Goal: Task Accomplishment & Management: Manage account settings

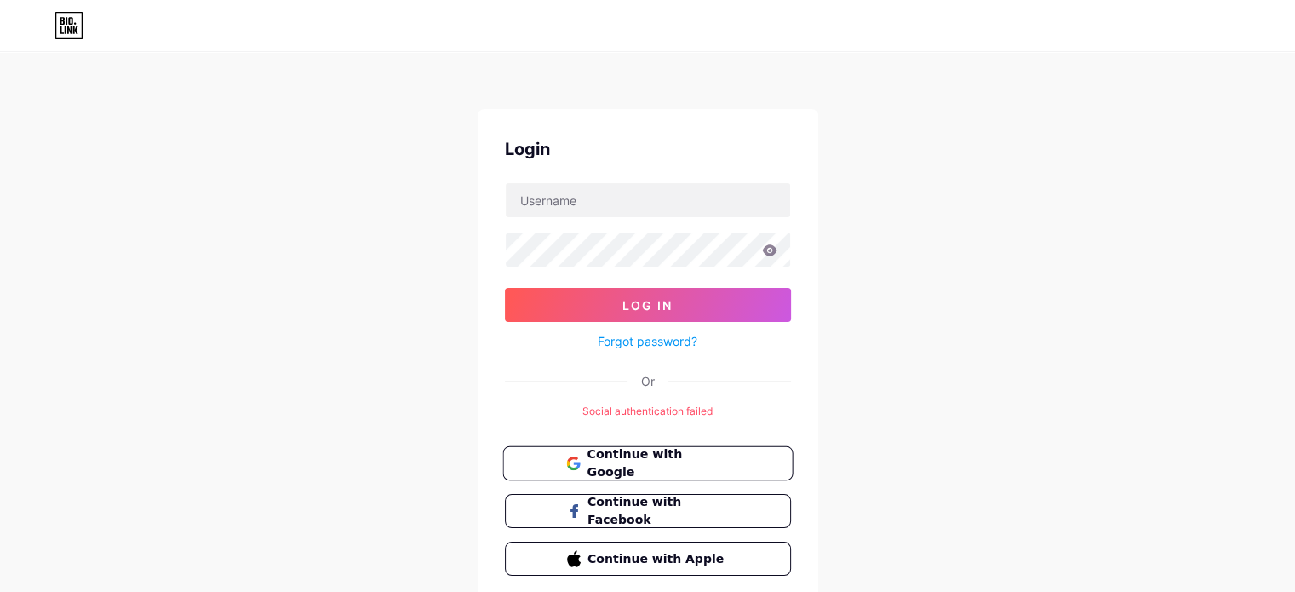
click at [627, 458] on span "Continue with Google" at bounding box center [658, 463] width 142 height 37
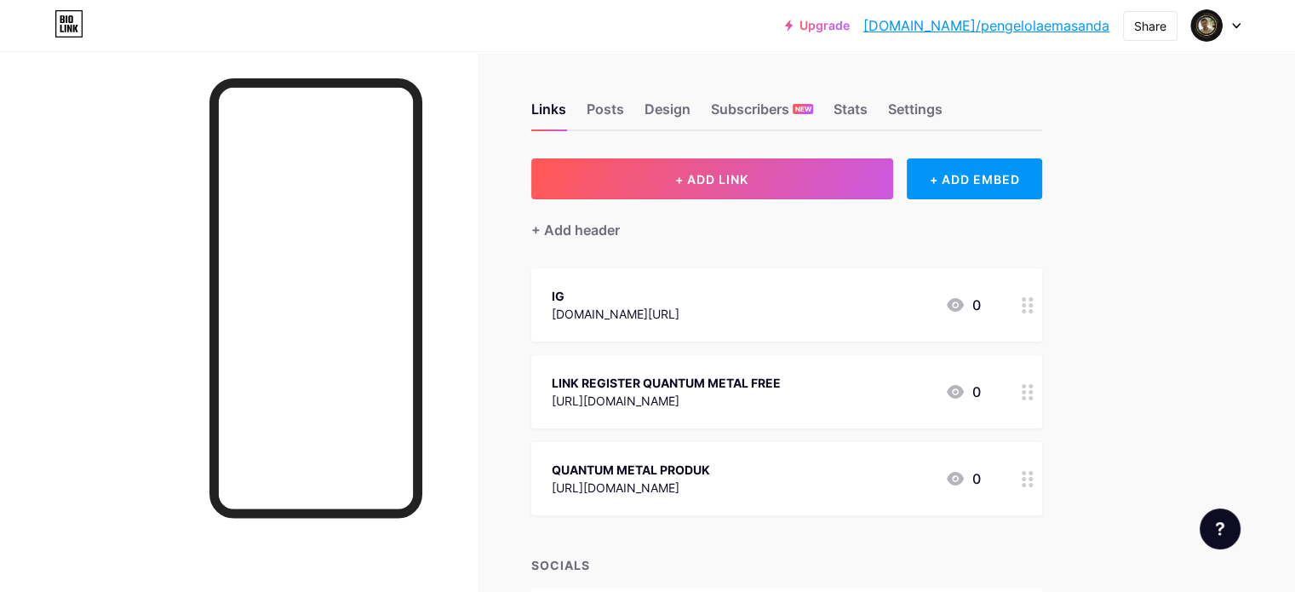
click at [1238, 26] on icon at bounding box center [1236, 26] width 7 height 4
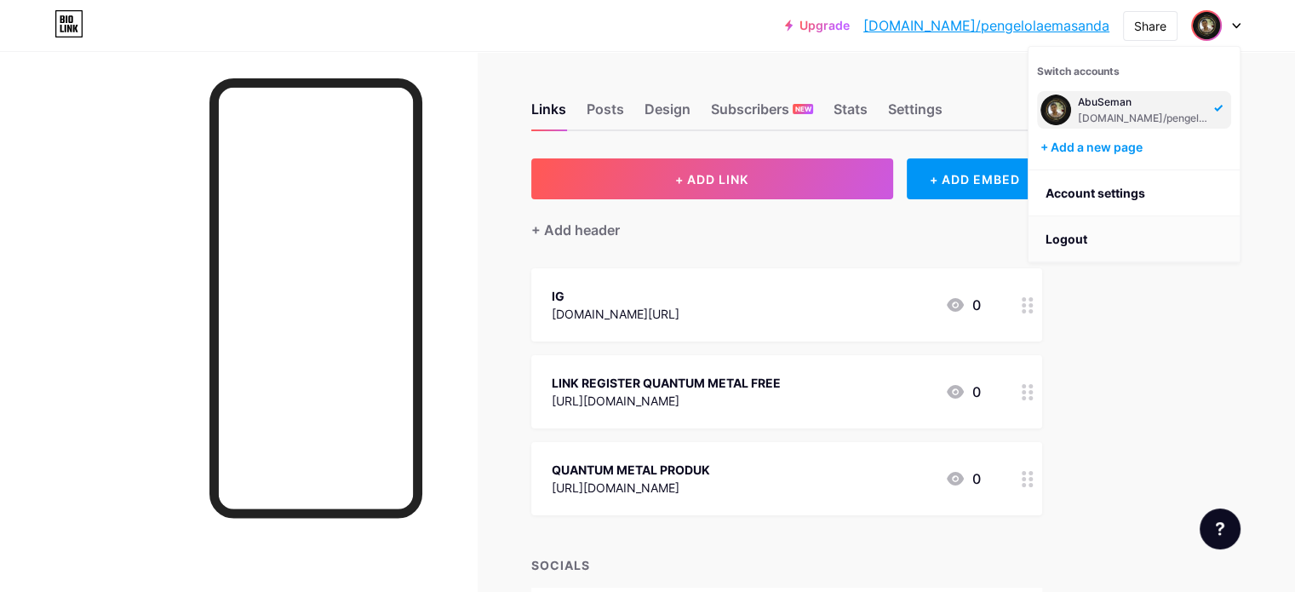
click at [1073, 242] on li "Logout" at bounding box center [1134, 239] width 211 height 46
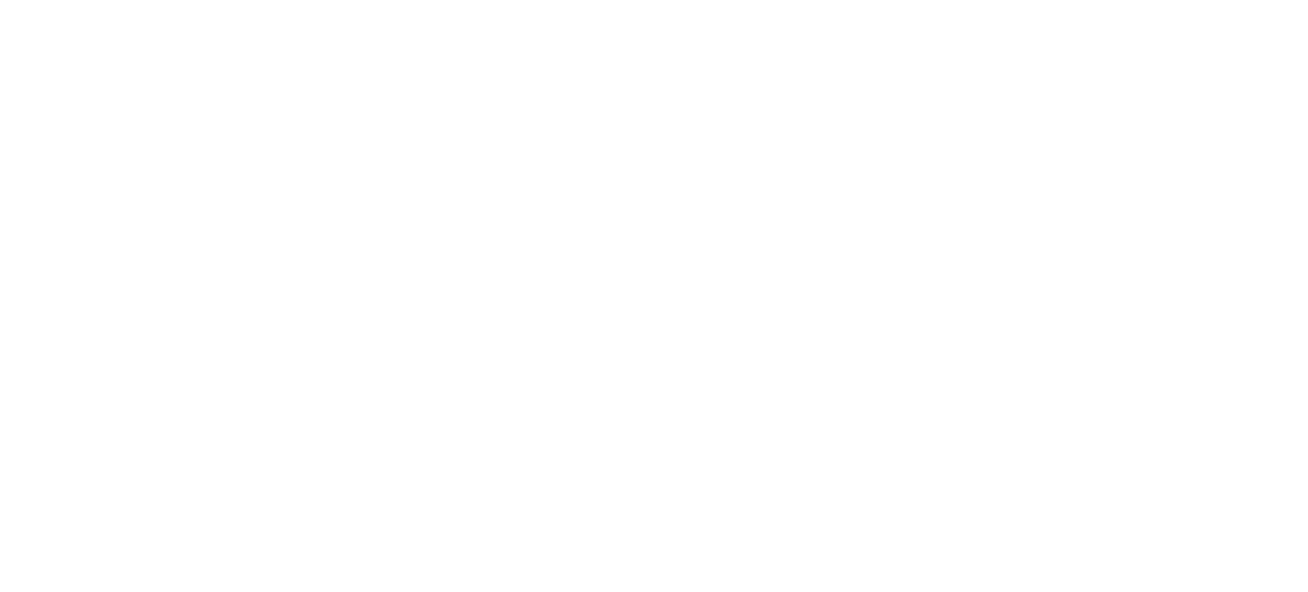
click at [1078, 0] on html at bounding box center [654, 0] width 1308 height 0
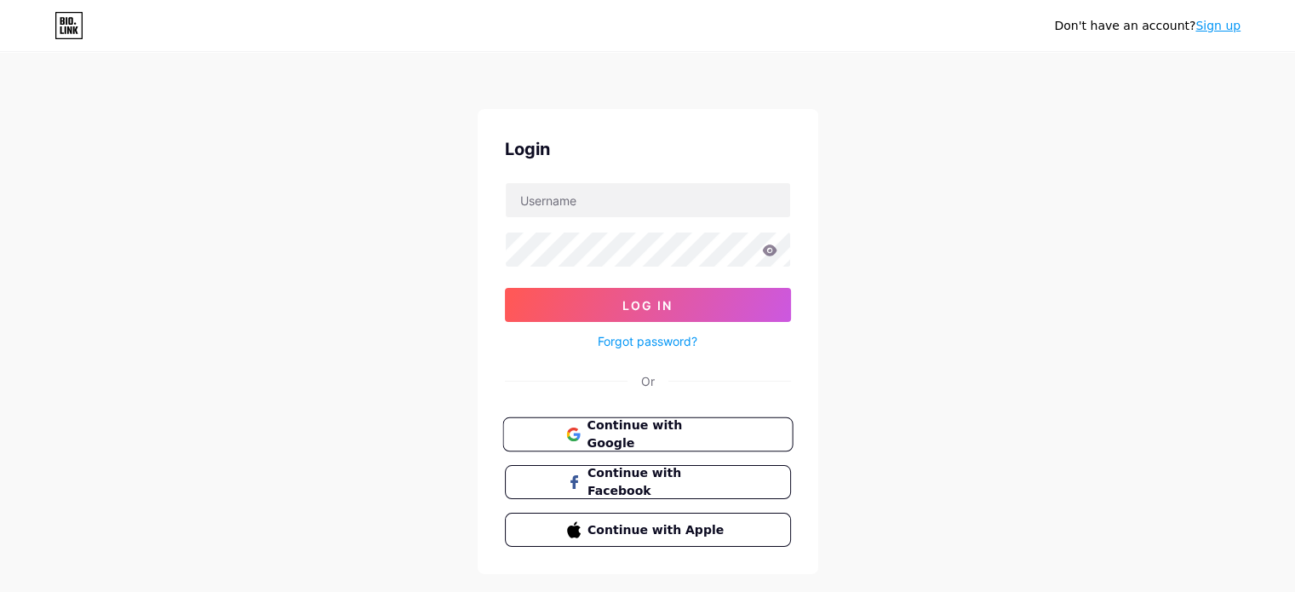
click at [670, 435] on span "Continue with Google" at bounding box center [658, 434] width 142 height 37
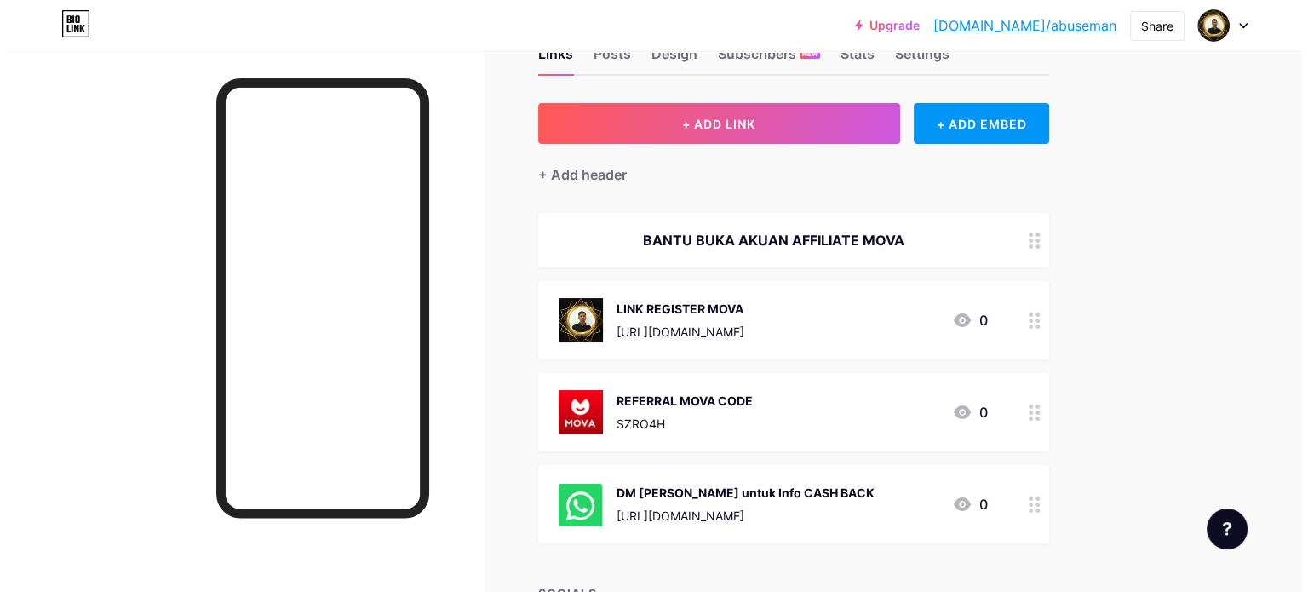
scroll to position [85, 0]
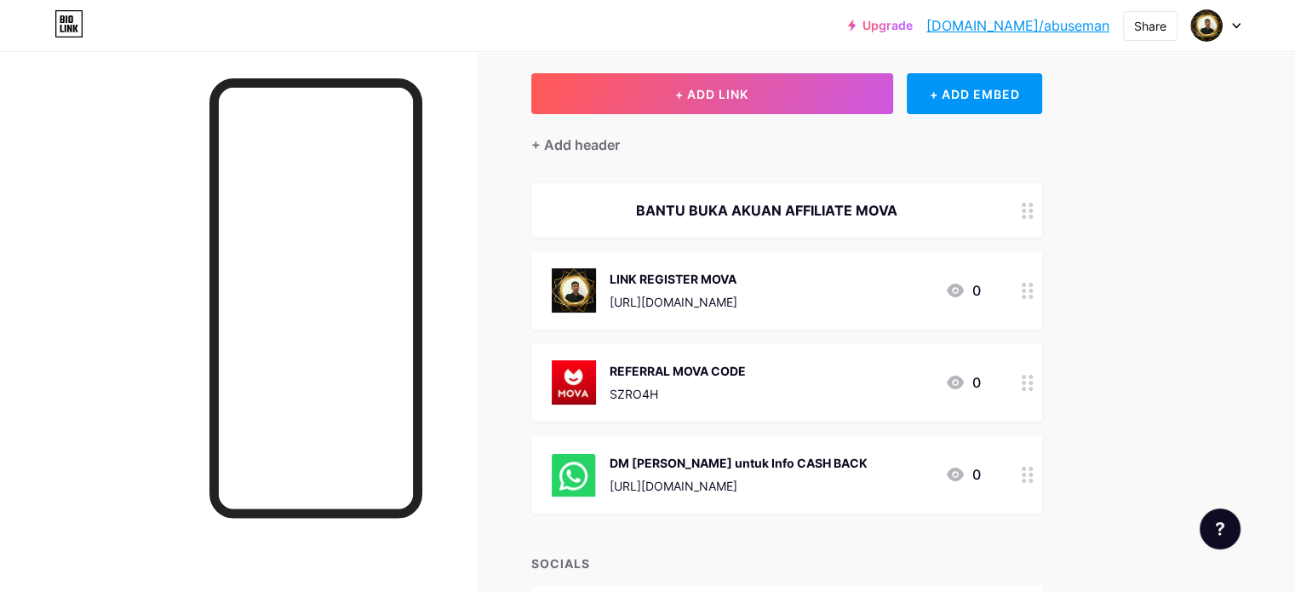
click at [951, 215] on div "BANTU BUKA AKUAN AFFILIATE MOVA" at bounding box center [766, 210] width 429 height 20
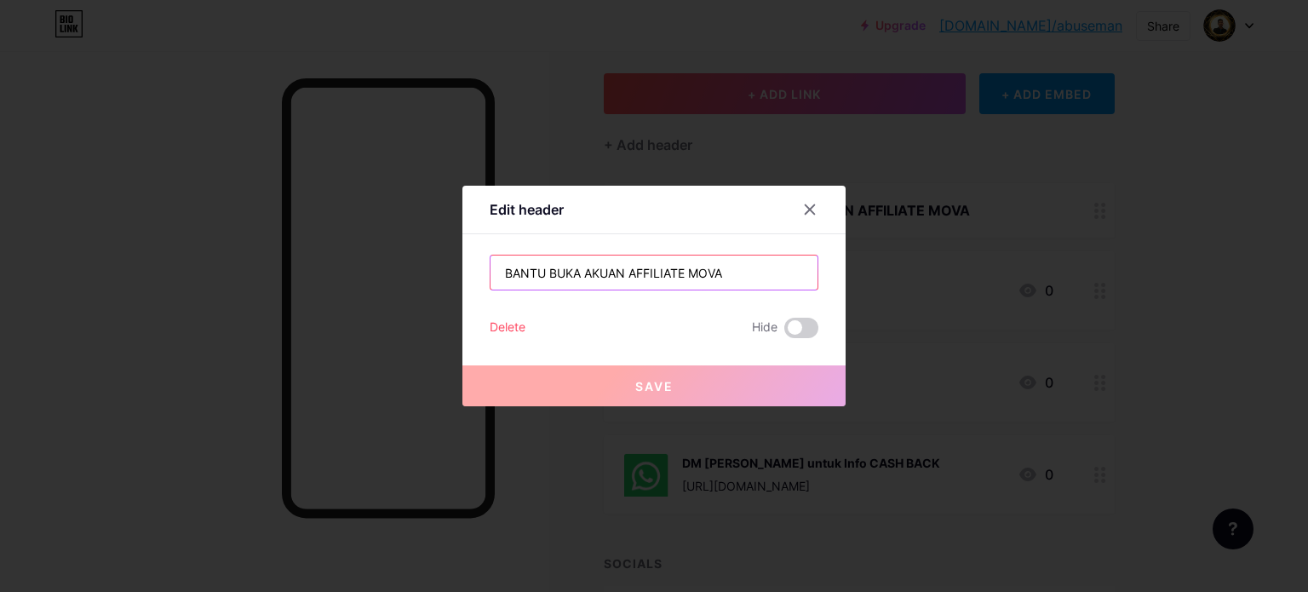
drag, startPoint x: 748, startPoint y: 279, endPoint x: 437, endPoint y: 257, distance: 311.6
click at [437, 257] on div "Edit header BANTU BUKA AKUAN AFFILIATE MOVA Delete Hide Save" at bounding box center [654, 296] width 1308 height 592
paste input "Perancangan Harta Pusaka diantaranya Hibah, Wasiat dan Amanah merupakan antara s"
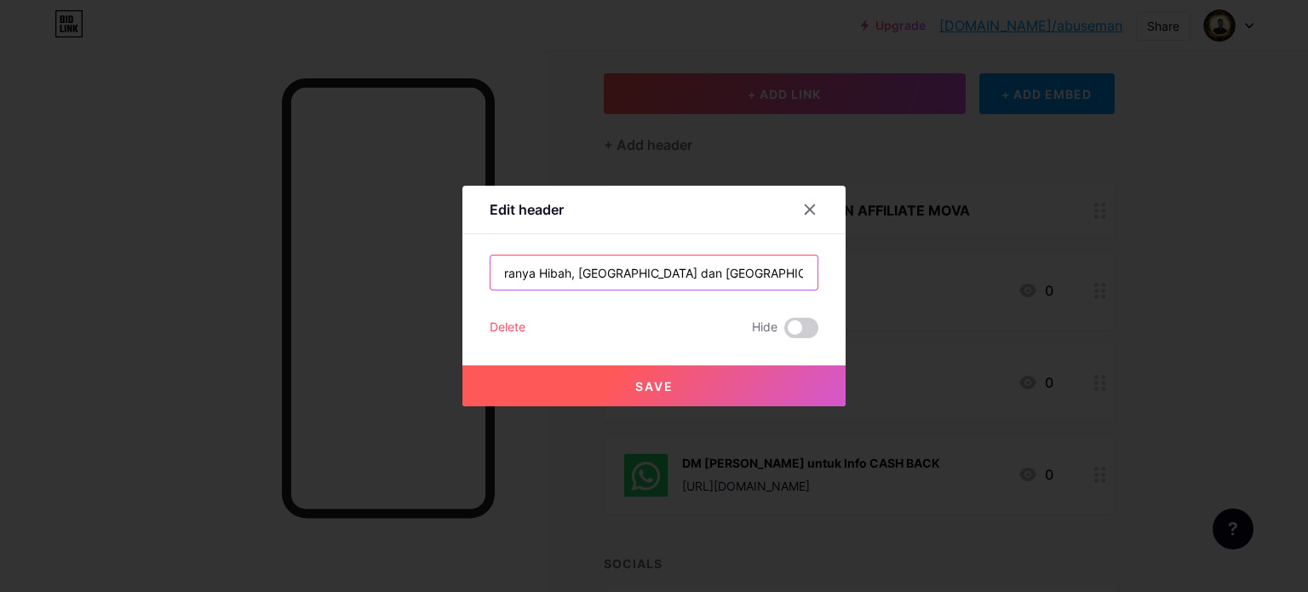
type input "Perancangan Harta Pusaka diantaranya Hibah, Wasiat dan Amanah merupakan antara s"
click at [641, 384] on span "Save" at bounding box center [654, 386] width 38 height 14
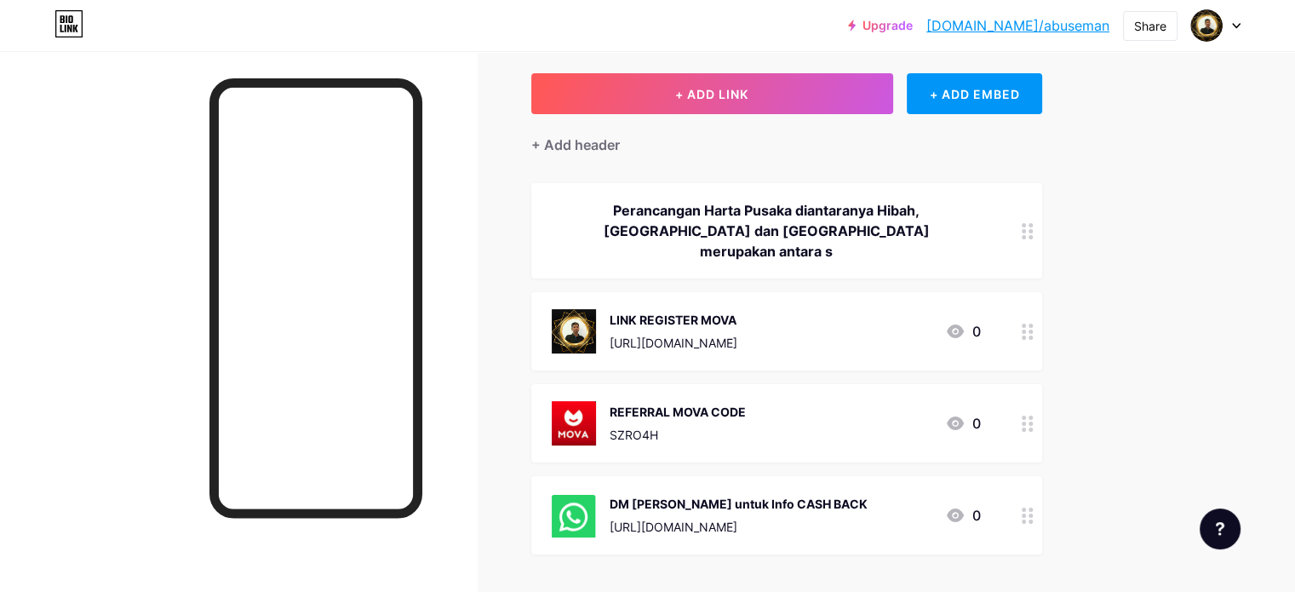
click at [820, 229] on div "Perancangan Harta Pusaka diantaranya Hibah, Wasiat dan Amanah merupakan antara s" at bounding box center [766, 230] width 429 height 61
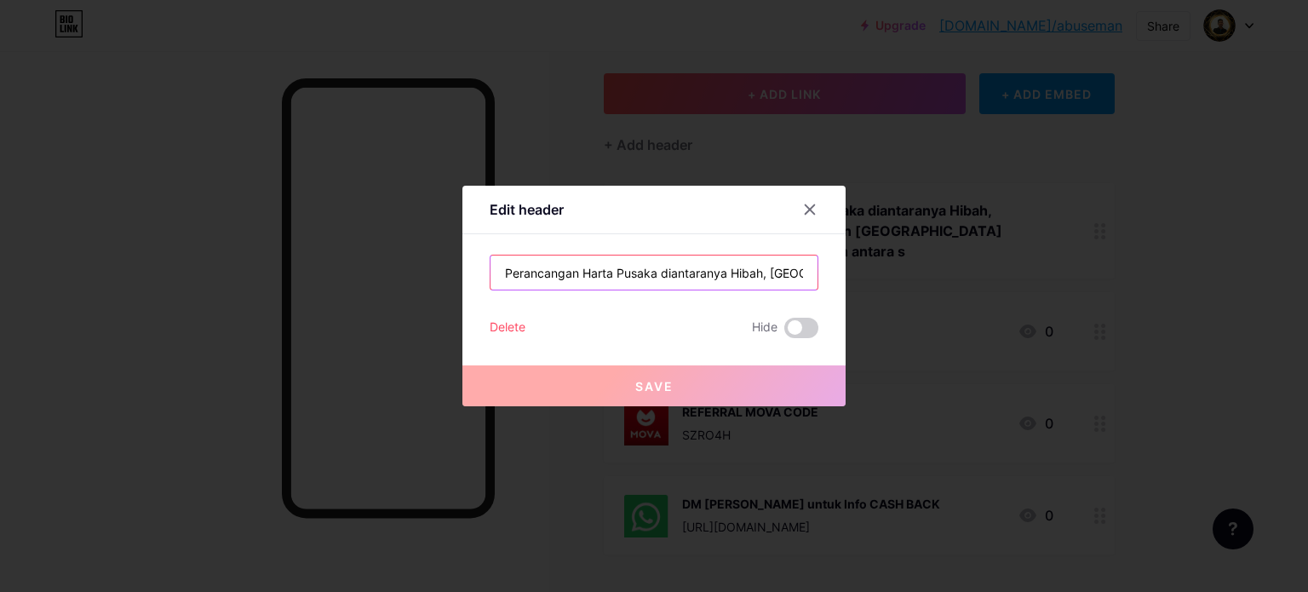
click at [721, 268] on input "Perancangan Harta Pusaka diantaranya Hibah, Wasiat dan Amanah merupakan antara s" at bounding box center [654, 273] width 327 height 34
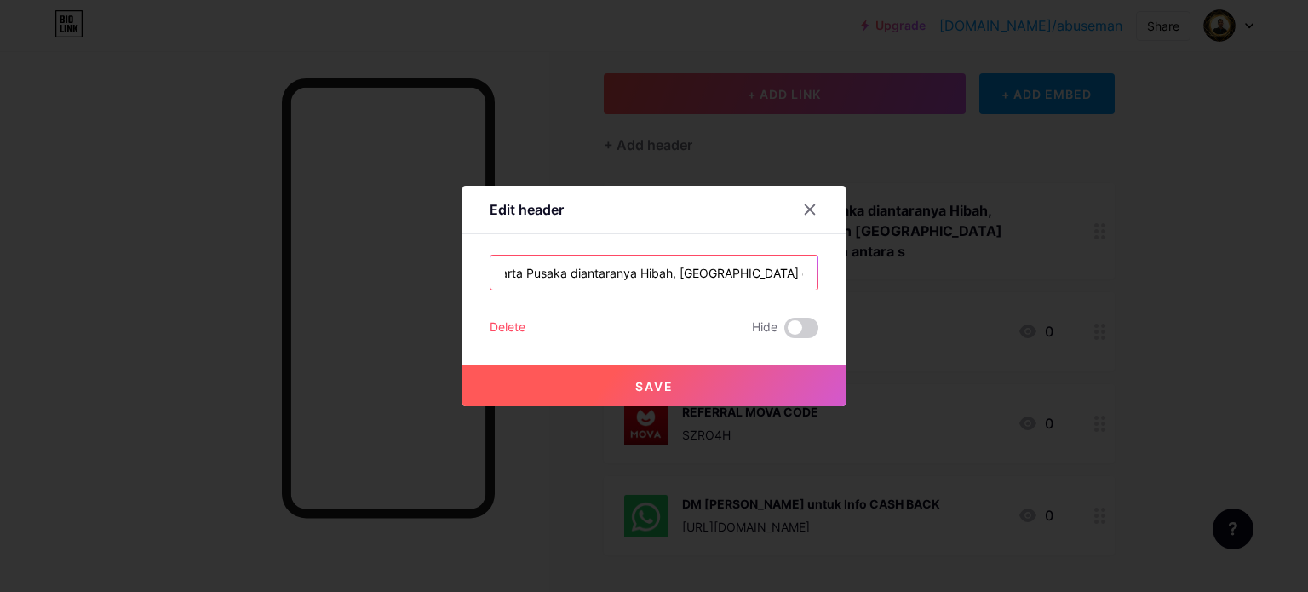
scroll to position [0, 80]
type input "Perancangan Harta Pusaka diantaranya Hibah, [GEOGRAPHIC_DATA] dan [GEOGRAPHIC_D…"
click at [664, 379] on span "Save" at bounding box center [654, 386] width 38 height 14
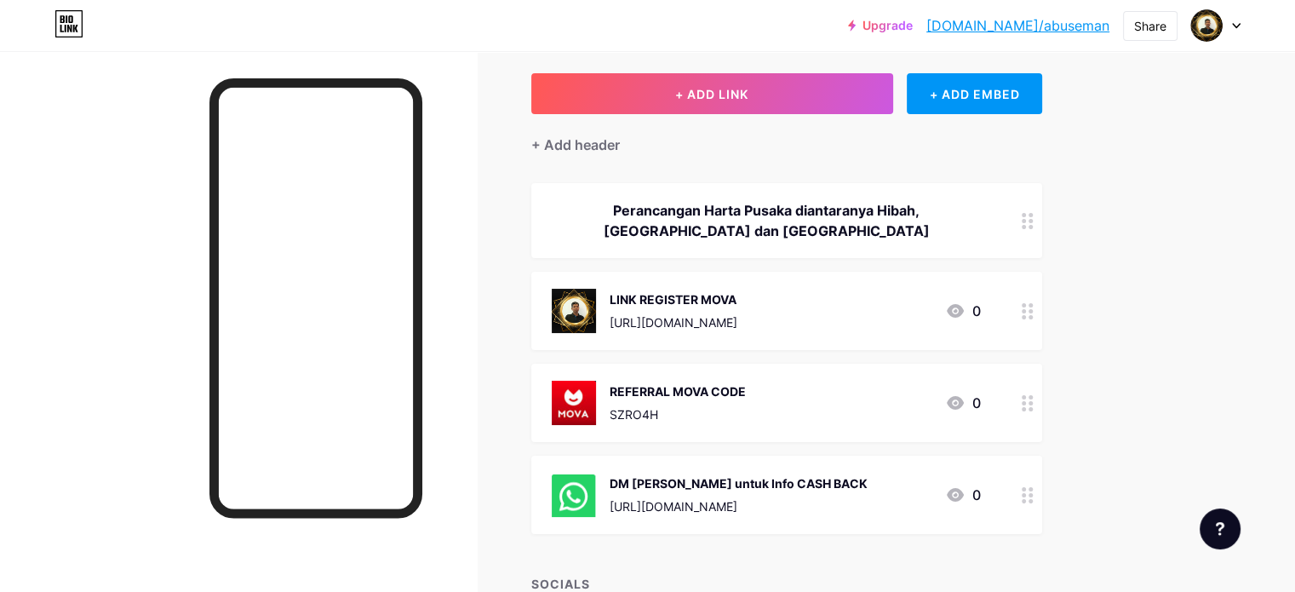
click at [738, 296] on div "LINK REGISTER MOVA" at bounding box center [674, 299] width 128 height 18
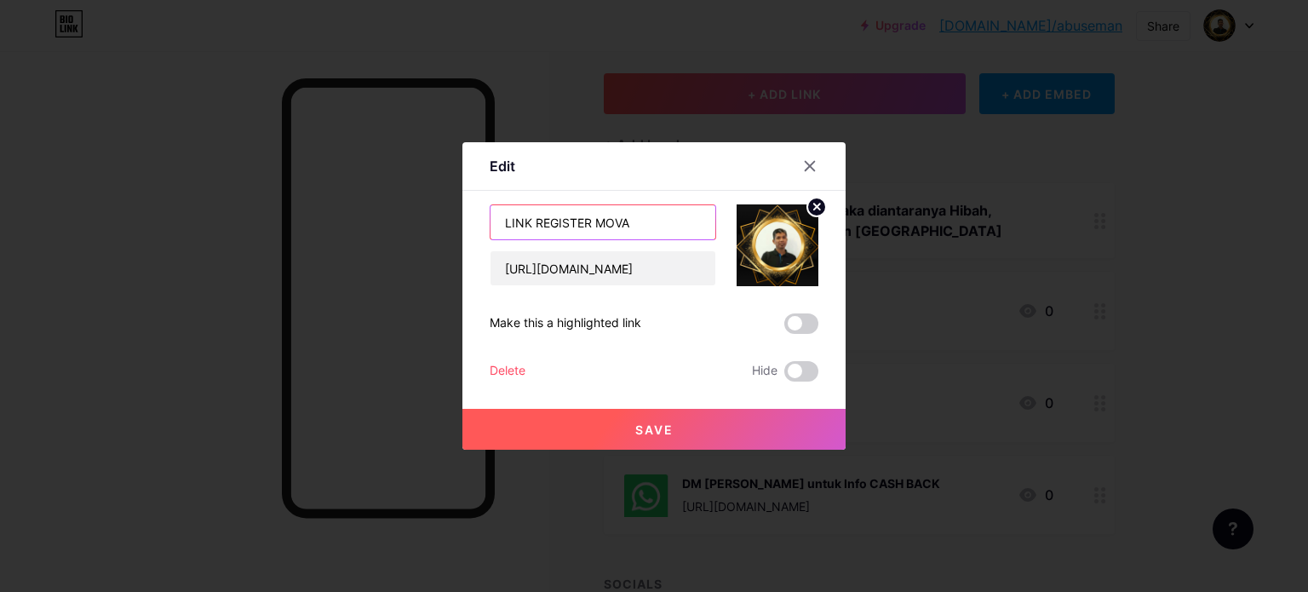
click at [669, 221] on input "LINK REGISTER MOVA" at bounding box center [603, 222] width 225 height 34
click at [594, 221] on input "LINK REGISTER Rakyattrastee" at bounding box center [603, 222] width 225 height 34
click at [643, 224] on input "LINK REGISTER rakyattrastee" at bounding box center [603, 222] width 225 height 34
type input "LINK REGISTER rakyattrustee"
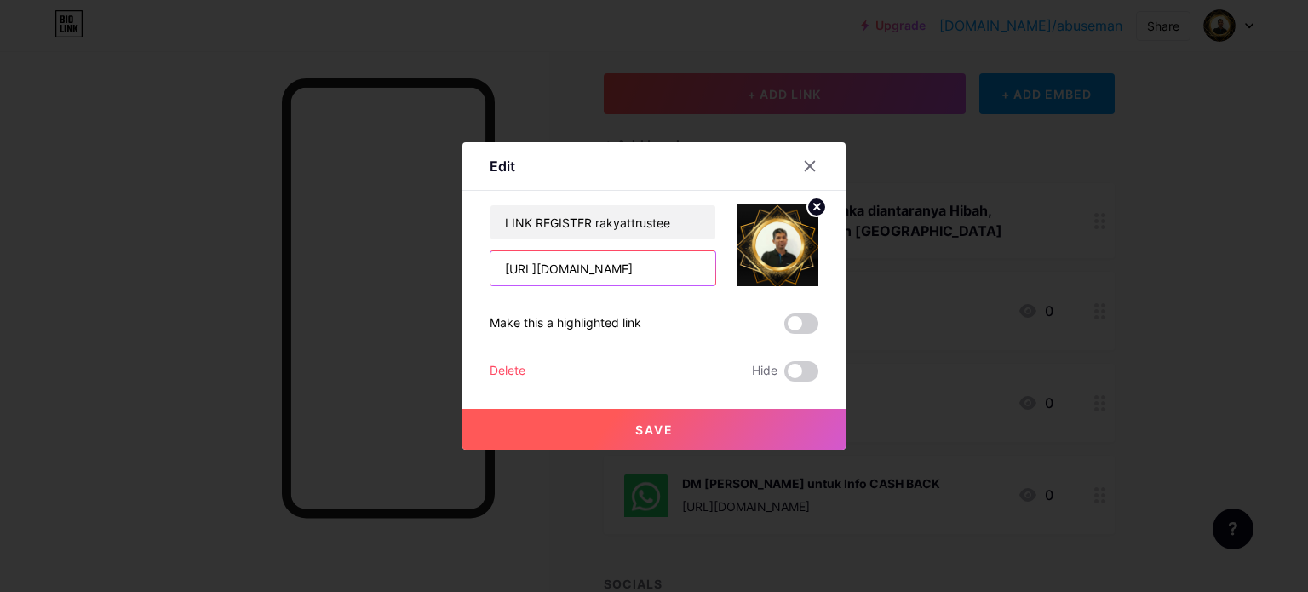
click at [620, 271] on input "https://s-my.movaofficial.com/QlDHpQxpAC" at bounding box center [603, 268] width 225 height 34
drag, startPoint x: 494, startPoint y: 267, endPoint x: 824, endPoint y: 298, distance: 331.9
click at [824, 298] on div "Edit Content YouTube Play YouTube video without leaving your page. ADD Vimeo Pl…" at bounding box center [653, 295] width 383 height 307
paste input "rakyattrustee.com.my/registration/agent/RC/RC0381"
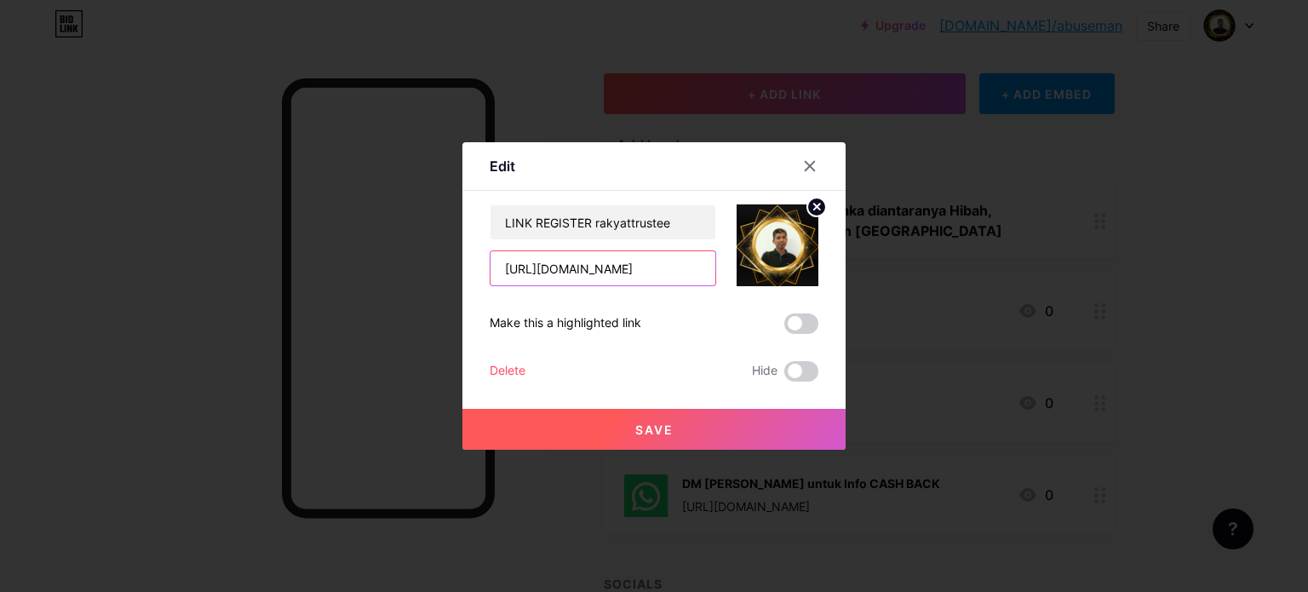
scroll to position [0, 140]
type input "[URL][DOMAIN_NAME]"
click at [807, 325] on span at bounding box center [801, 323] width 34 height 20
click at [784, 328] on input "checkbox" at bounding box center [784, 328] width 0 height 0
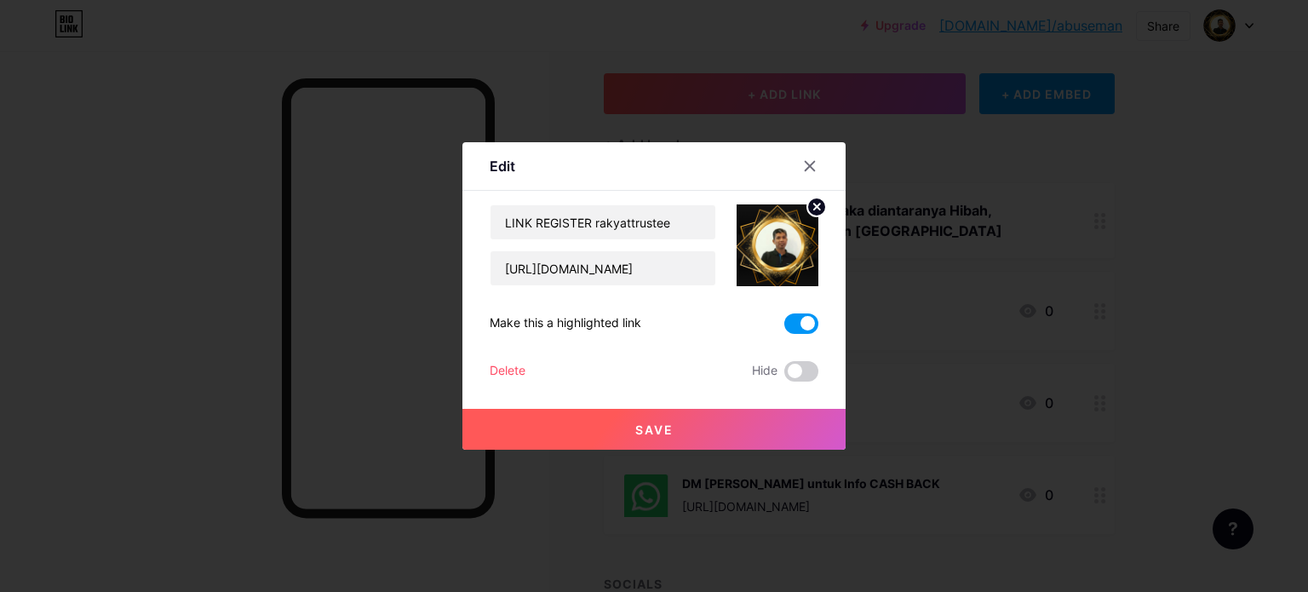
click at [635, 422] on span "Save" at bounding box center [654, 429] width 38 height 14
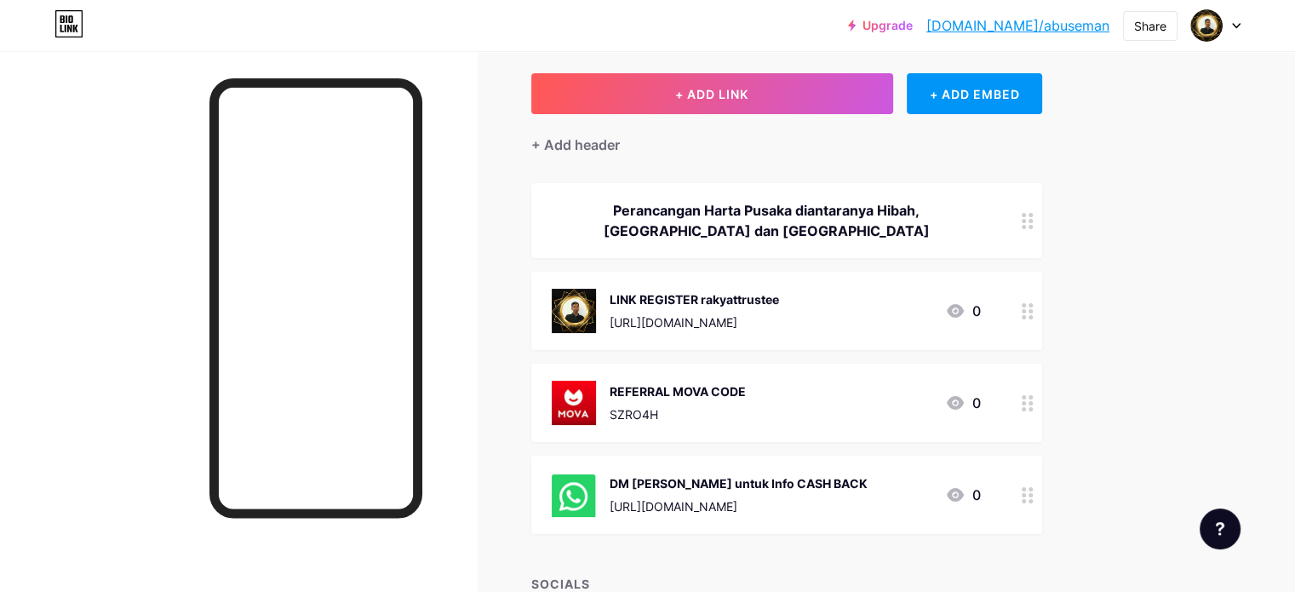
click at [596, 402] on img at bounding box center [574, 403] width 44 height 44
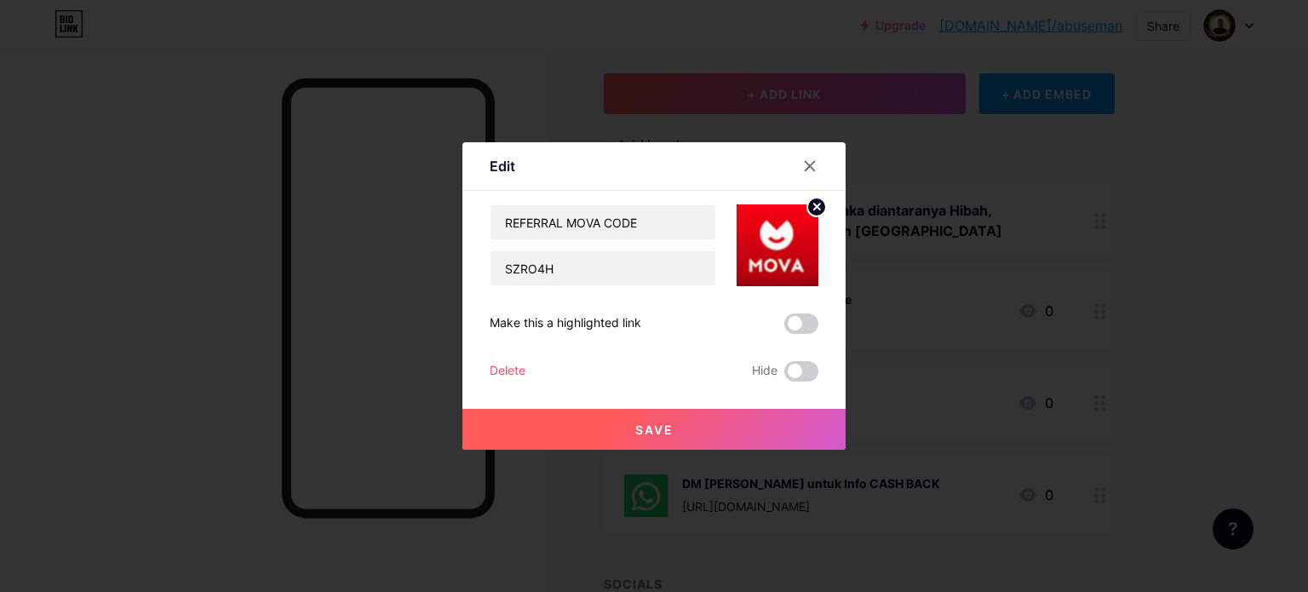
click at [807, 206] on circle at bounding box center [816, 207] width 19 height 19
click at [770, 244] on rect at bounding box center [774, 233] width 27 height 27
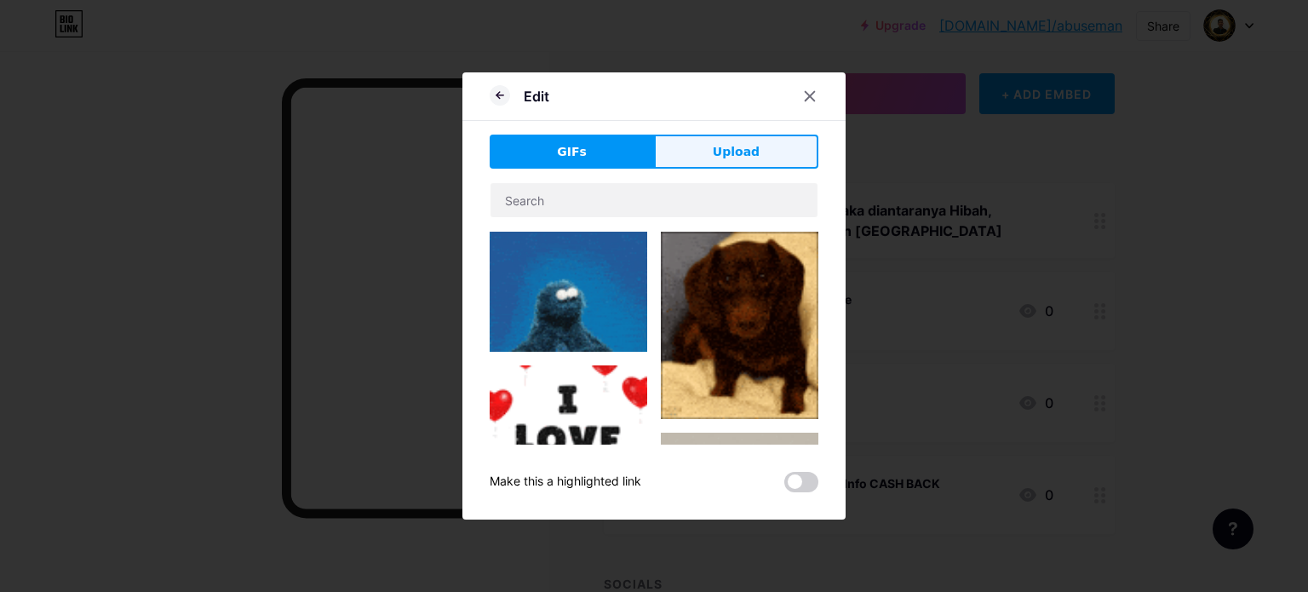
click at [738, 149] on span "Upload" at bounding box center [736, 152] width 47 height 18
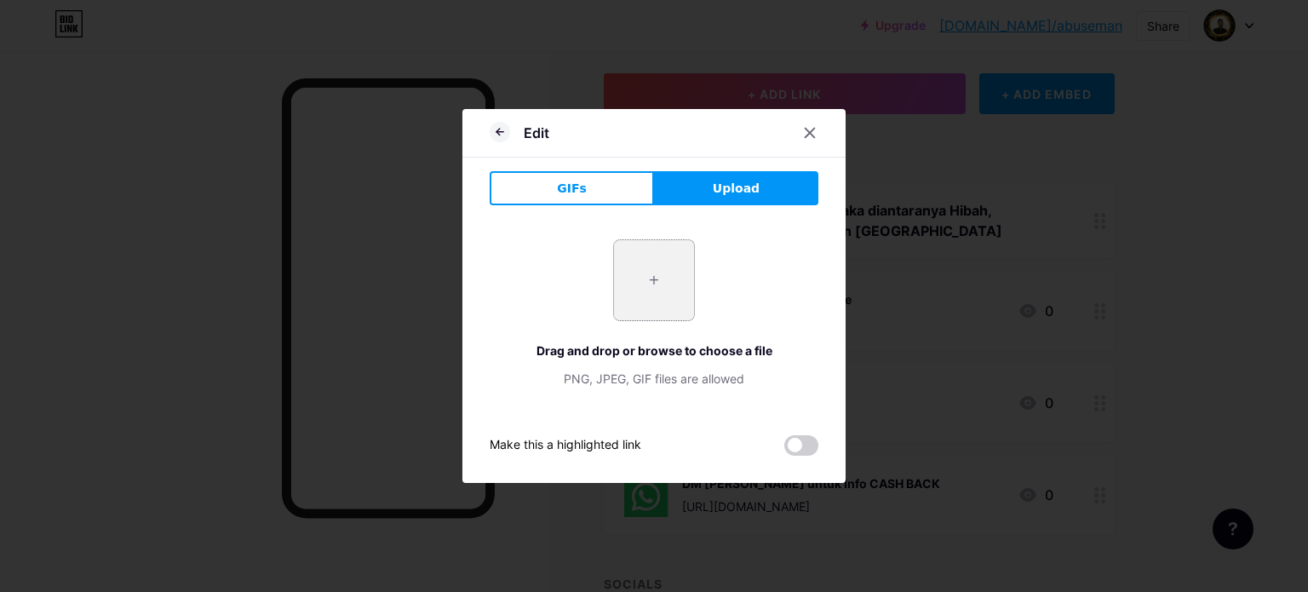
click at [646, 279] on input "file" at bounding box center [654, 280] width 80 height 80
click at [809, 131] on icon at bounding box center [810, 133] width 14 height 14
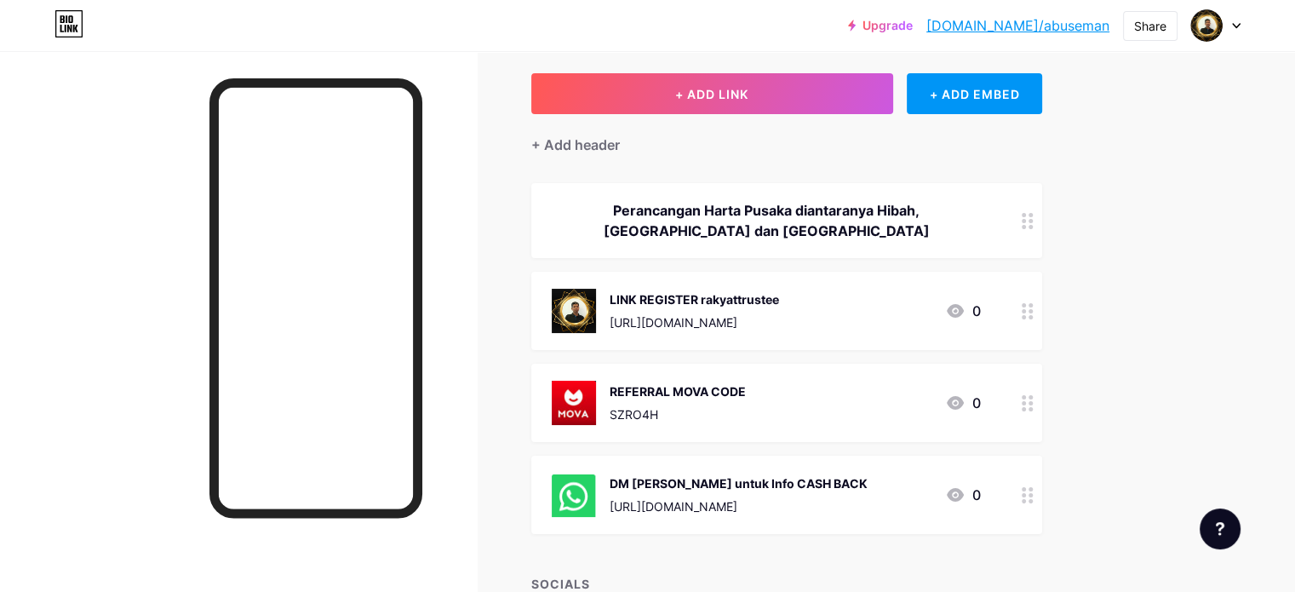
click at [746, 391] on div "REFERRAL MOVA CODE" at bounding box center [678, 391] width 136 height 18
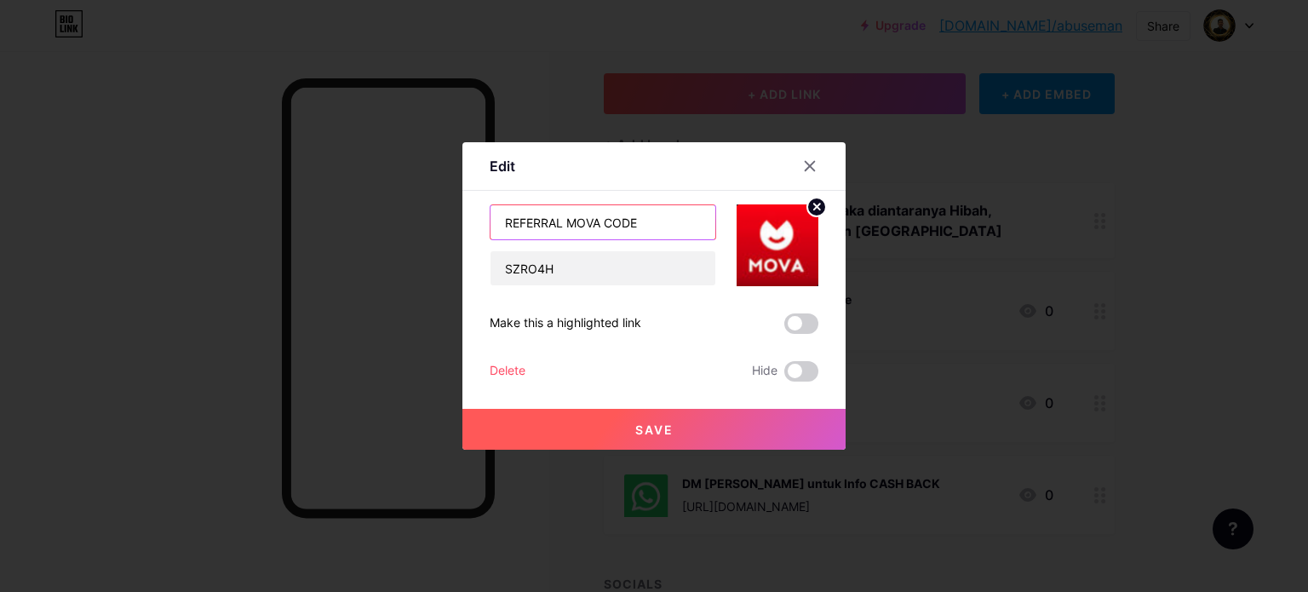
click at [649, 226] on input "REFERRAL MOVA CODE" at bounding box center [603, 222] width 225 height 34
type input "R"
type input "KONSULTAN RTB"
click at [612, 268] on input "SZRO4H" at bounding box center [603, 268] width 225 height 34
type input "S"
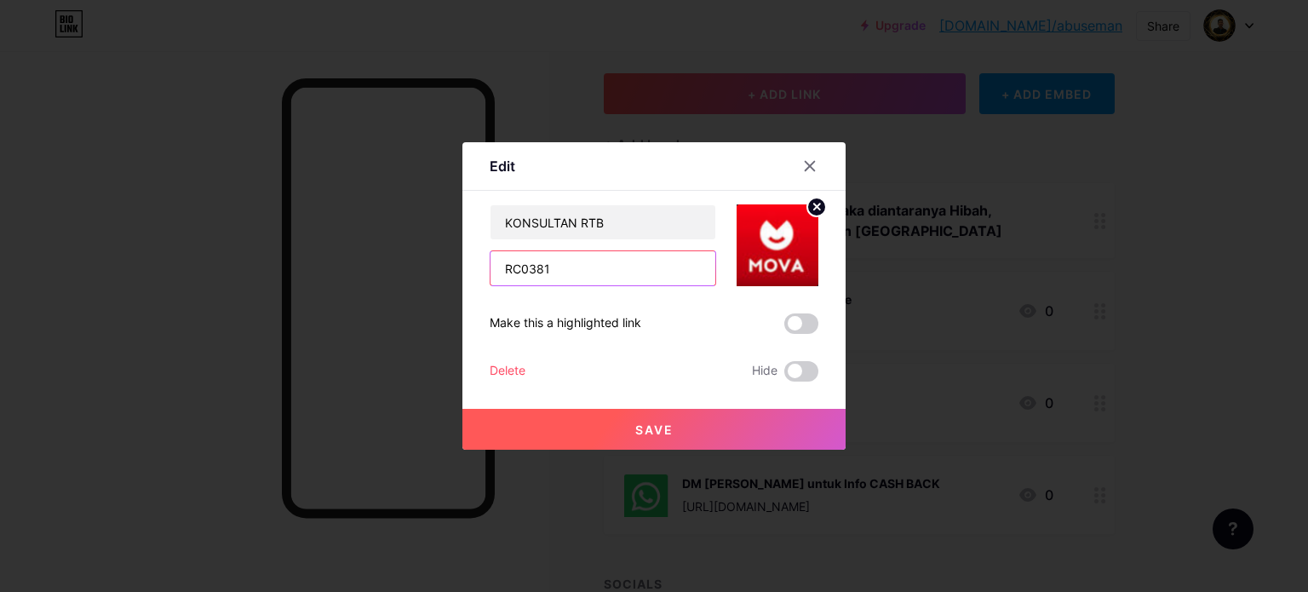
type input "RC0381"
click at [787, 323] on span at bounding box center [801, 323] width 34 height 20
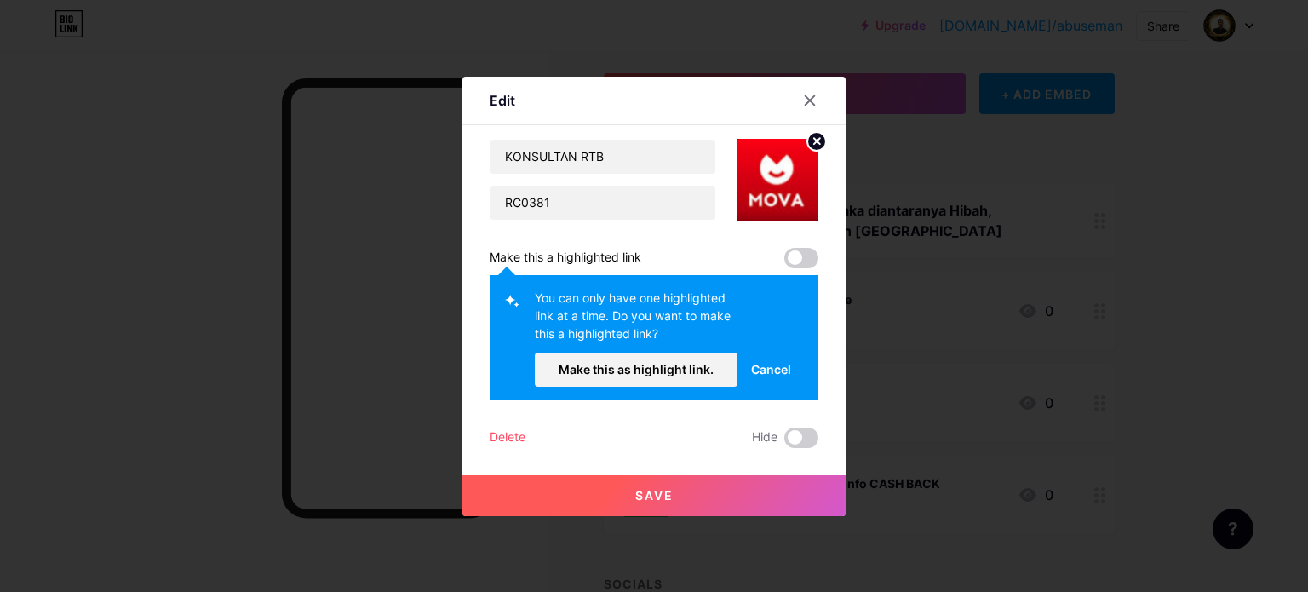
click at [773, 370] on span "Cancel" at bounding box center [771, 369] width 40 height 18
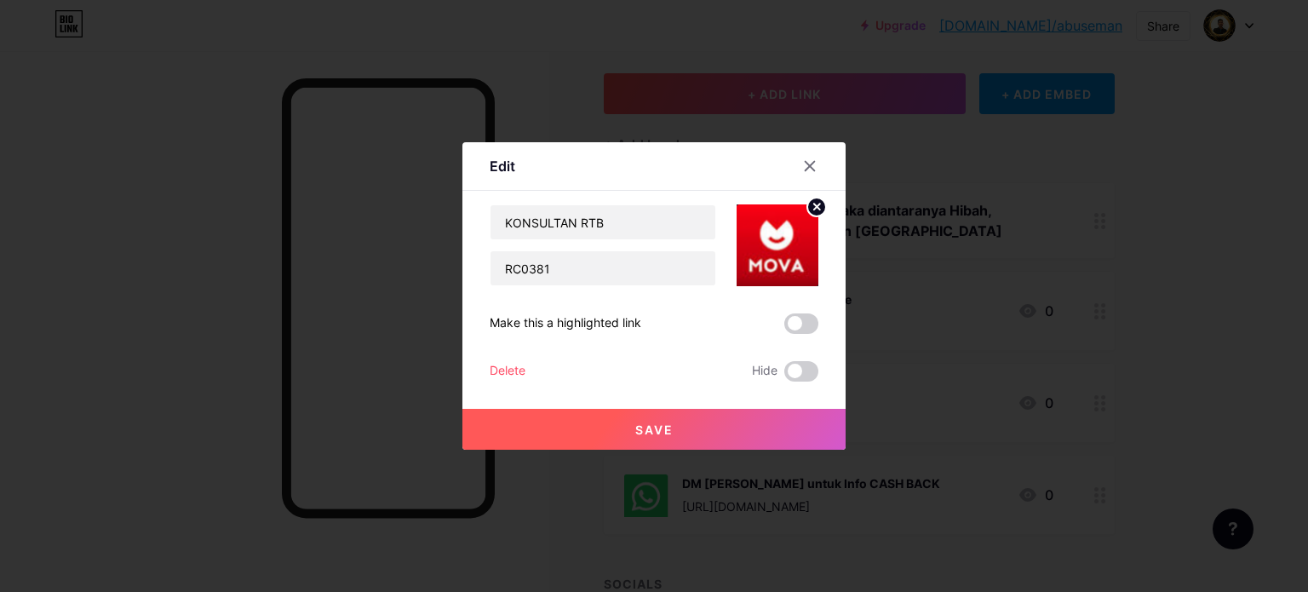
click at [644, 423] on span "Save" at bounding box center [654, 429] width 38 height 14
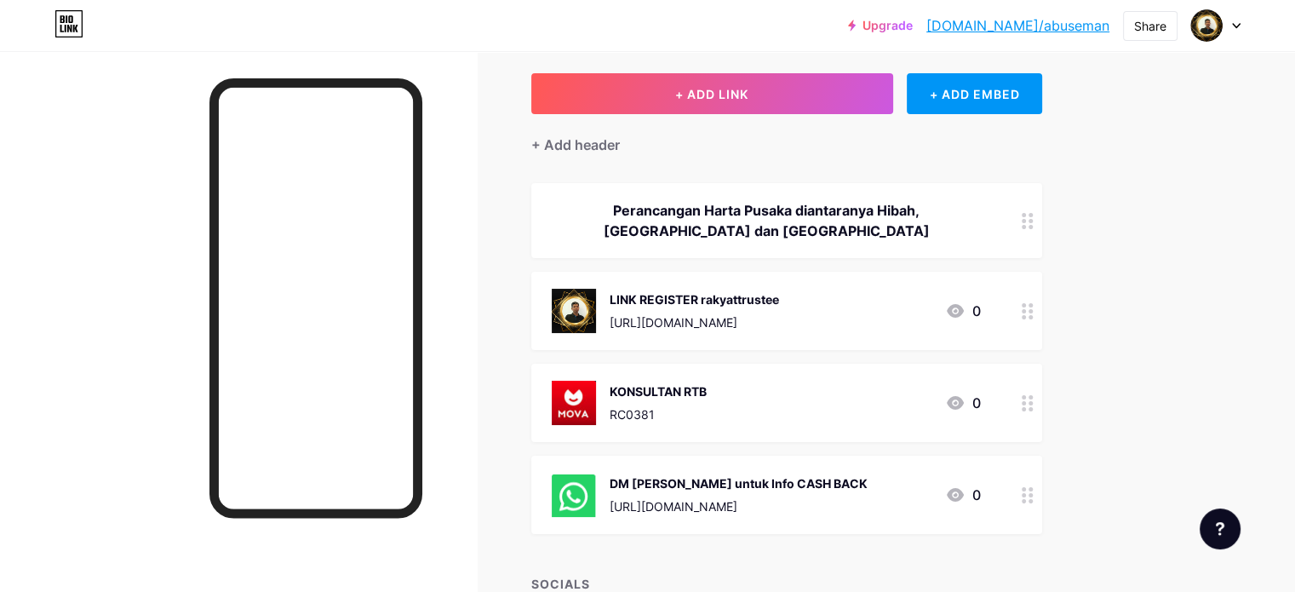
click at [1264, 244] on div "Upgrade bio.link/abusem... bio.link/abuseman Share Switch accounts AbuSeman I I…" at bounding box center [647, 426] width 1295 height 1022
click at [596, 390] on img at bounding box center [574, 403] width 44 height 44
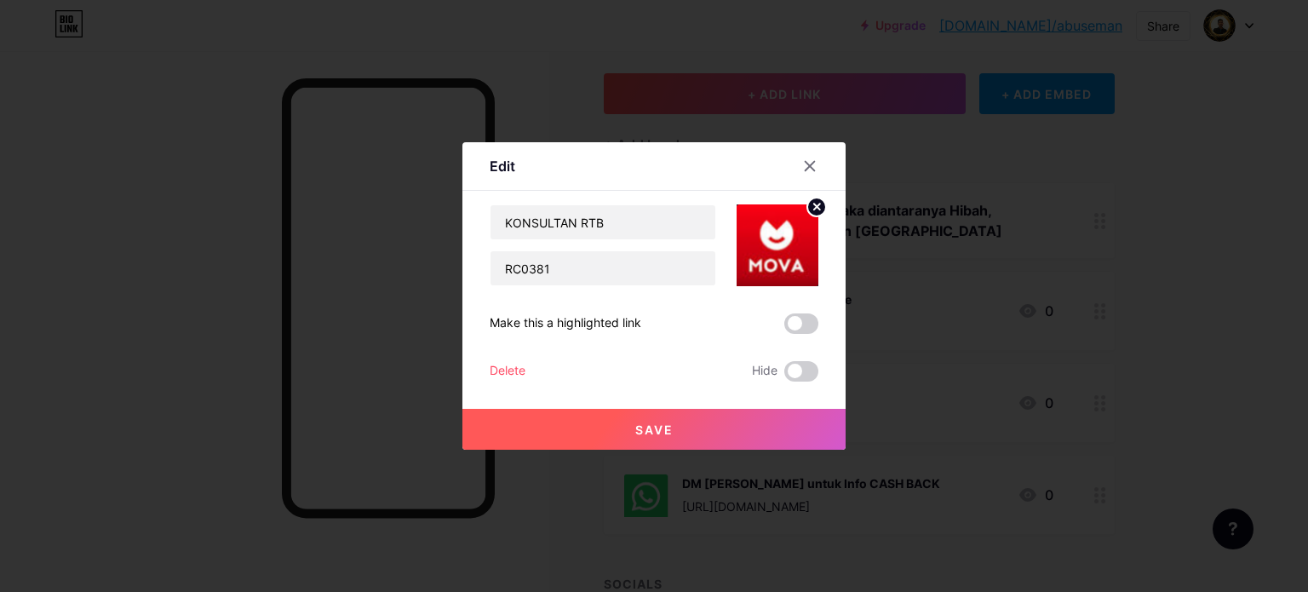
click at [764, 246] on img at bounding box center [778, 245] width 82 height 82
click at [807, 204] on circle at bounding box center [816, 207] width 19 height 19
click at [773, 253] on div "Picture" at bounding box center [778, 245] width 34 height 51
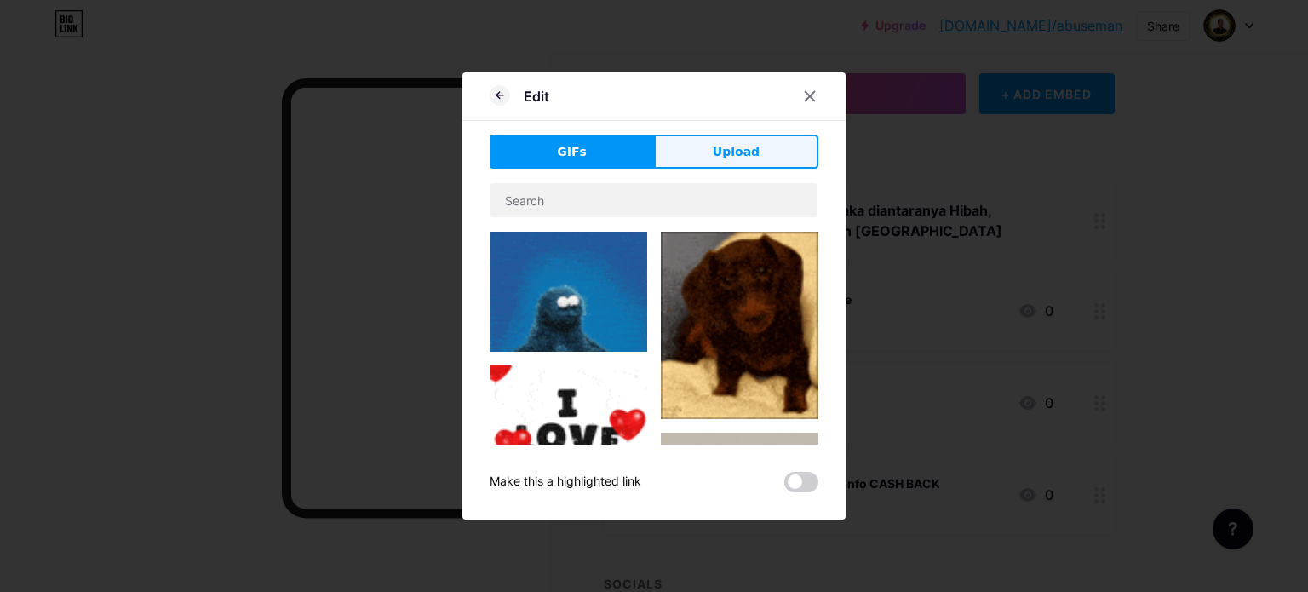
click at [715, 151] on span "Upload" at bounding box center [736, 152] width 47 height 18
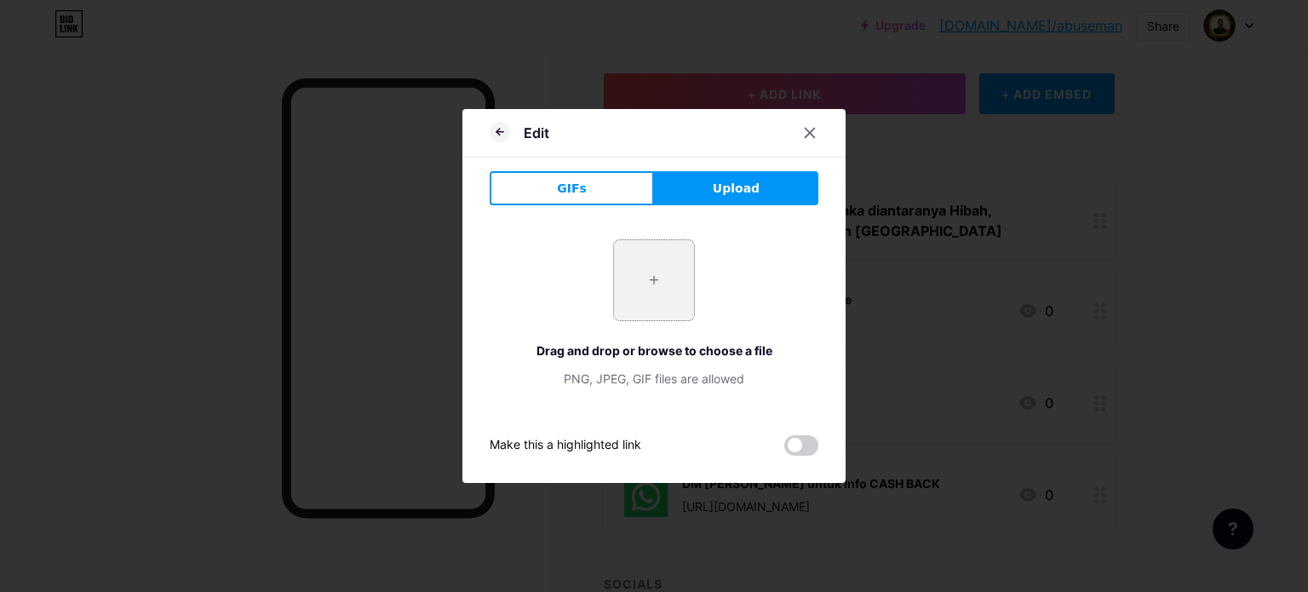
click at [644, 279] on input "file" at bounding box center [654, 280] width 80 height 80
type input "C:\fakepath\Screenshot 2025-08-16 122537.png"
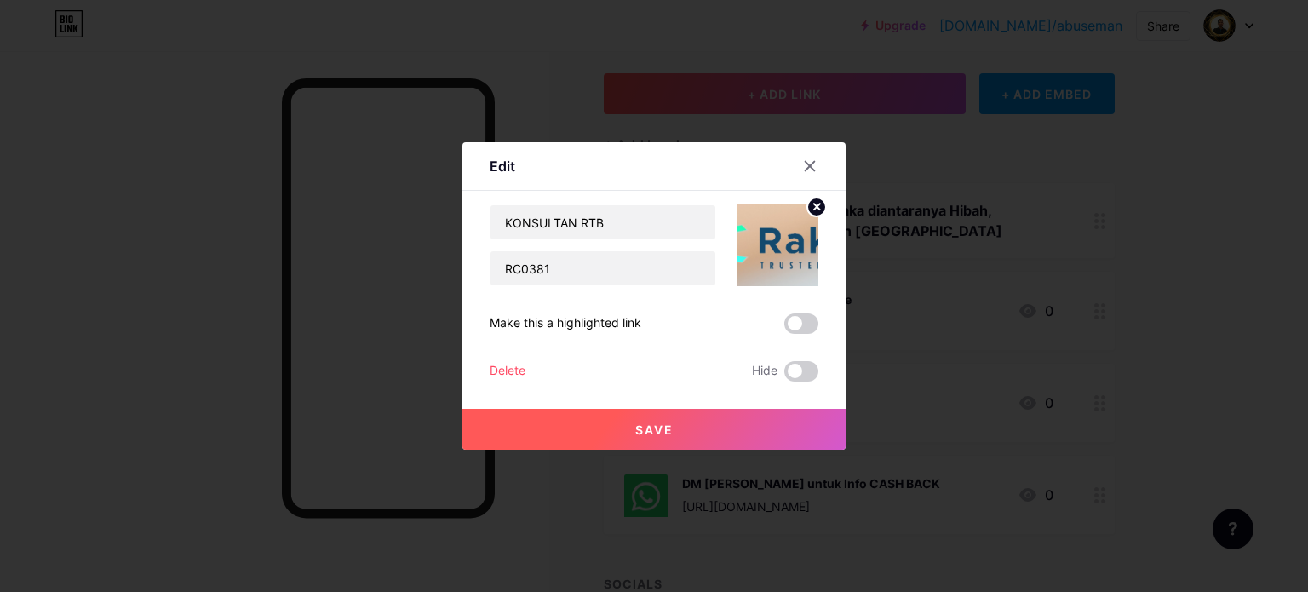
click at [658, 422] on span "Save" at bounding box center [654, 429] width 38 height 14
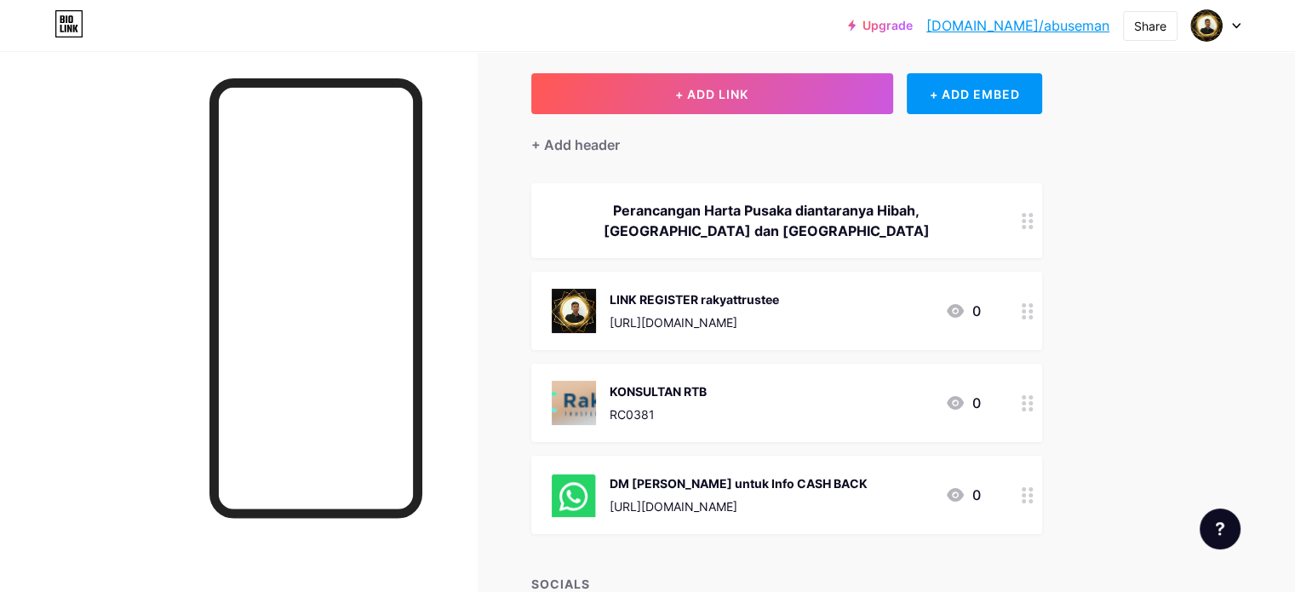
click at [596, 396] on img at bounding box center [574, 403] width 44 height 44
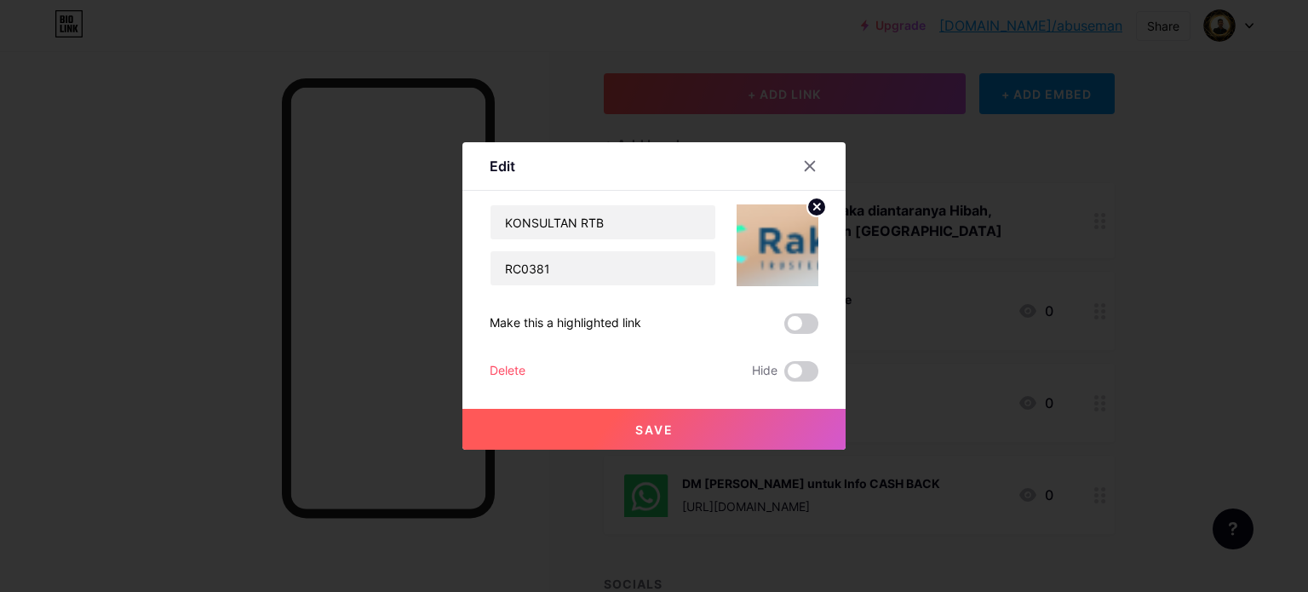
click at [808, 207] on circle at bounding box center [816, 207] width 19 height 19
click at [767, 239] on rect at bounding box center [774, 233] width 27 height 27
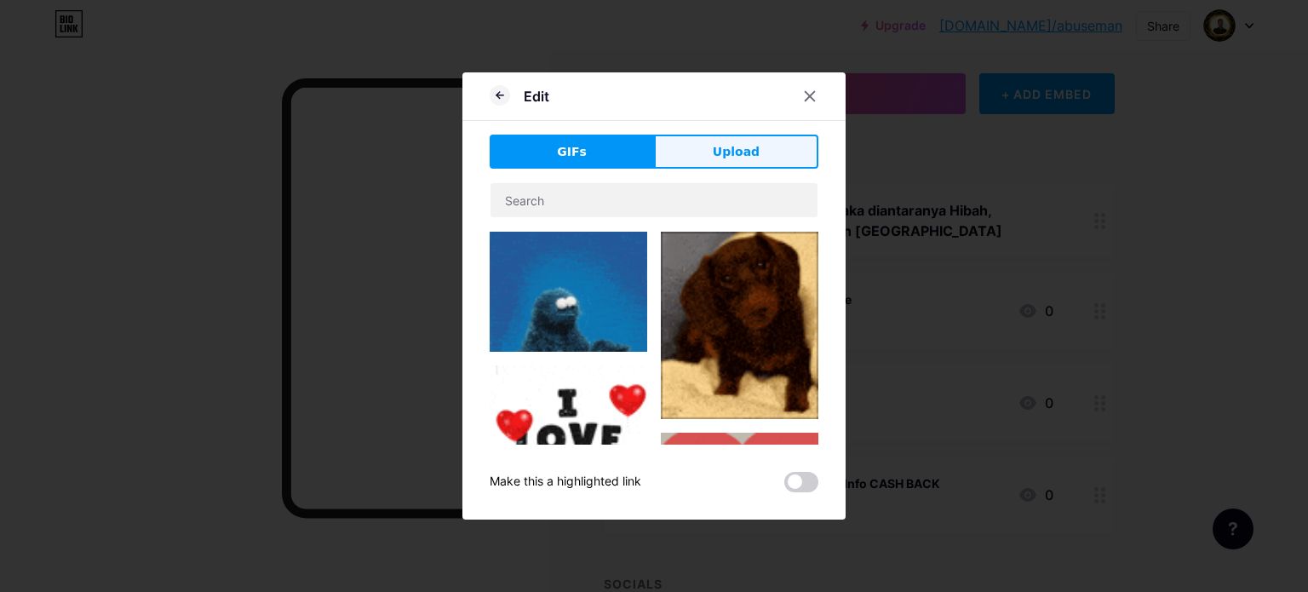
click at [748, 154] on span "Upload" at bounding box center [736, 152] width 47 height 18
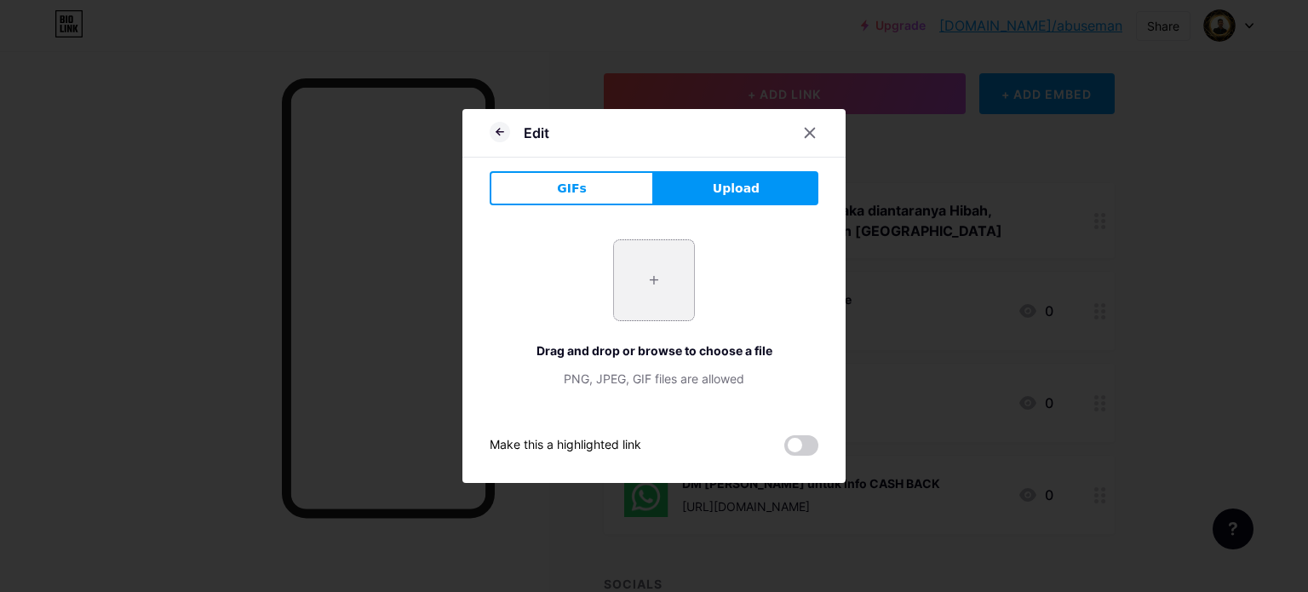
click at [645, 289] on input "file" at bounding box center [654, 280] width 80 height 80
type input "C:\fakepath\Screenshot 2025-08-16 122714.png"
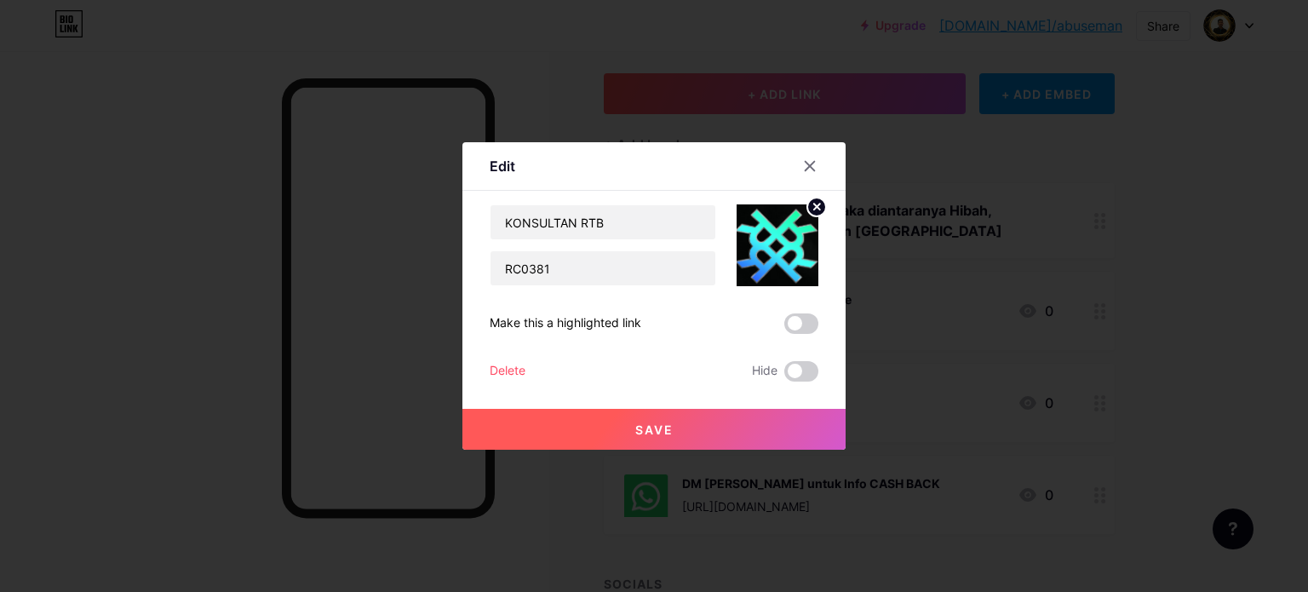
click at [651, 431] on span "Save" at bounding box center [654, 429] width 38 height 14
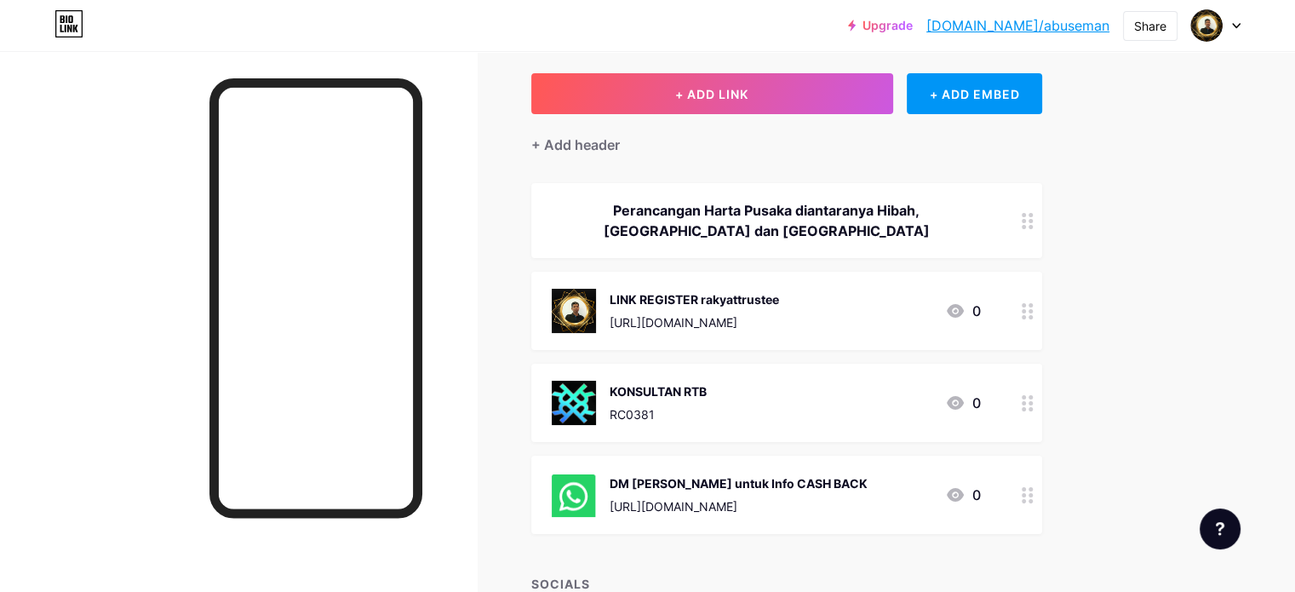
click at [831, 512] on div "https://www.wasap.my/60133796898/NakTahuMovaLebihlanjut" at bounding box center [739, 506] width 258 height 18
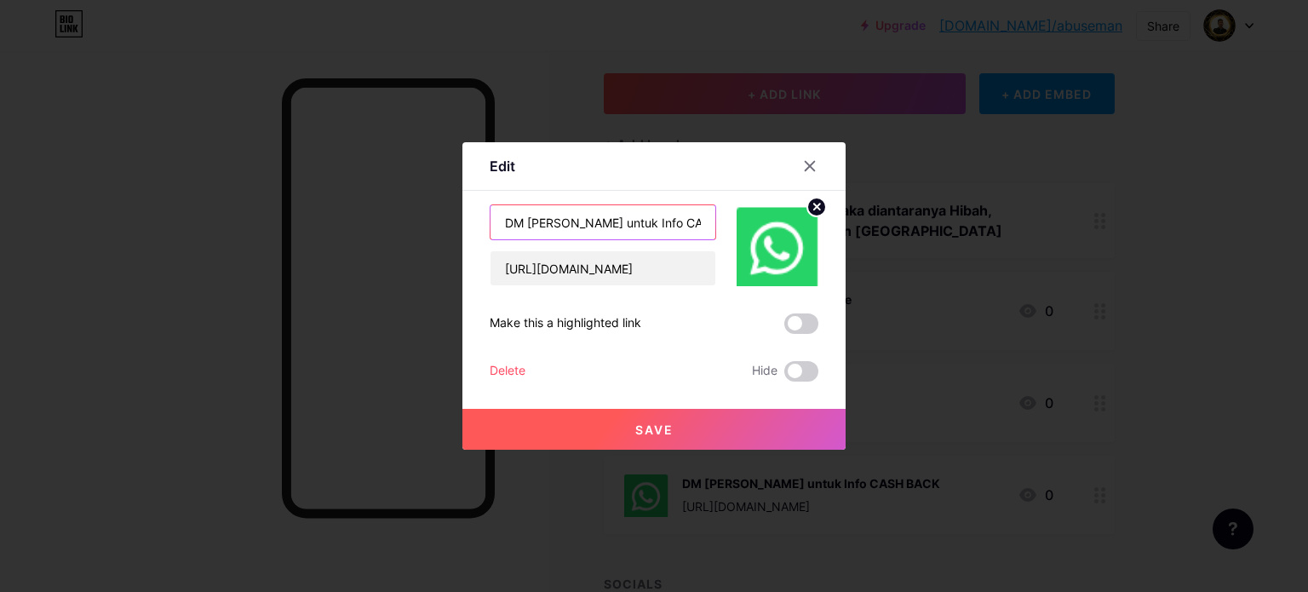
click at [681, 217] on input "DM Saya untuk Info CASH BACK" at bounding box center [603, 222] width 225 height 34
type input "DM [PERSON_NAME] untuk Maklumat lanjut"
click at [667, 422] on button "Save" at bounding box center [653, 429] width 383 height 41
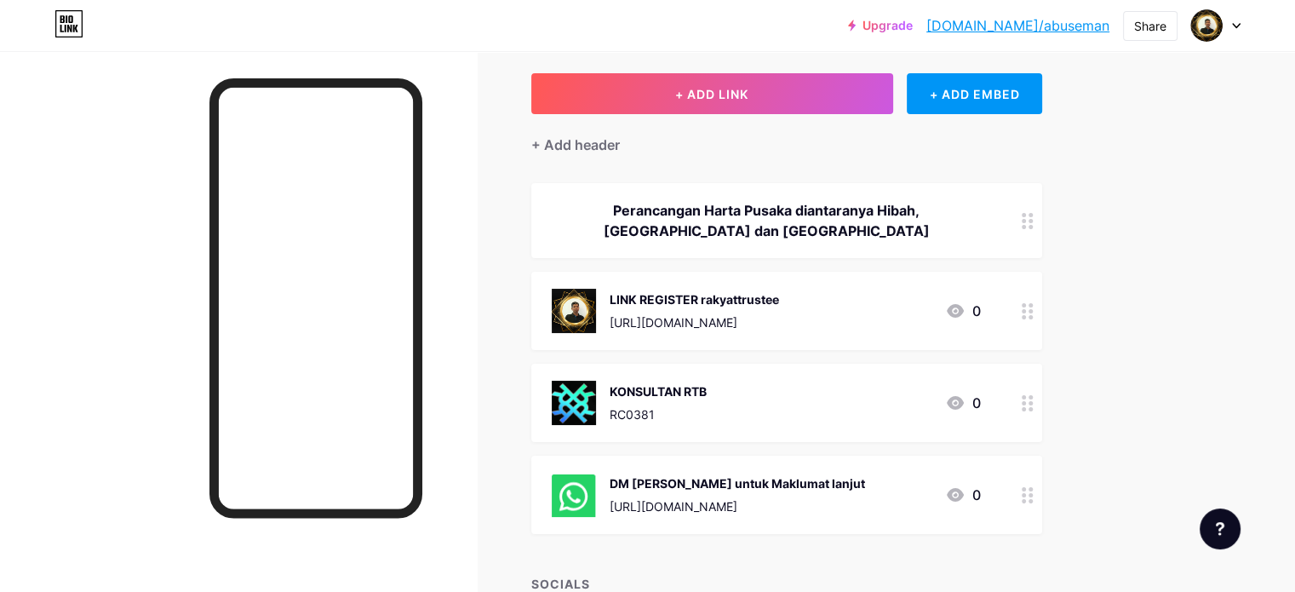
click at [819, 497] on div "https://www.wasap.my/60133796898/NakTahuMovaLebihlanjut" at bounding box center [738, 506] width 256 height 18
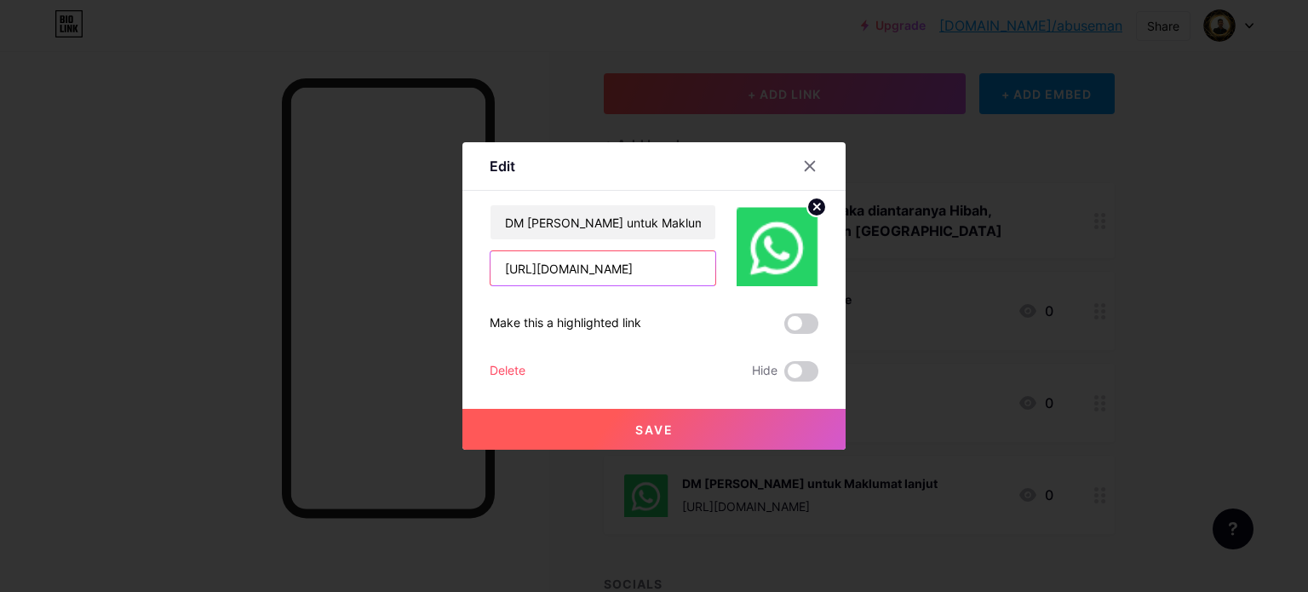
drag, startPoint x: 678, startPoint y: 267, endPoint x: 692, endPoint y: 279, distance: 18.8
click at [678, 267] on input "https://www.wasap.my/60133796898/NakTahuMovaLebihlanjut" at bounding box center [603, 268] width 225 height 34
type input "https://www.wasap.my/601155291814/NakTahuMovaLebihlanjut"
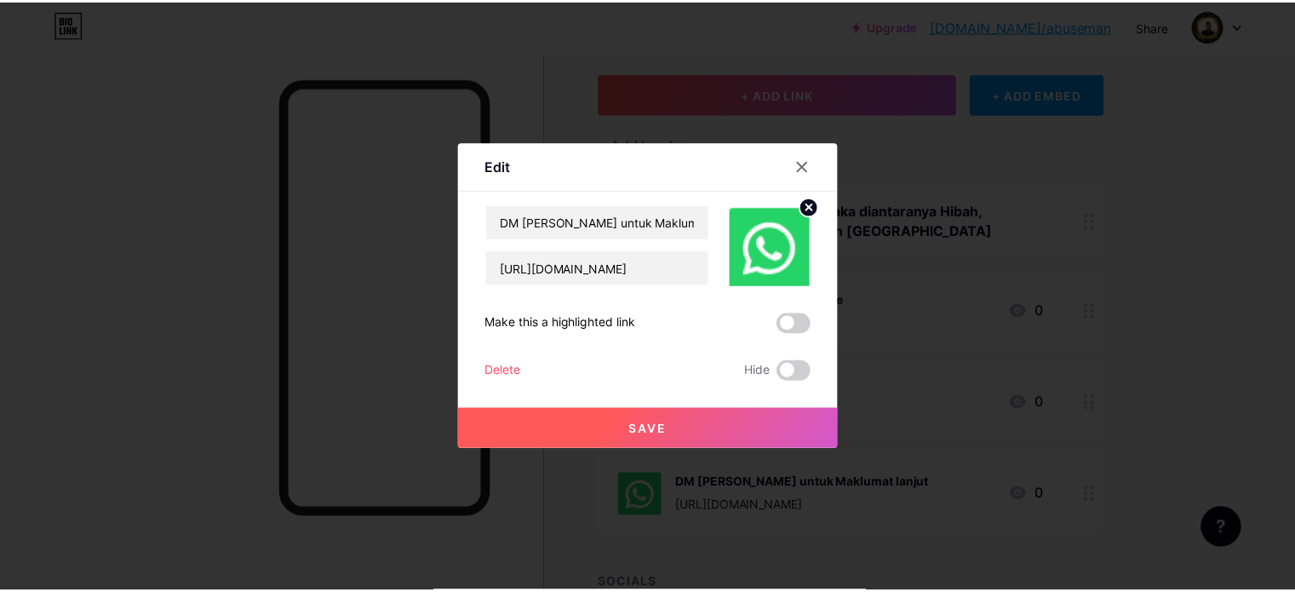
scroll to position [0, 0]
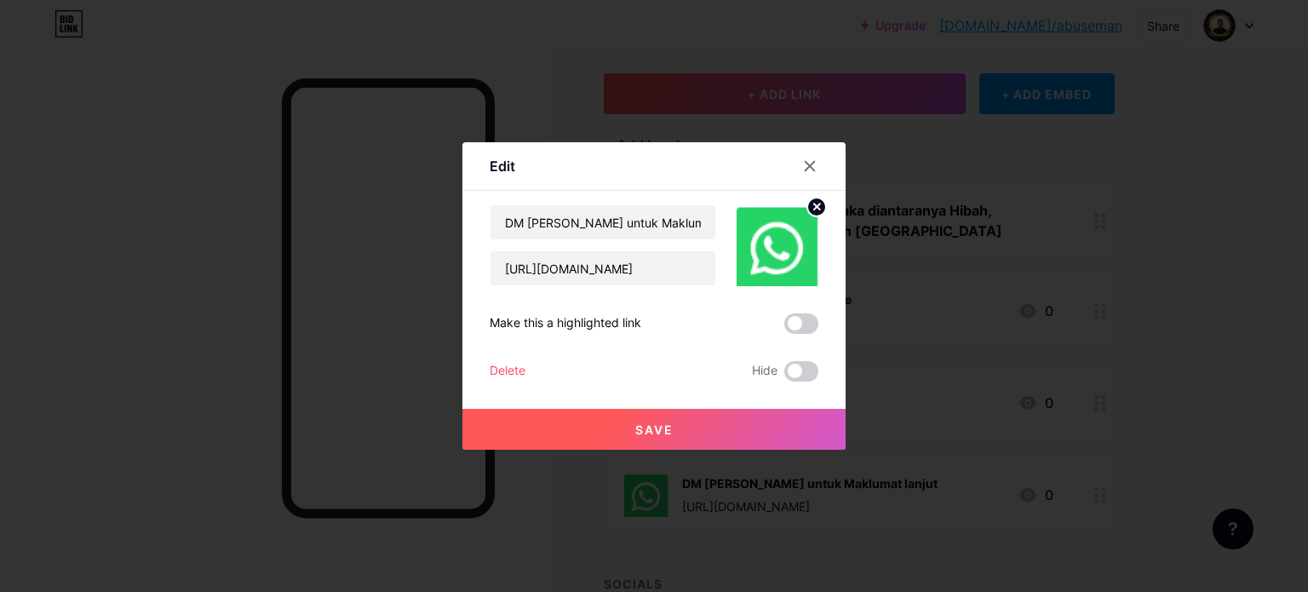
click at [651, 423] on span "Save" at bounding box center [654, 429] width 38 height 14
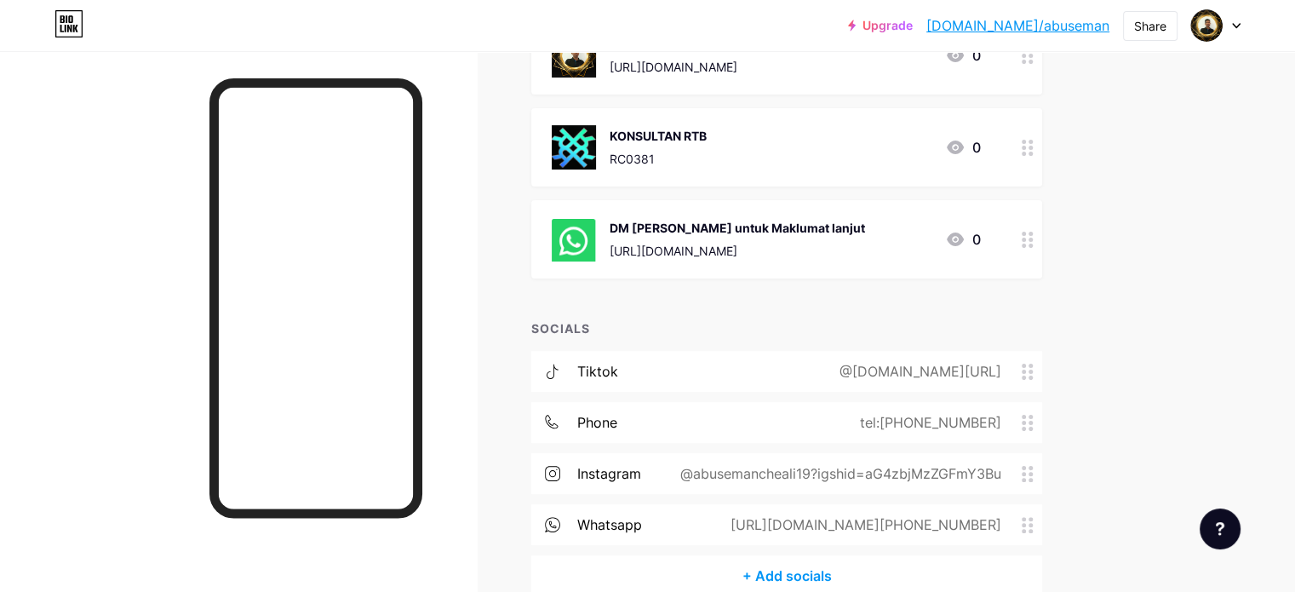
scroll to position [426, 0]
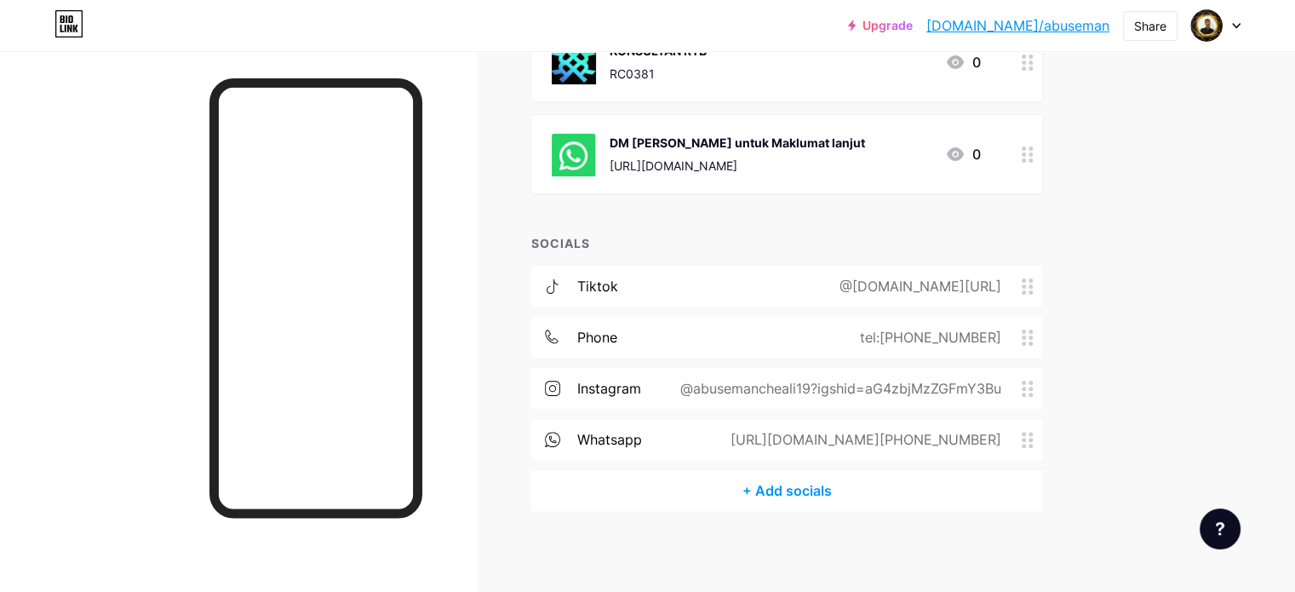
click at [1034, 342] on icon at bounding box center [1028, 338] width 12 height 16
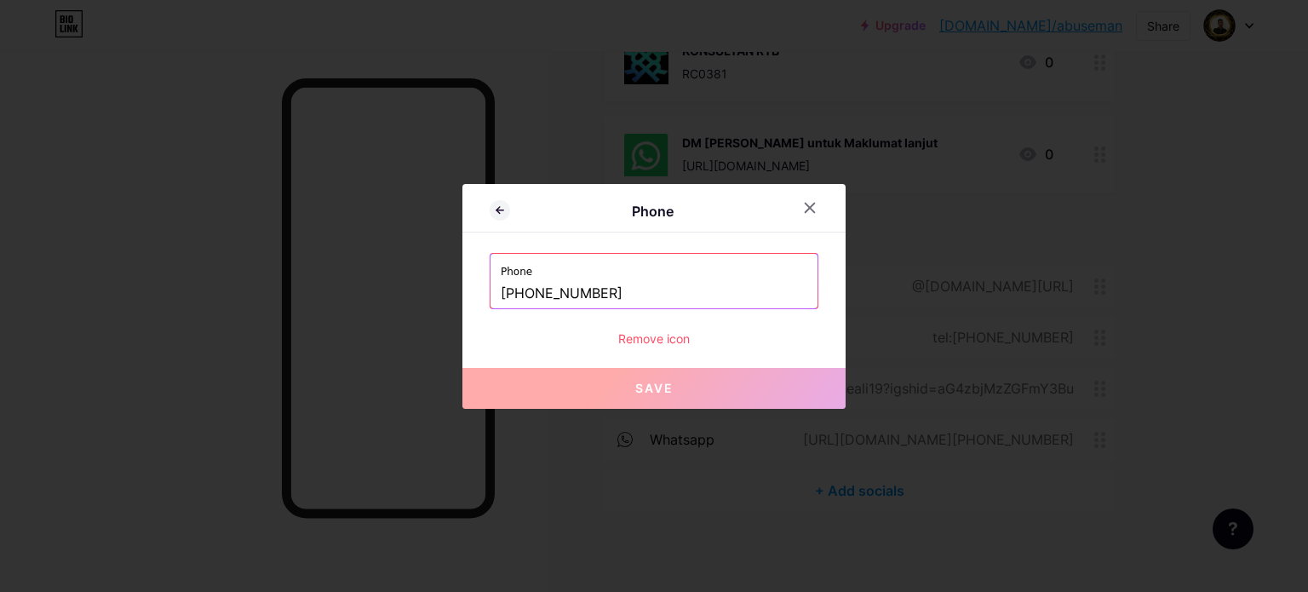
click at [635, 290] on input "+60194807201" at bounding box center [654, 293] width 307 height 29
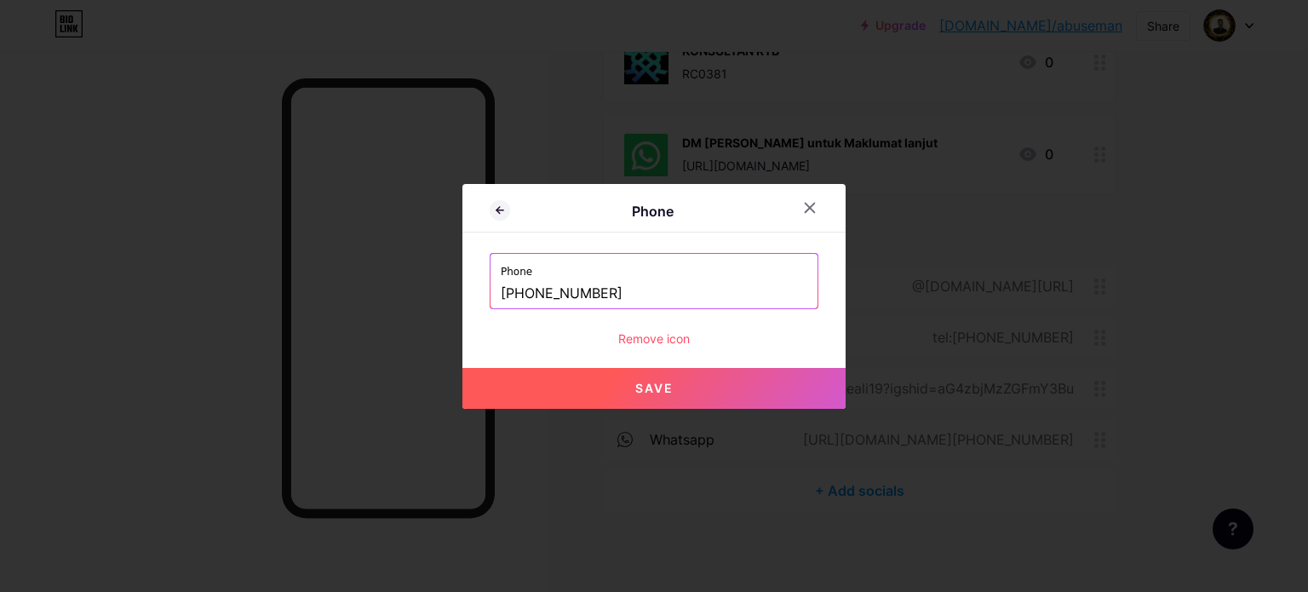
click at [661, 399] on button "Save" at bounding box center [653, 388] width 383 height 41
type input "tel:[PHONE_NUMBER]"
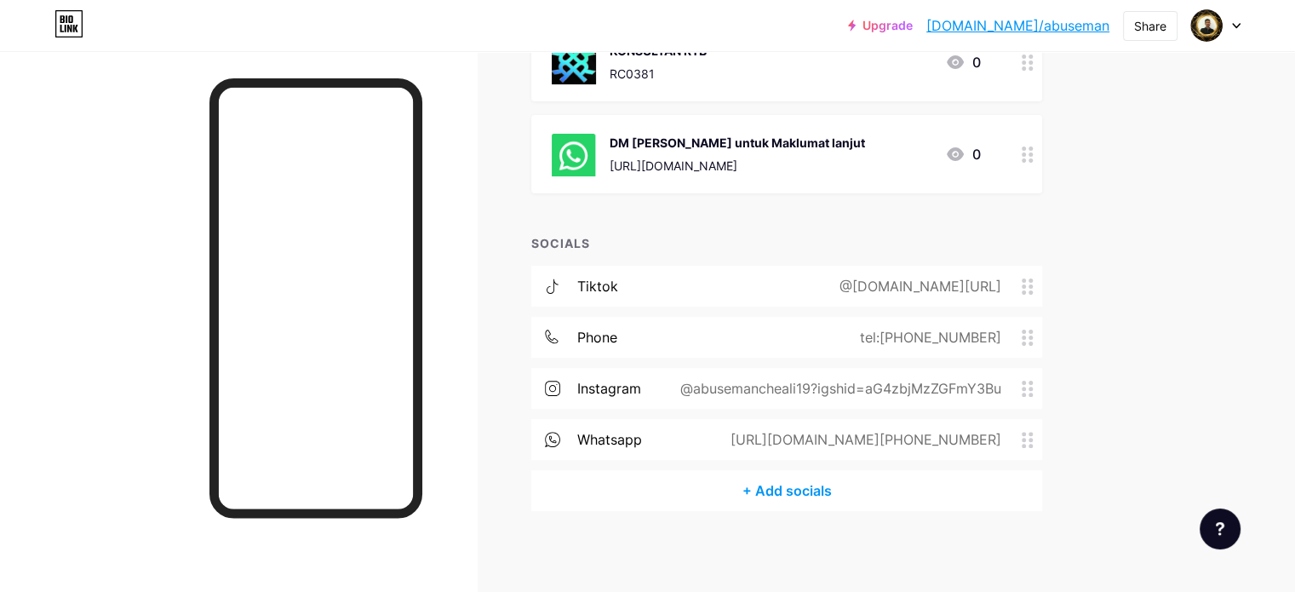
click at [1022, 438] on div "https://wa.me/+601126858214" at bounding box center [863, 439] width 319 height 20
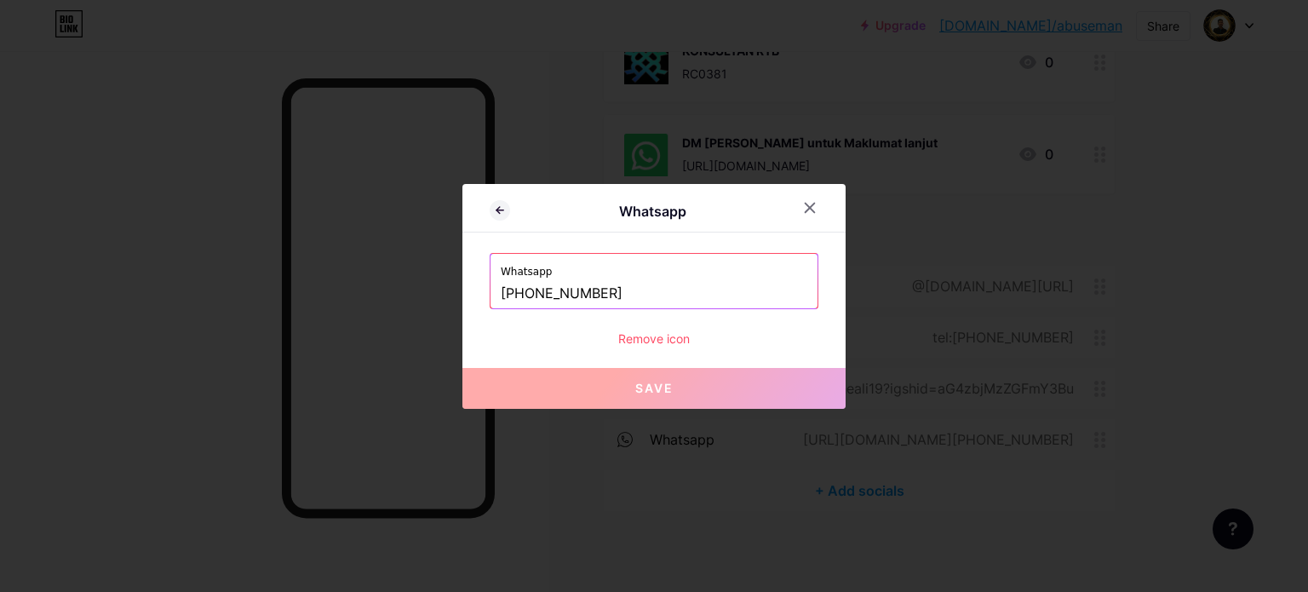
click at [640, 286] on input "+601126858214" at bounding box center [654, 293] width 307 height 29
click at [584, 295] on input "+601126858214" at bounding box center [654, 293] width 307 height 29
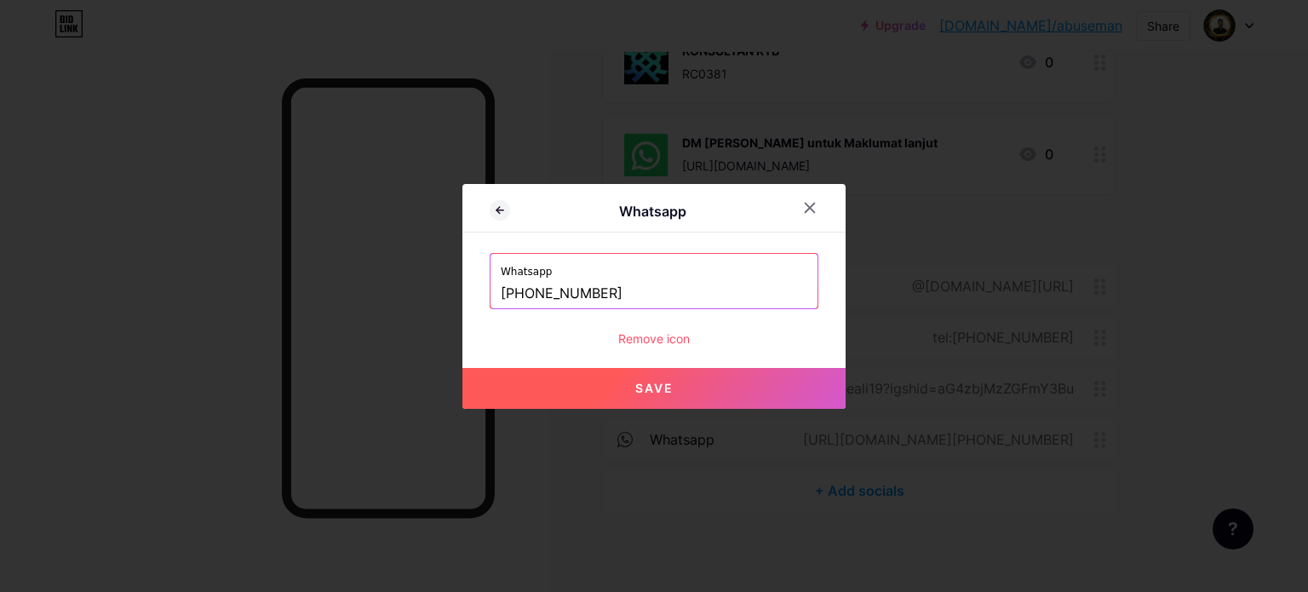
click at [640, 384] on span "Save" at bounding box center [654, 388] width 38 height 14
type input "[URL][DOMAIN_NAME][PHONE_NUMBER]"
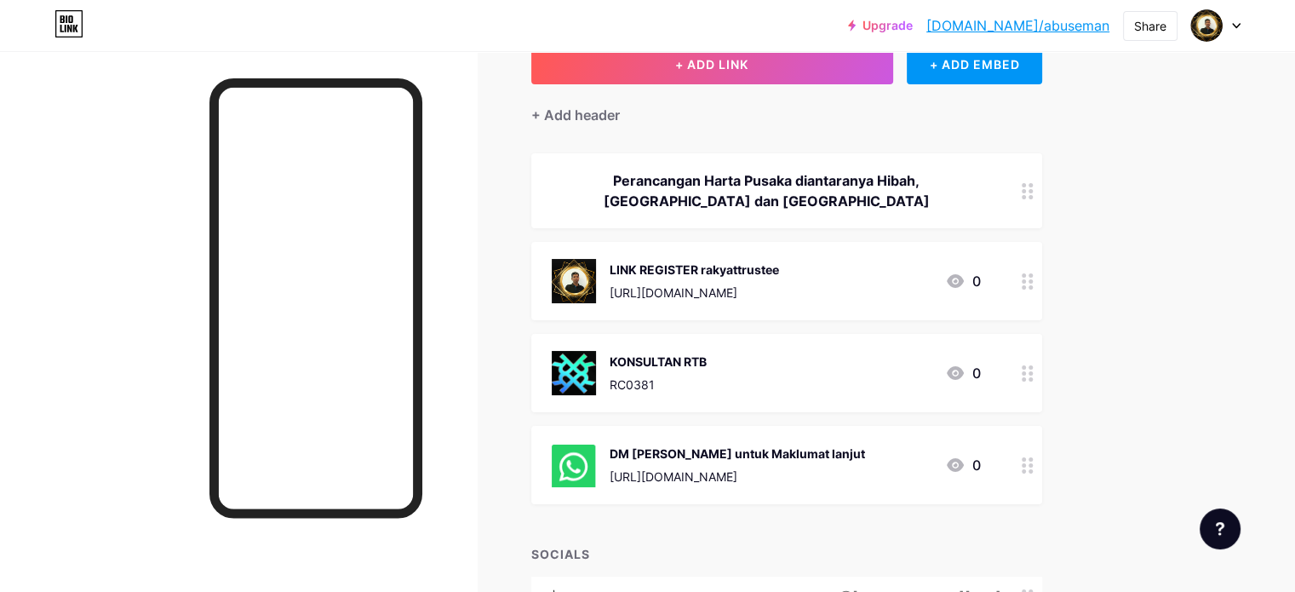
scroll to position [85, 0]
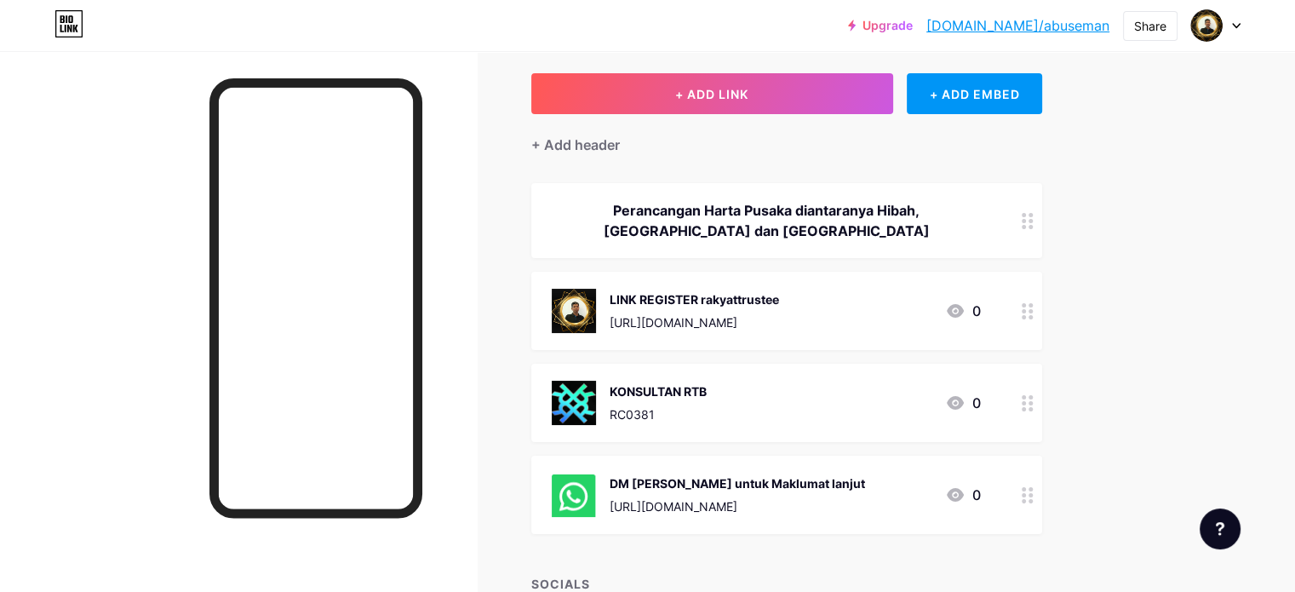
click at [596, 307] on img at bounding box center [574, 311] width 44 height 44
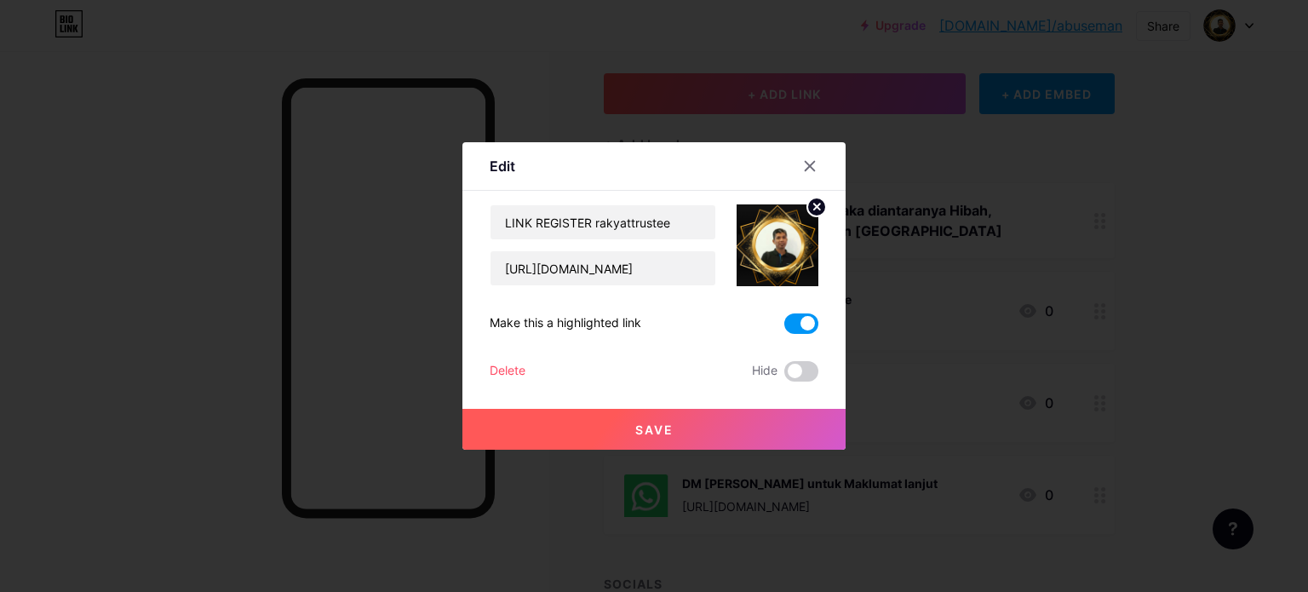
click at [624, 435] on button "Save" at bounding box center [653, 429] width 383 height 41
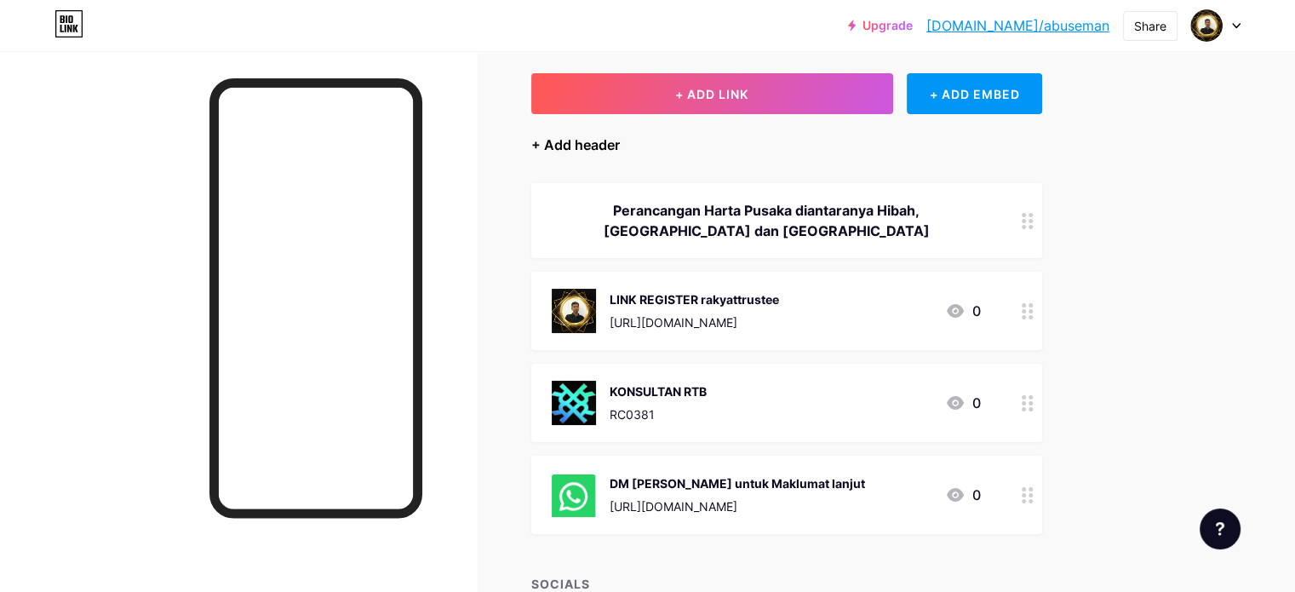
click at [620, 140] on div "+ Add header" at bounding box center [575, 145] width 89 height 20
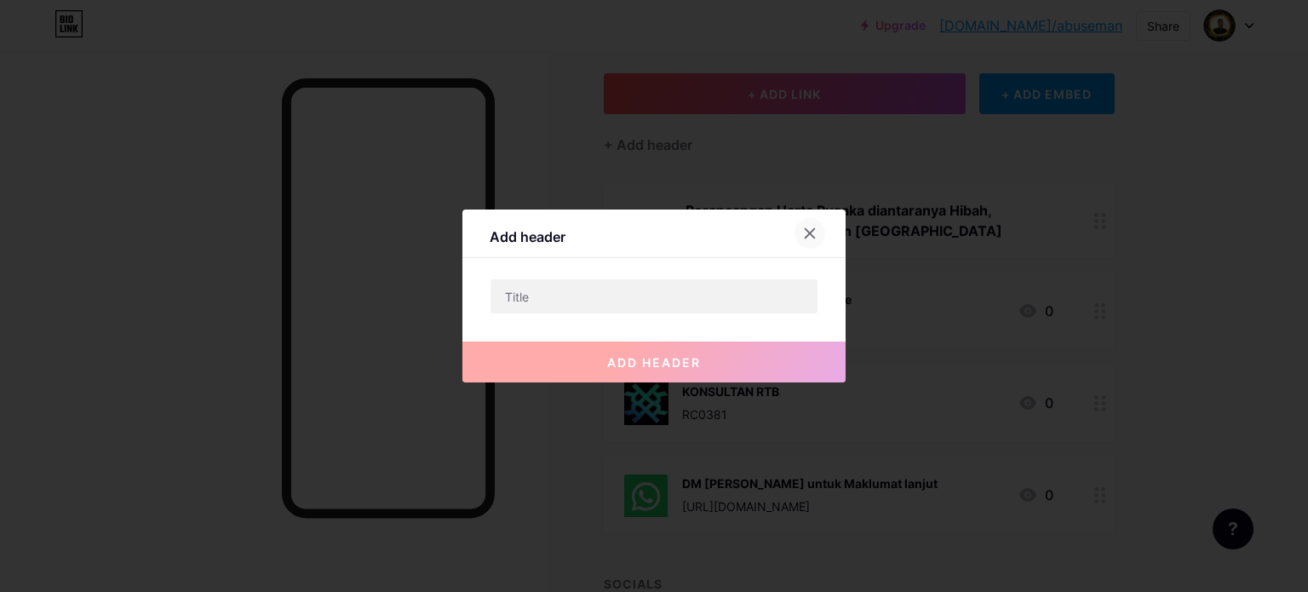
click at [806, 238] on icon at bounding box center [810, 233] width 9 height 9
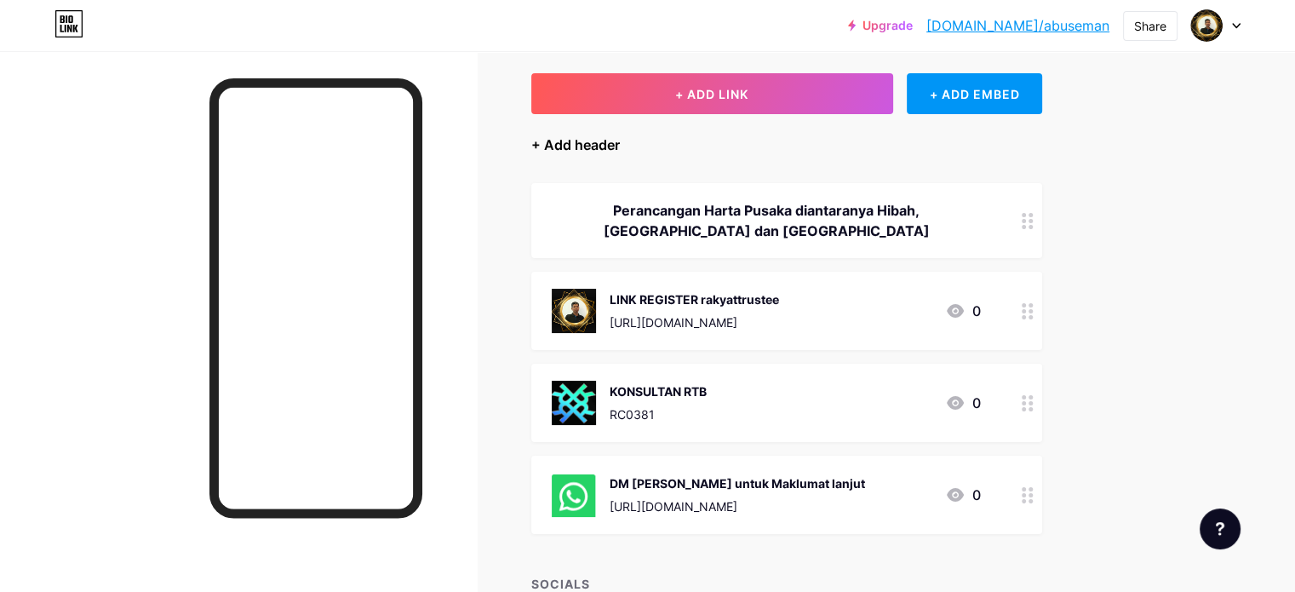
click at [620, 146] on div "+ Add header" at bounding box center [575, 145] width 89 height 20
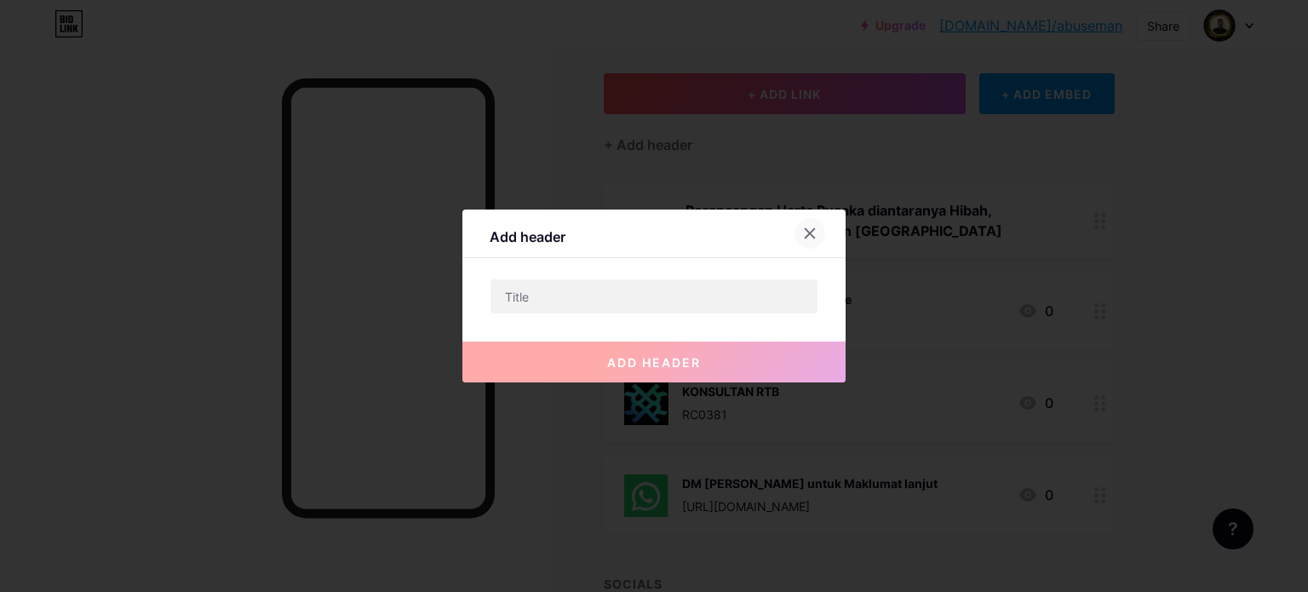
click at [803, 234] on icon at bounding box center [810, 234] width 14 height 14
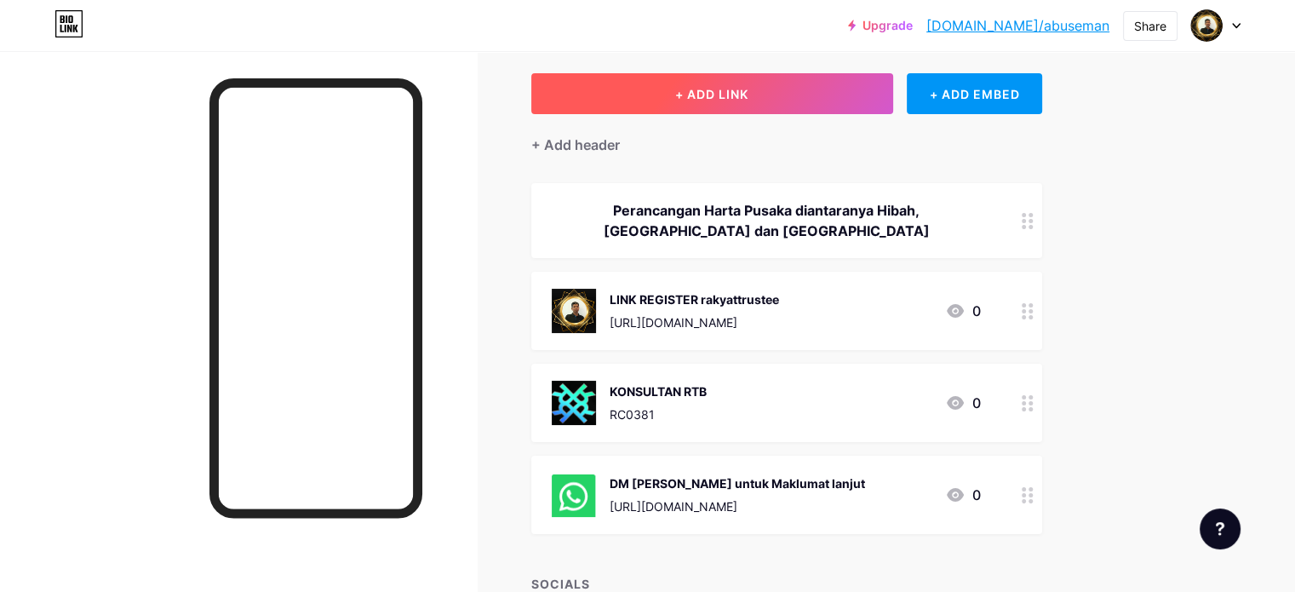
click at [749, 93] on span "+ ADD LINK" at bounding box center [711, 94] width 73 height 14
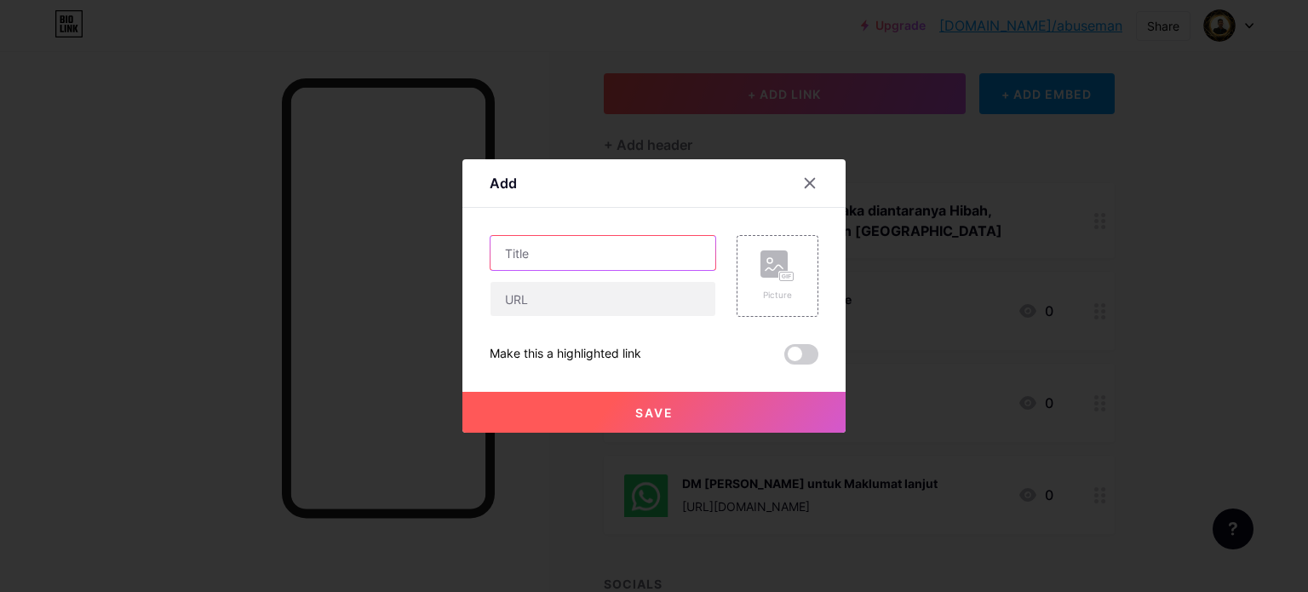
click at [540, 259] on input "text" at bounding box center [603, 253] width 225 height 34
drag, startPoint x: 554, startPoint y: 258, endPoint x: 460, endPoint y: 241, distance: 95.2
click at [462, 241] on div "Add Content YouTube Play YouTube video without leaving your page. ADD Vimeo Pla…" at bounding box center [653, 295] width 383 height 273
paste input "AKYAT TRUSTEE BERHAD"
type input "RAKYAT TRUSTEE BERHAD"
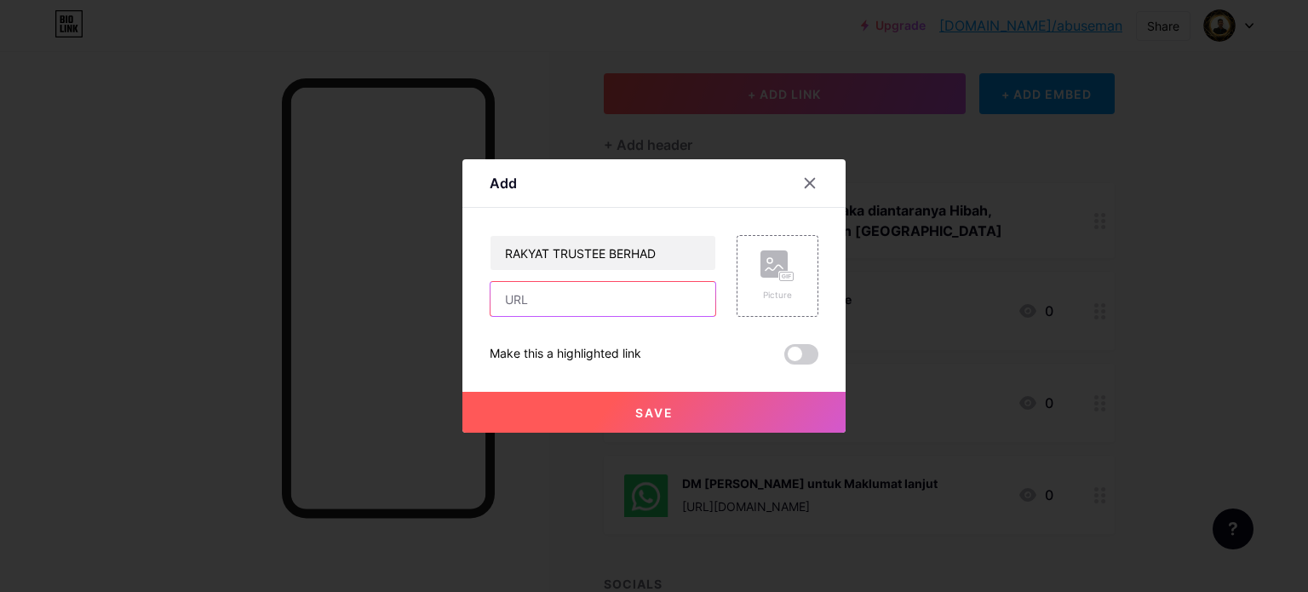
click at [555, 292] on input "text" at bounding box center [603, 299] width 225 height 34
click at [146, 26] on div at bounding box center [654, 296] width 1308 height 592
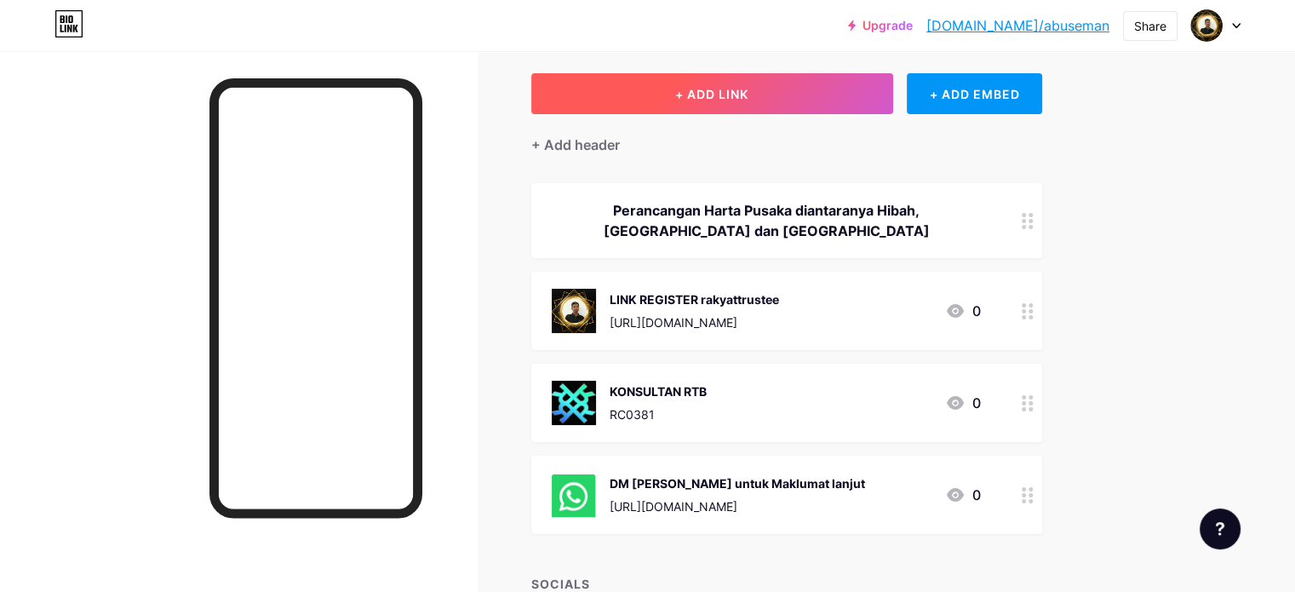
click at [749, 89] on span "+ ADD LINK" at bounding box center [711, 94] width 73 height 14
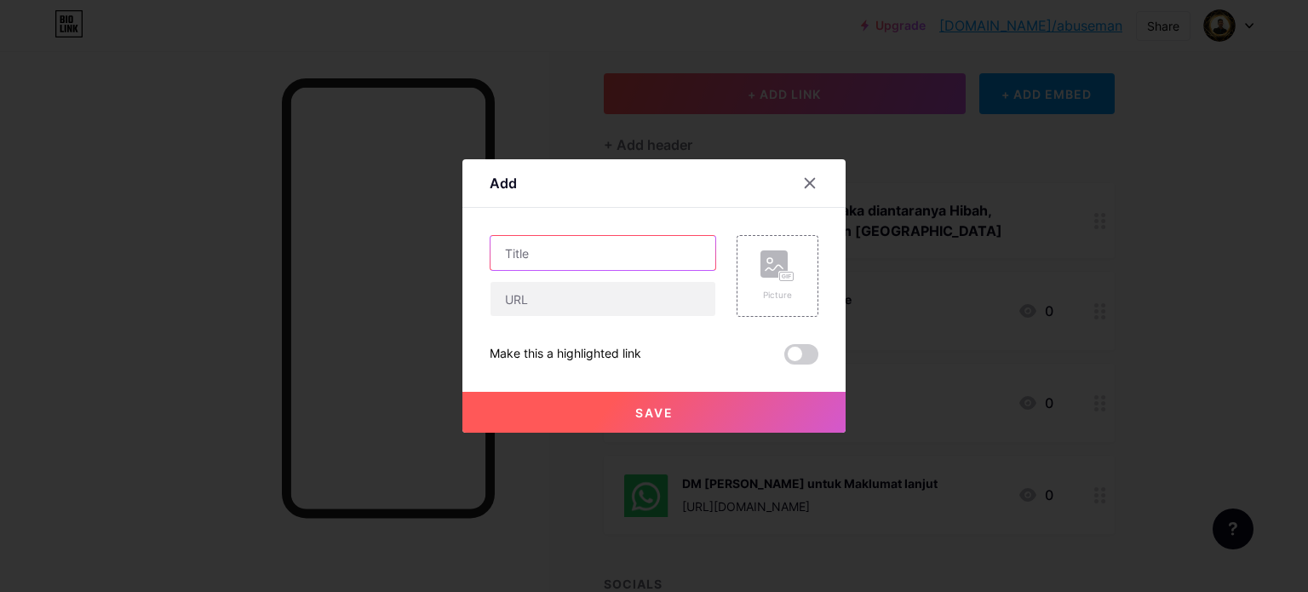
click at [572, 258] on input "text" at bounding box center [603, 253] width 225 height 34
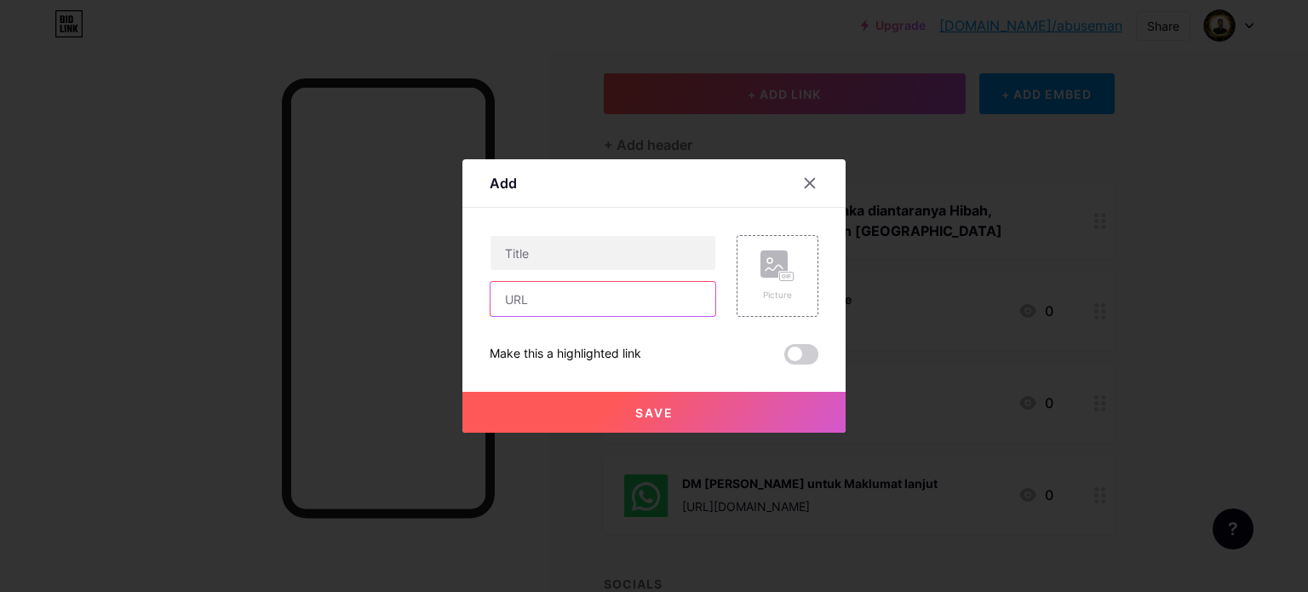
click at [560, 297] on input "text" at bounding box center [603, 299] width 225 height 34
paste input "www.rakyattrustee.com"
type input "www.rakyattrustee.com"
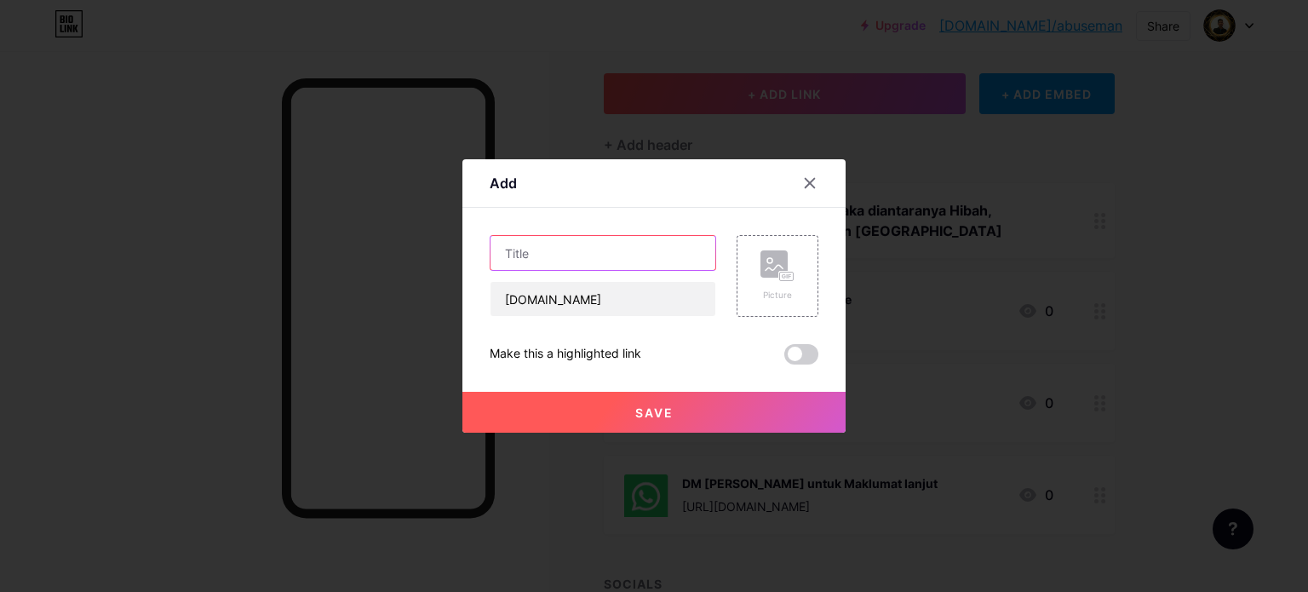
click at [549, 255] on input "text" at bounding box center [603, 253] width 225 height 34
type input "Rakyat Trustee Berhad"
click at [770, 265] on rect at bounding box center [774, 263] width 27 height 27
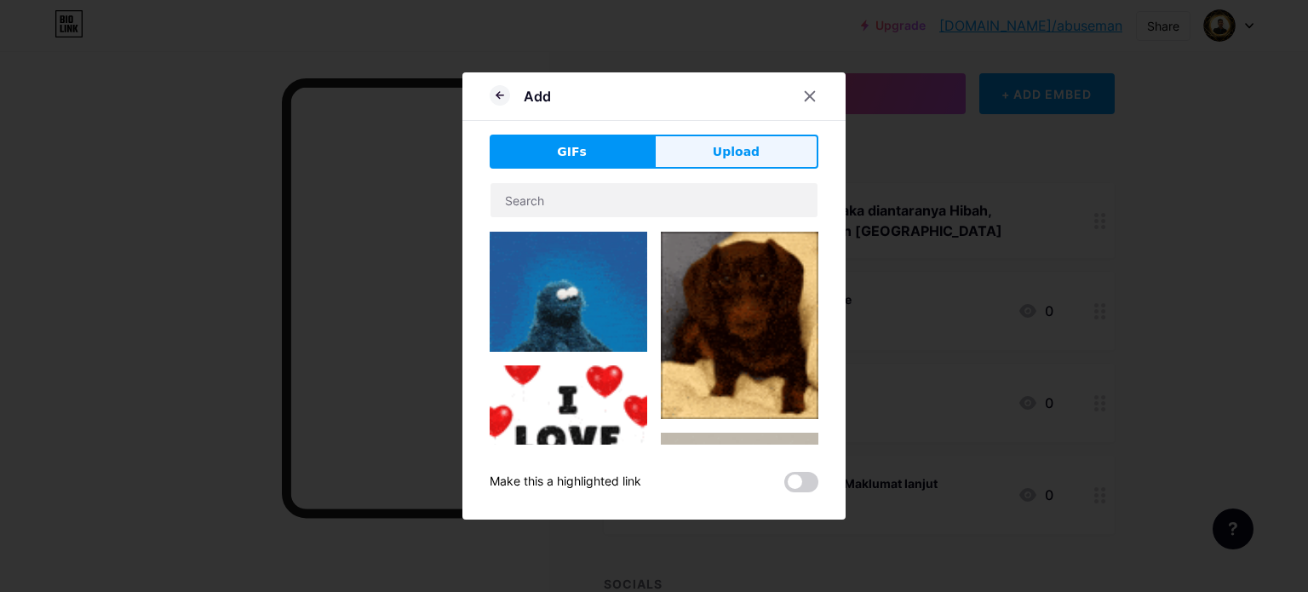
click at [722, 154] on span "Upload" at bounding box center [736, 152] width 47 height 18
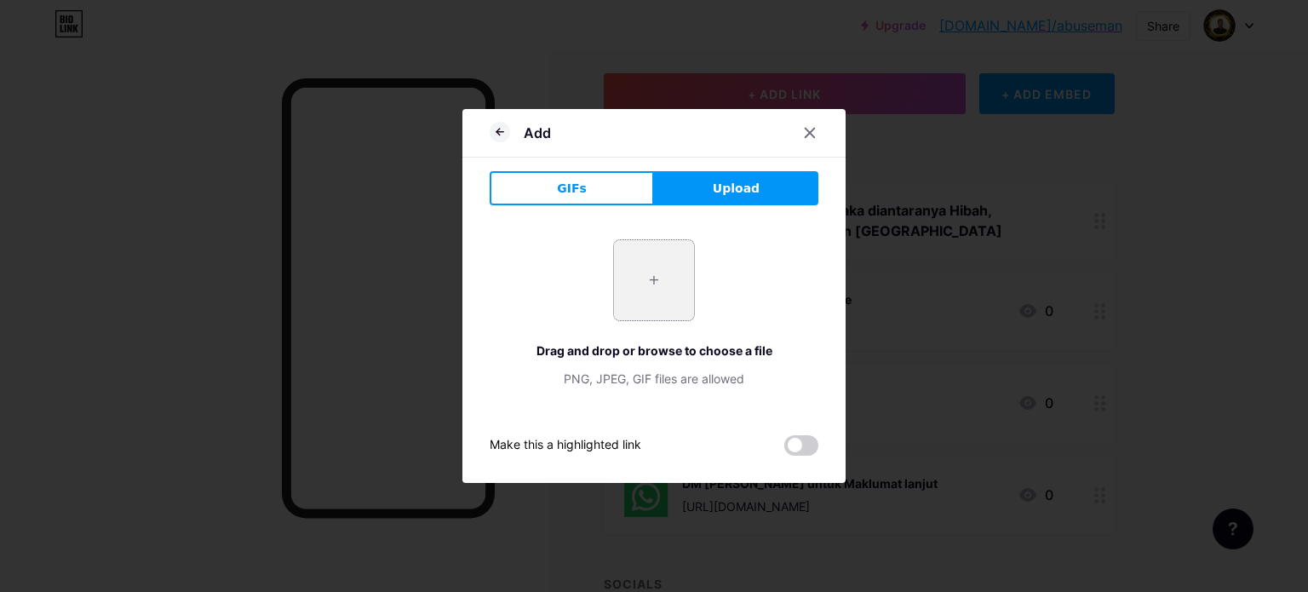
click at [639, 288] on input "file" at bounding box center [654, 280] width 80 height 80
type input "C:\fakepath\Screenshot 2025-08-16 122537.png"
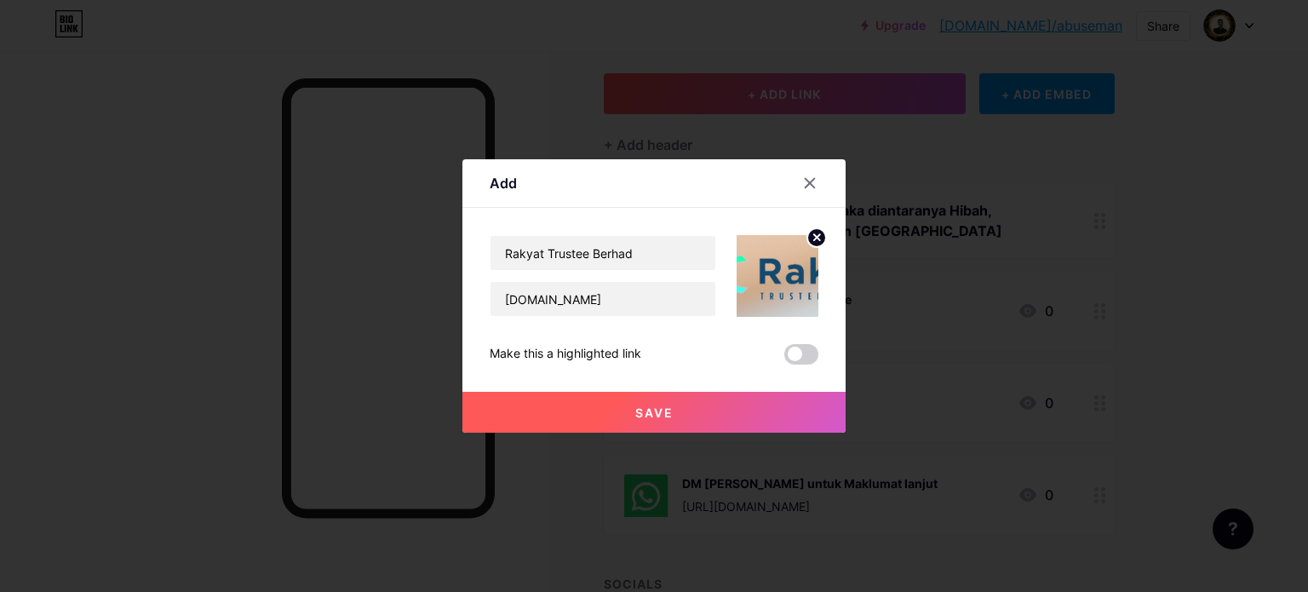
click at [701, 405] on button "Save" at bounding box center [653, 412] width 383 height 41
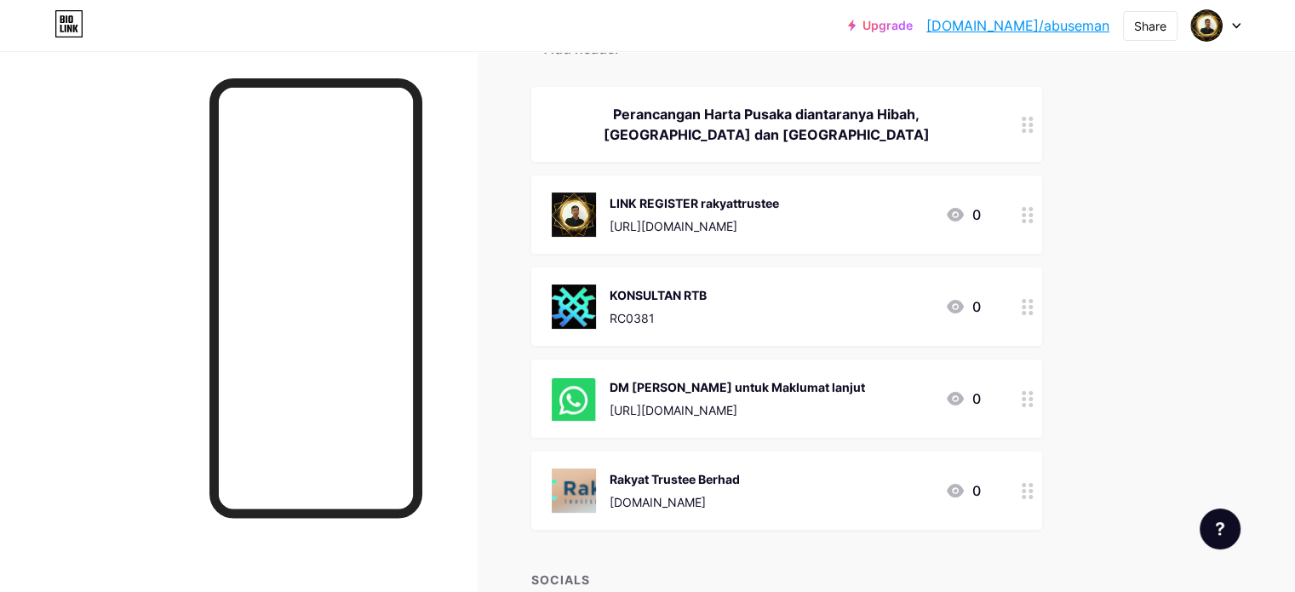
scroll to position [0, 0]
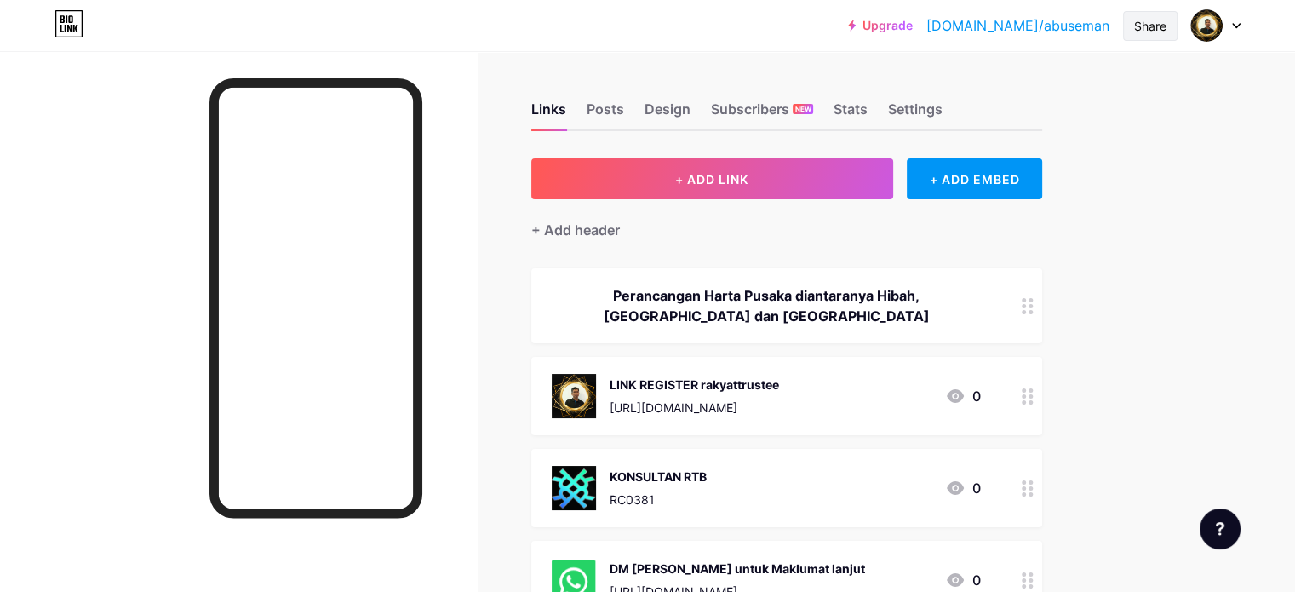
click at [1146, 23] on div "Share" at bounding box center [1150, 26] width 32 height 18
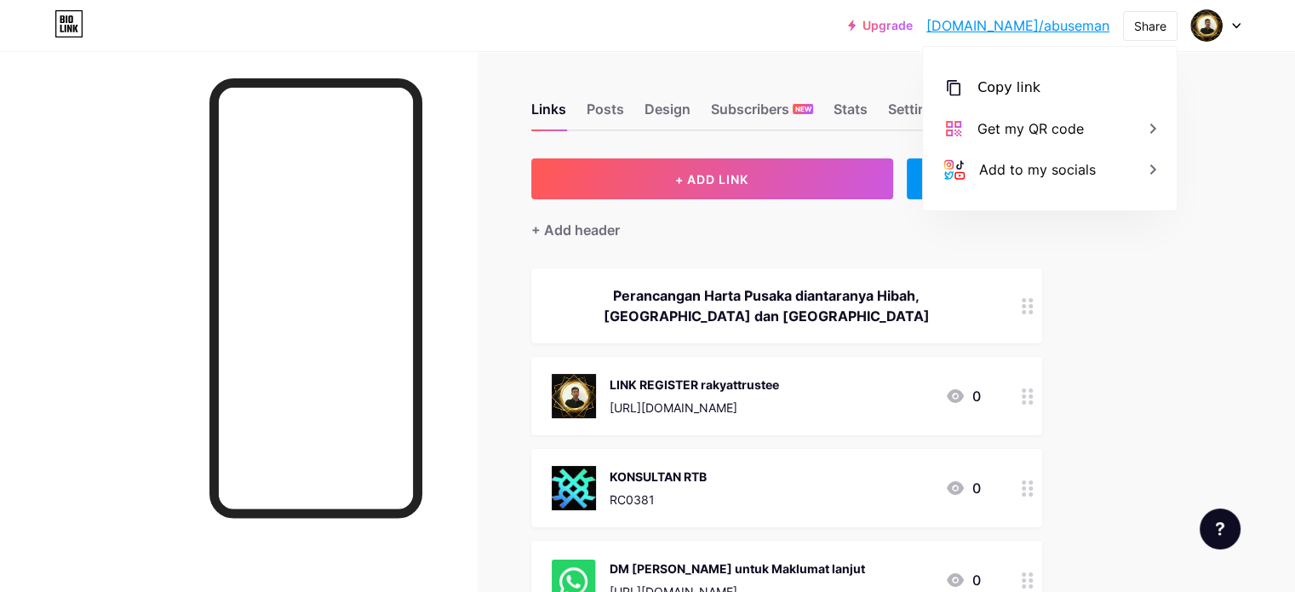
click at [1203, 184] on div "Upgrade bio.link/abusem... bio.link/abuseman Share Copy link https://bio.link/a…" at bounding box center [647, 557] width 1295 height 1114
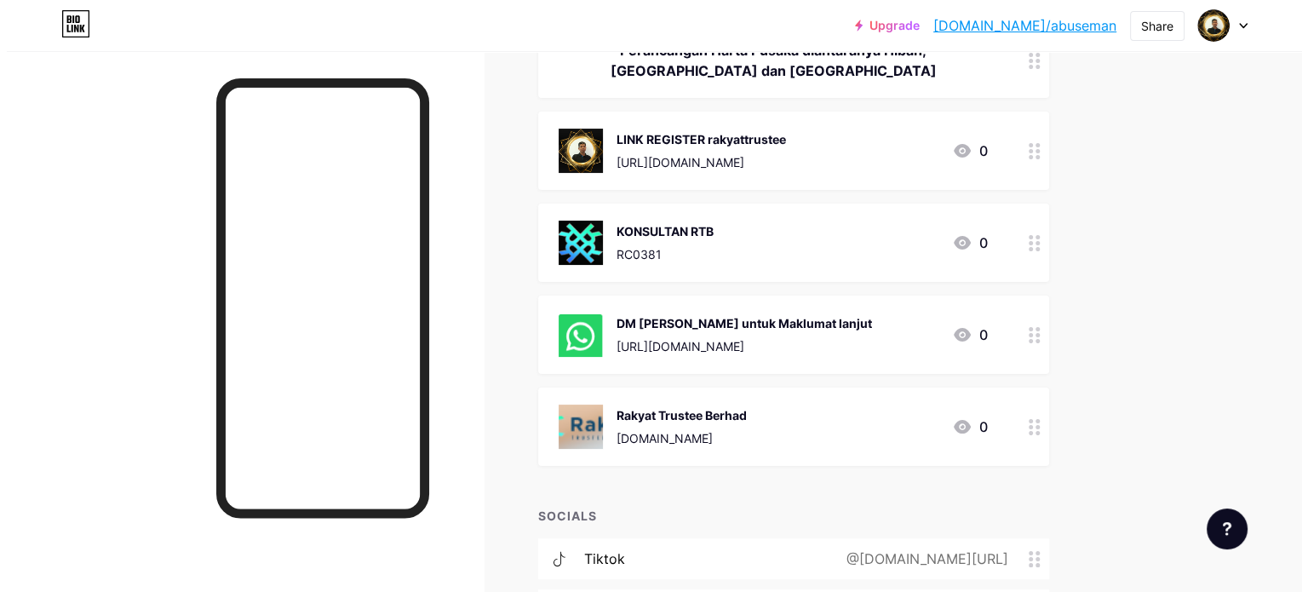
scroll to position [256, 0]
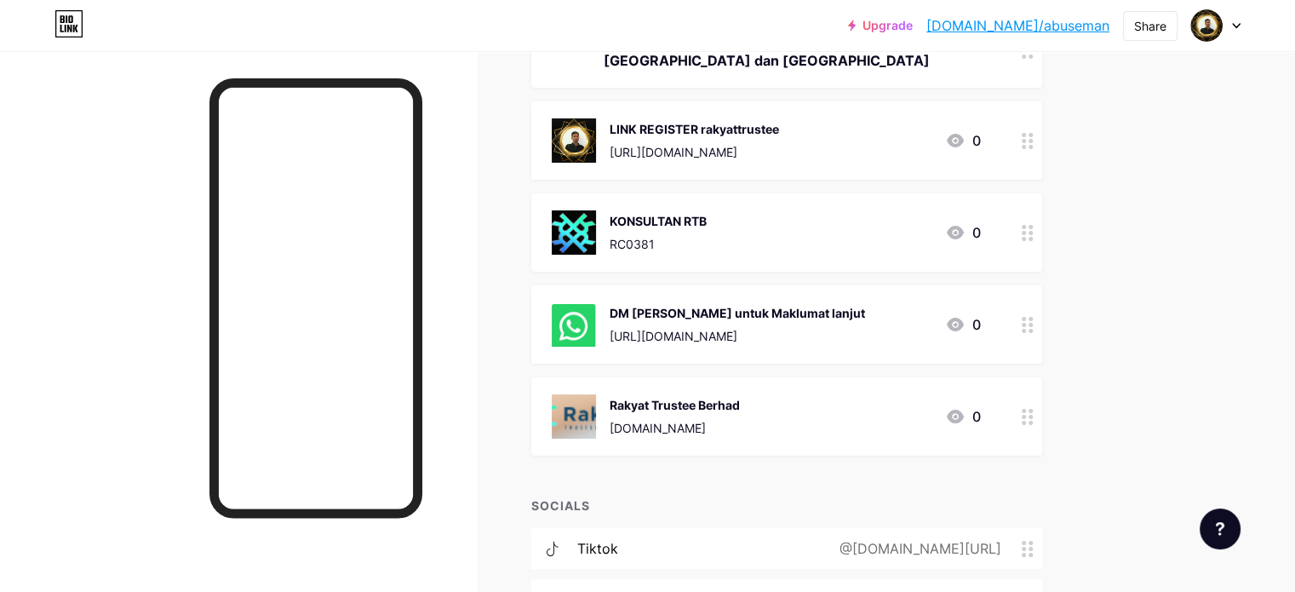
click at [740, 430] on div "www.rakyattrustee.com" at bounding box center [675, 428] width 130 height 18
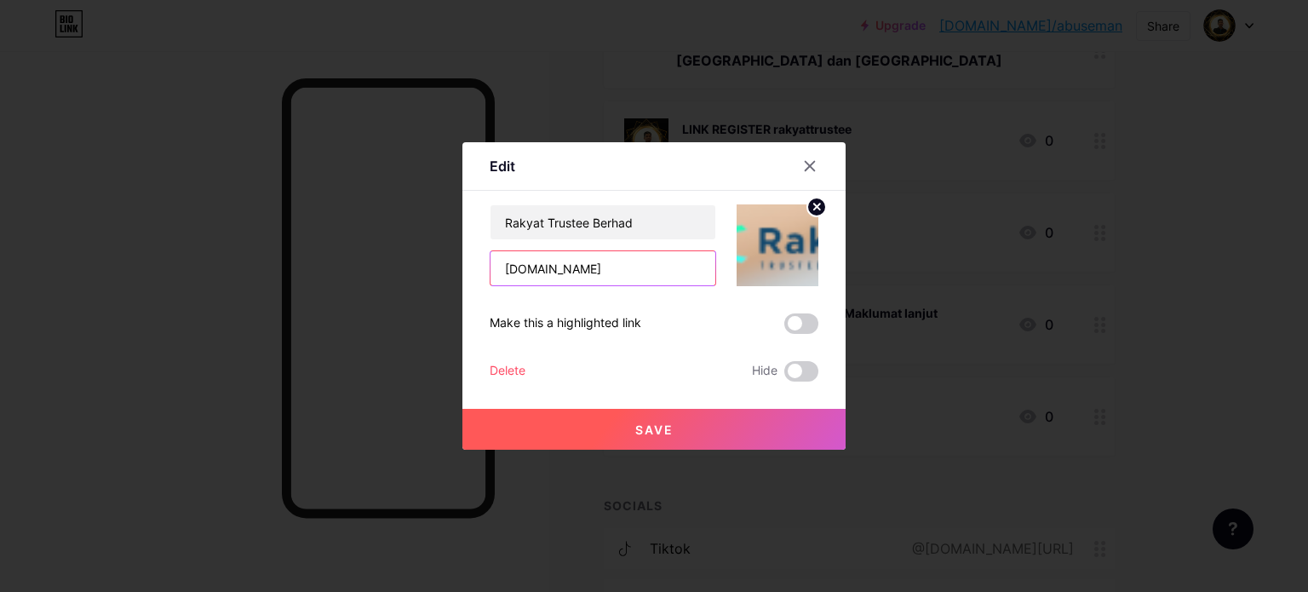
drag, startPoint x: 644, startPoint y: 263, endPoint x: 473, endPoint y: 259, distance: 171.2
click at [473, 259] on div "Edit Content YouTube Play YouTube video without leaving your page. ADD Vimeo Pl…" at bounding box center [653, 295] width 383 height 307
paste input "https://rakyattrustee.com/hubungi-kami/"
click at [688, 273] on input "[URL][DOMAIN_NAME]" at bounding box center [603, 268] width 225 height 34
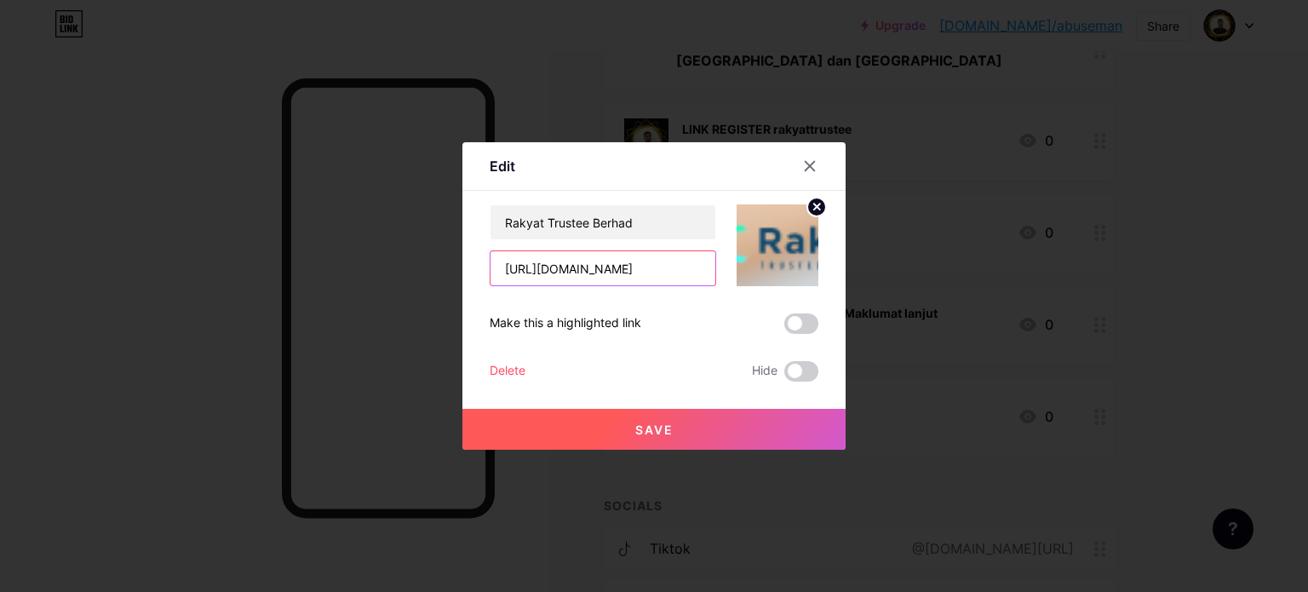
type input "https://rakyattrustee.com.my"
click at [681, 425] on button "Save" at bounding box center [653, 429] width 383 height 41
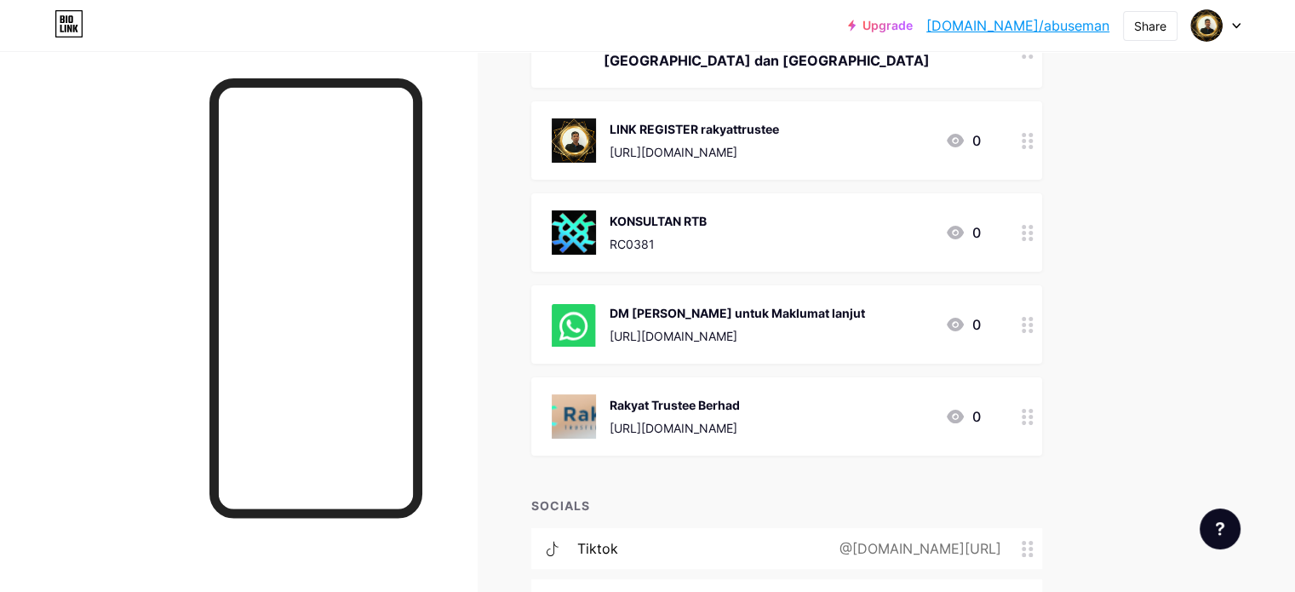
click at [740, 424] on div "https://rakyattrustee.com.my" at bounding box center [675, 428] width 130 height 18
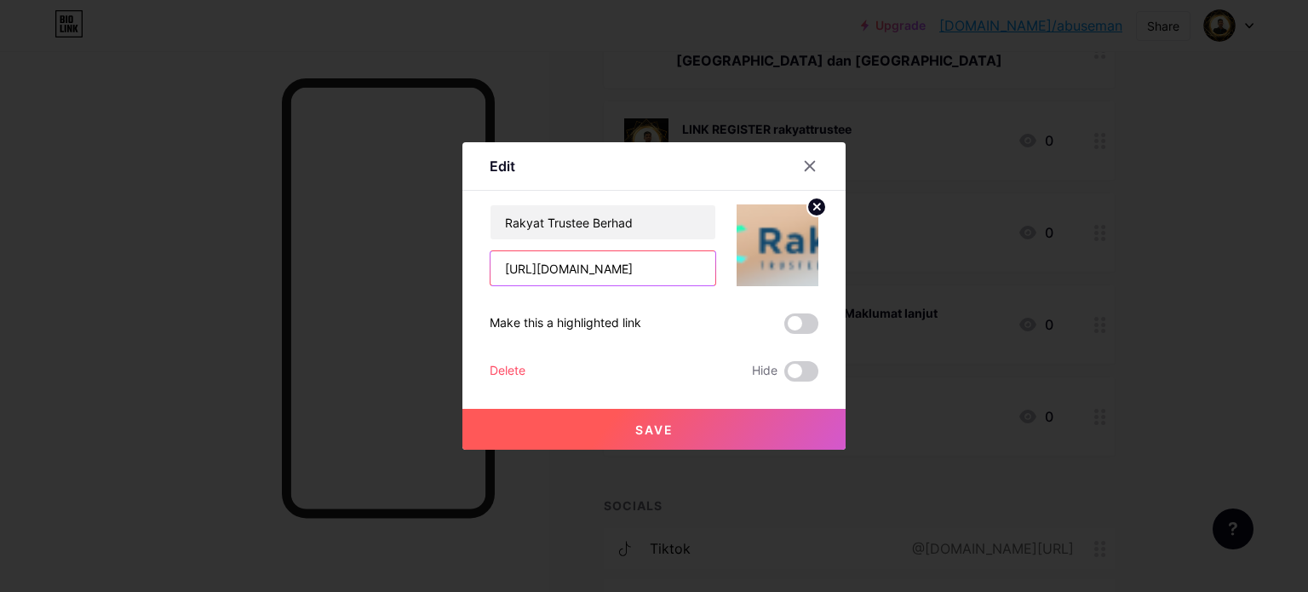
click at [644, 277] on input "https://rakyattrustee.com.my" at bounding box center [603, 268] width 225 height 34
drag, startPoint x: 681, startPoint y: 273, endPoint x: 477, endPoint y: 273, distance: 203.6
click at [477, 273] on div "Edit Content YouTube Play YouTube video without leaving your page. ADD Vimeo Pl…" at bounding box center [653, 295] width 383 height 307
paste input "s.com.my/"
type input "[URL][DOMAIN_NAME]"
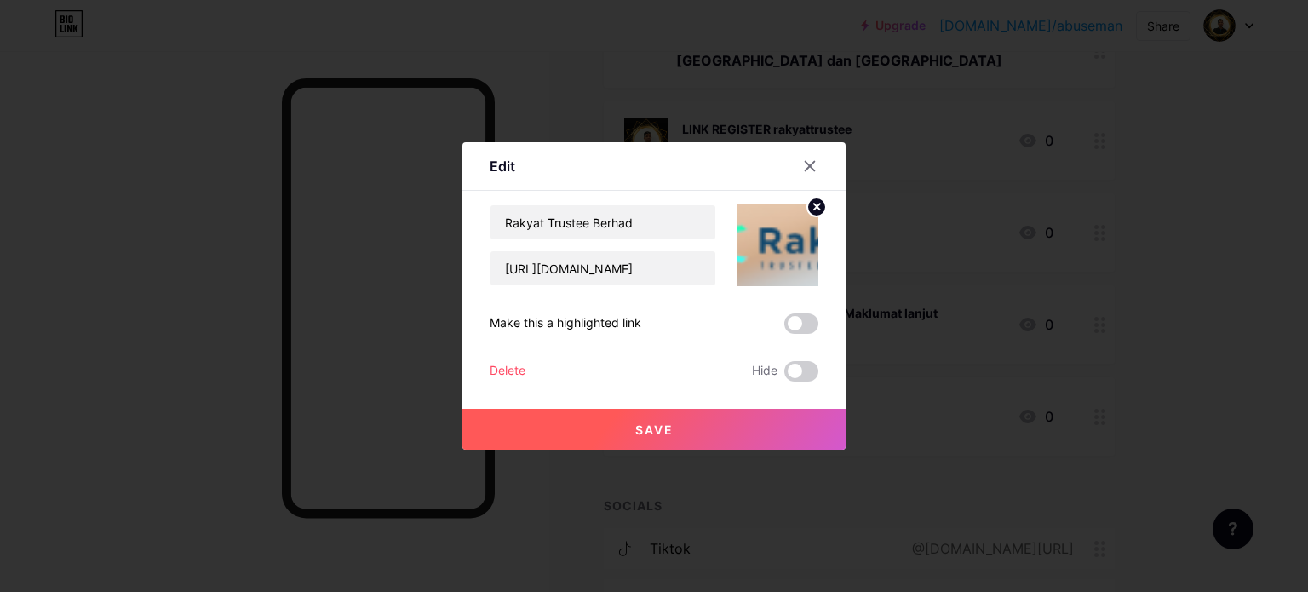
click at [694, 433] on button "Save" at bounding box center [653, 429] width 383 height 41
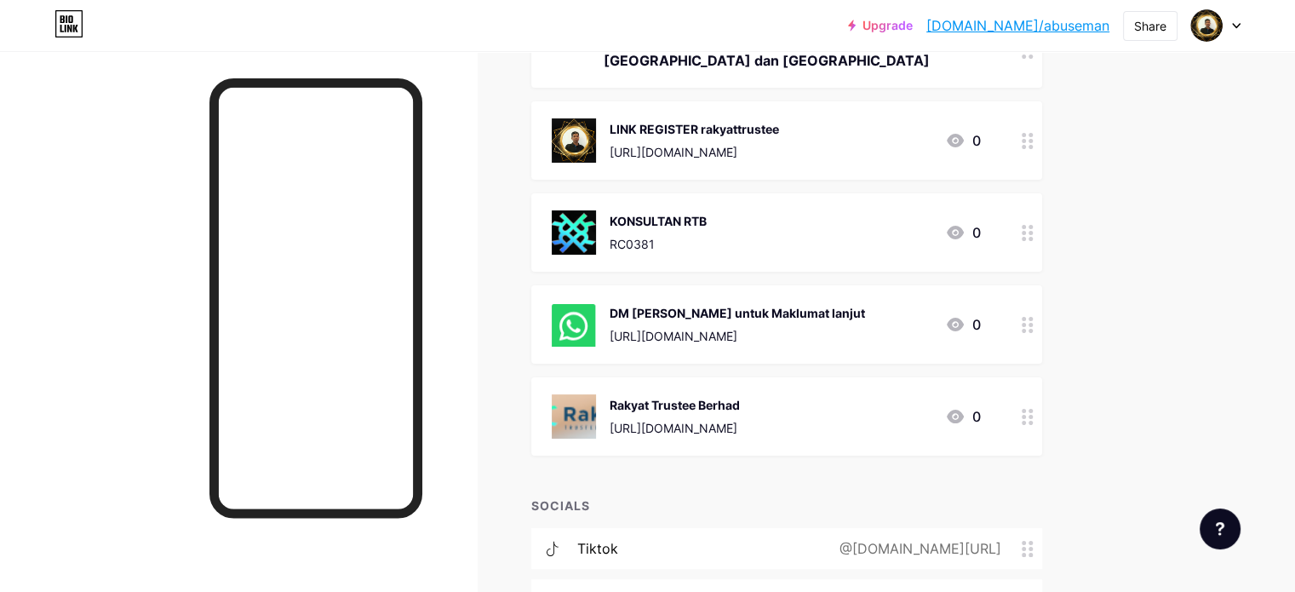
click at [773, 444] on div "Rakyat Trustee Berhad https://rakyattrustees.com.my/ 0" at bounding box center [786, 416] width 511 height 78
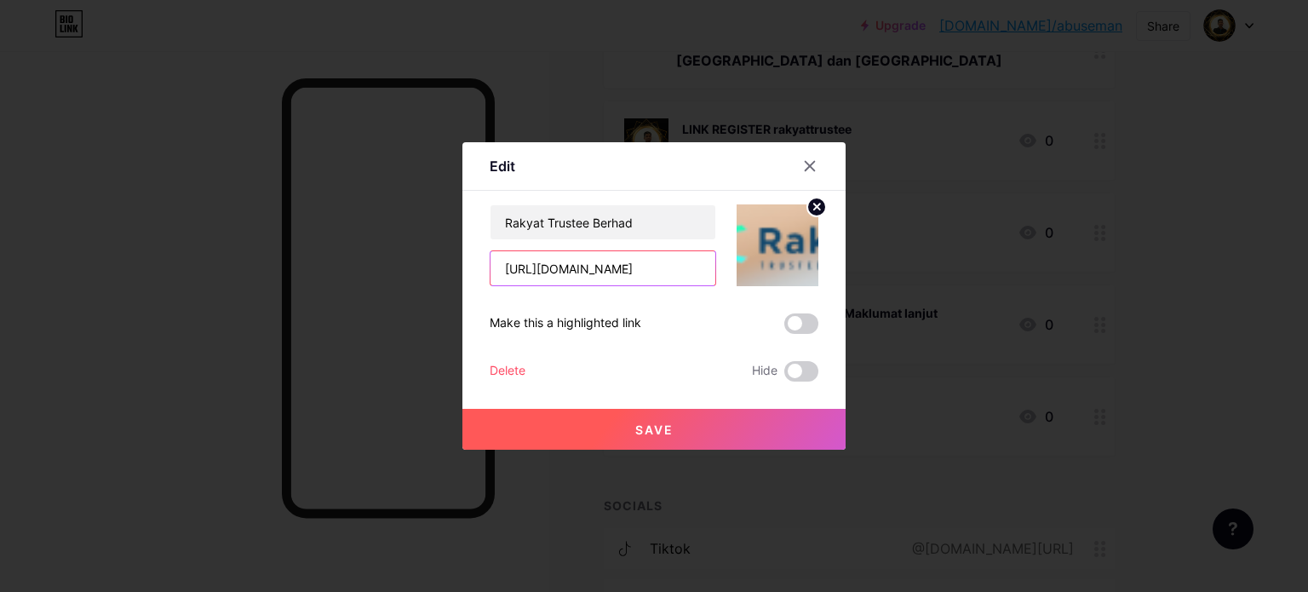
click at [698, 270] on input "[URL][DOMAIN_NAME]" at bounding box center [603, 268] width 225 height 34
type input "https://rakyattrustees.com.my"
click at [662, 425] on span "Save" at bounding box center [654, 429] width 38 height 14
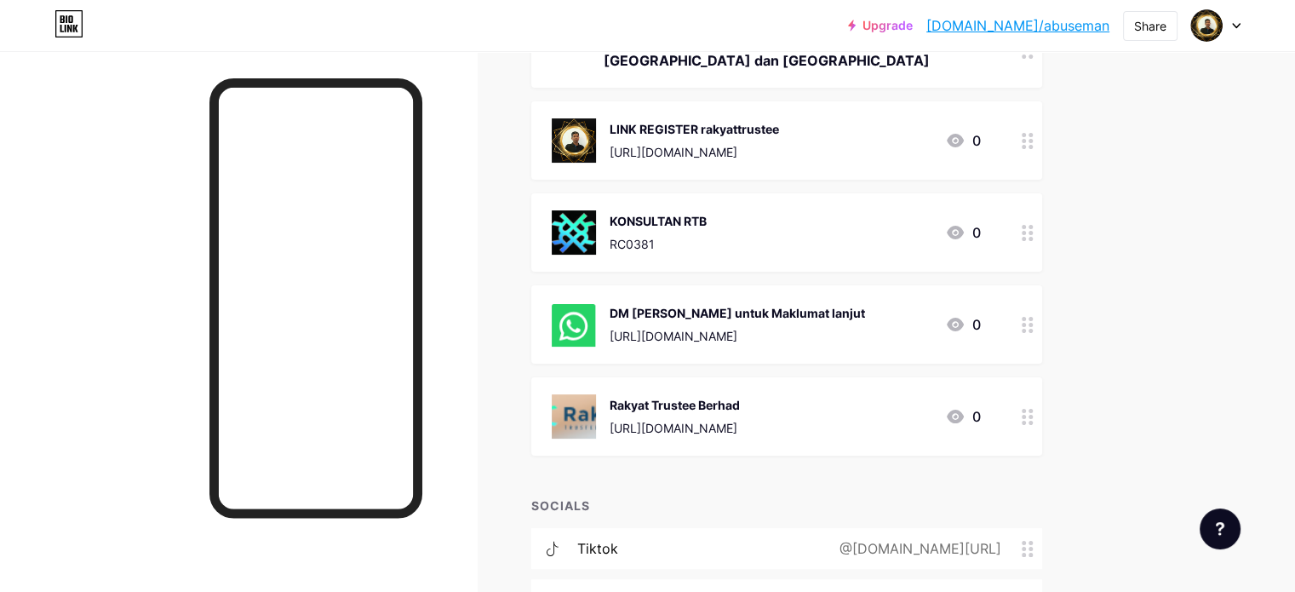
click at [845, 334] on div "https://www.wasap.my/601155291814/NakTahuMovaLebihlanjut" at bounding box center [738, 336] width 256 height 18
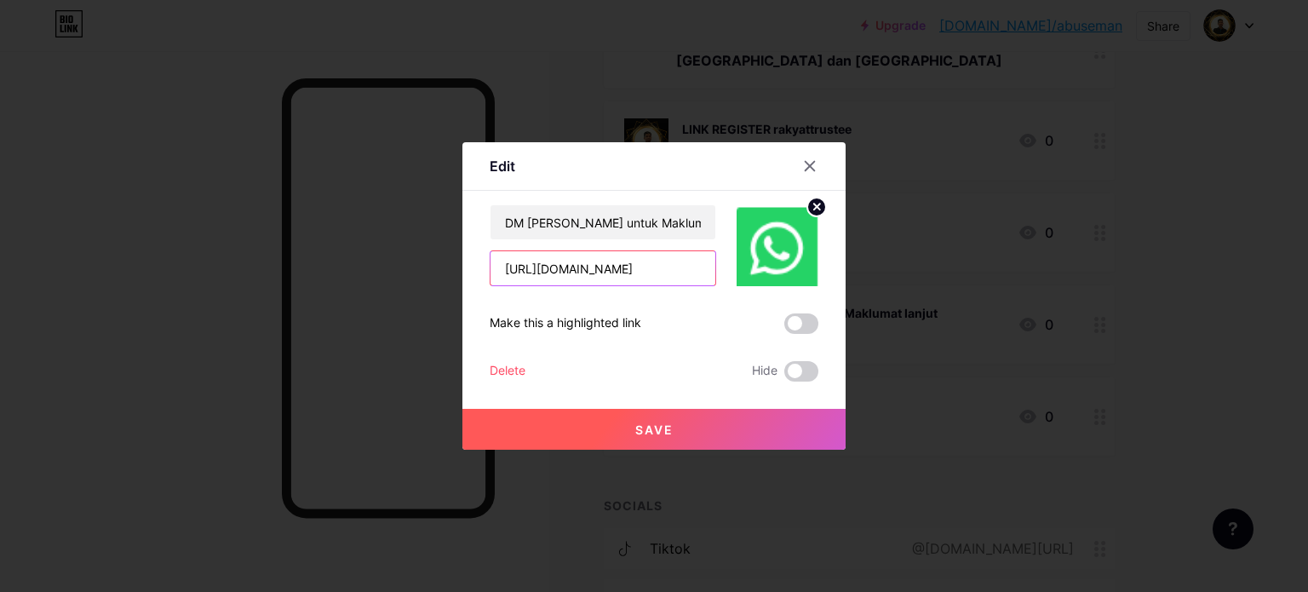
click at [667, 262] on input "https://www.wasap.my/601155291814/NakTahuMovaLebihlanjut" at bounding box center [603, 268] width 225 height 34
type input "[URL][DOMAIN_NAME]"
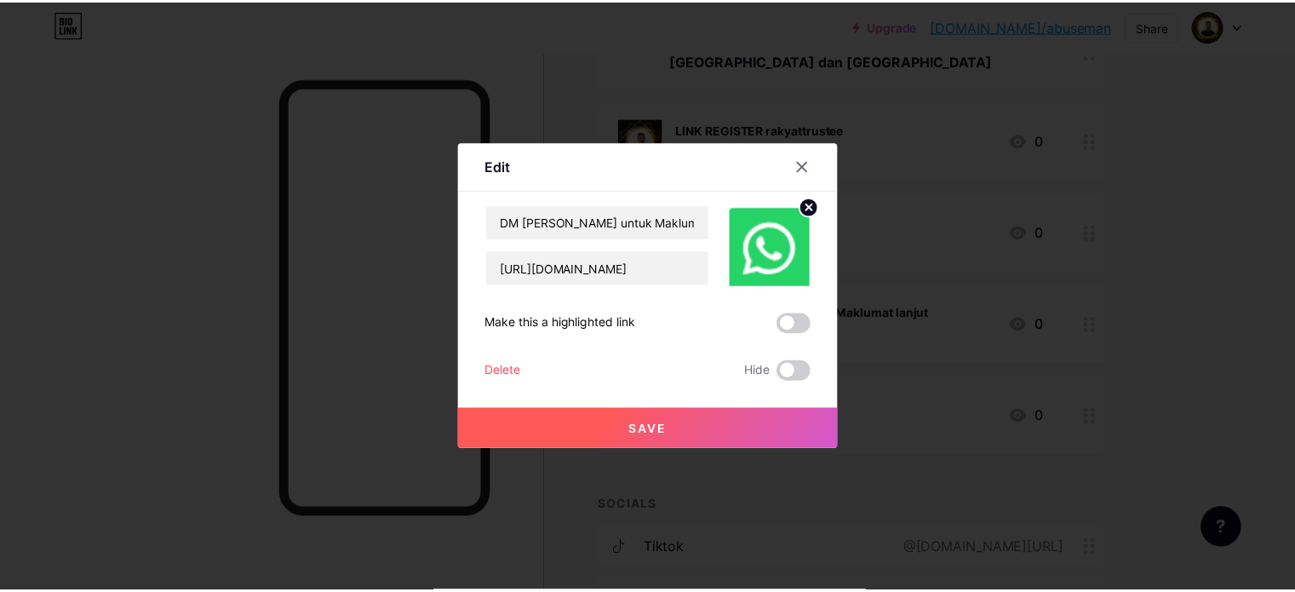
scroll to position [0, 0]
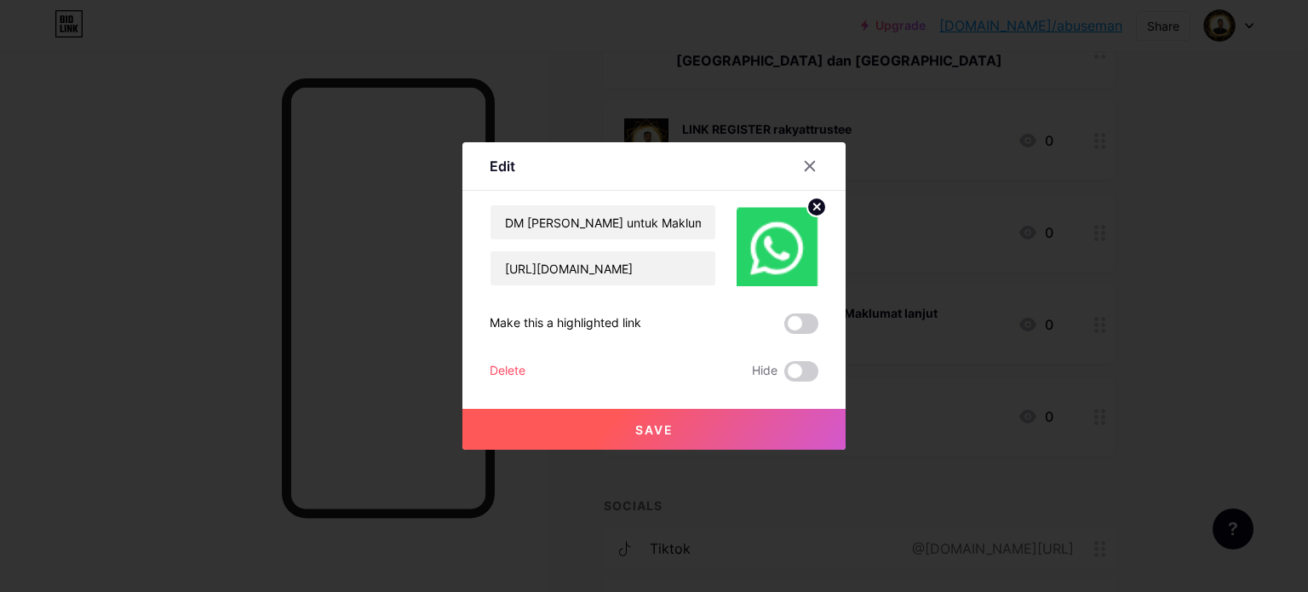
click at [658, 433] on span "Save" at bounding box center [654, 429] width 38 height 14
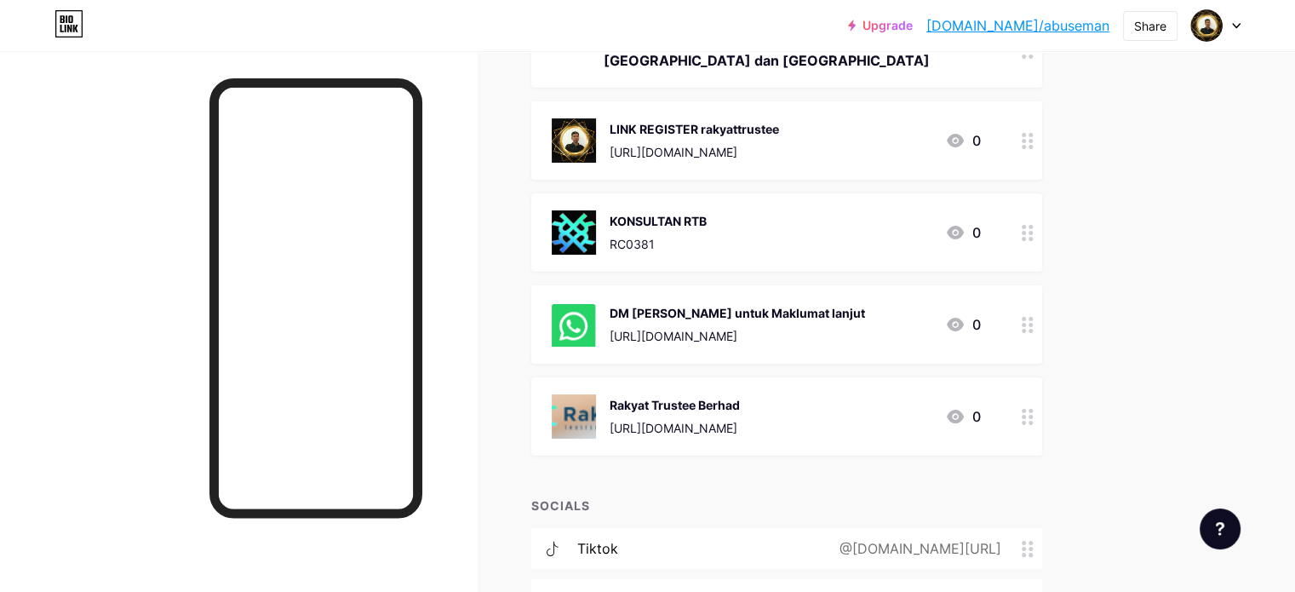
click at [740, 415] on div "Rakyat Trustee Berhad https://rakyattrustees.com.my" at bounding box center [675, 416] width 130 height 44
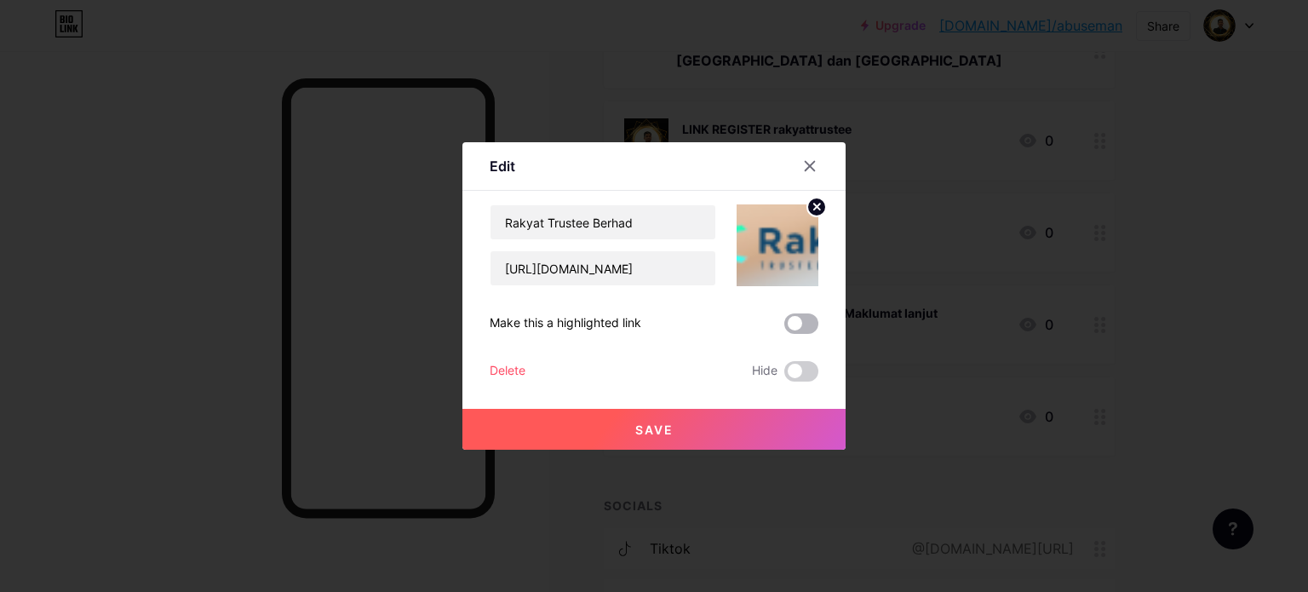
click at [807, 319] on span at bounding box center [801, 323] width 34 height 20
click at [784, 328] on input "checkbox" at bounding box center [784, 328] width 0 height 0
click at [669, 425] on button "Save" at bounding box center [653, 429] width 383 height 41
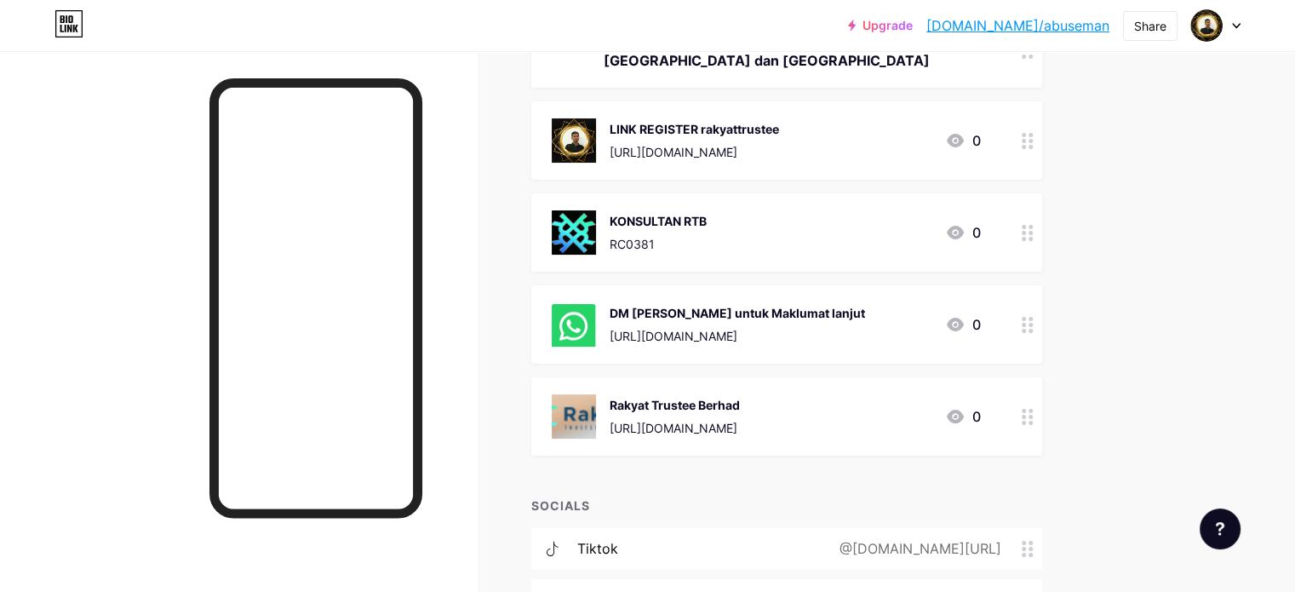
click at [740, 419] on div "https://rakyattrustees.com.my" at bounding box center [675, 428] width 130 height 18
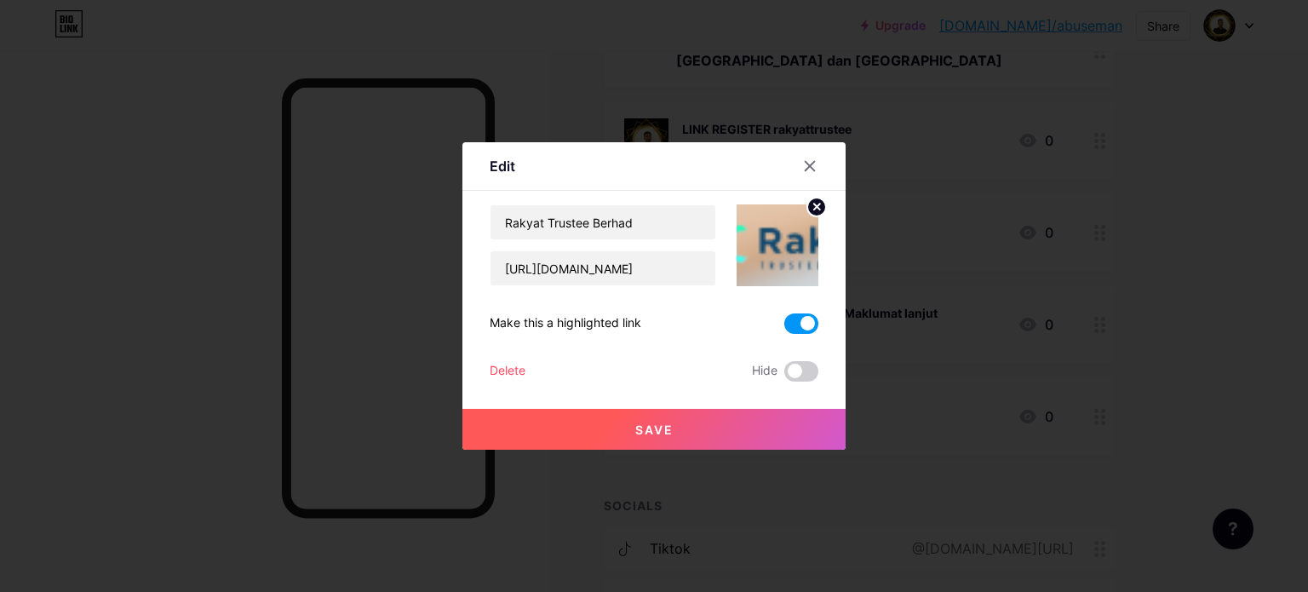
click at [635, 427] on span "Save" at bounding box center [654, 429] width 38 height 14
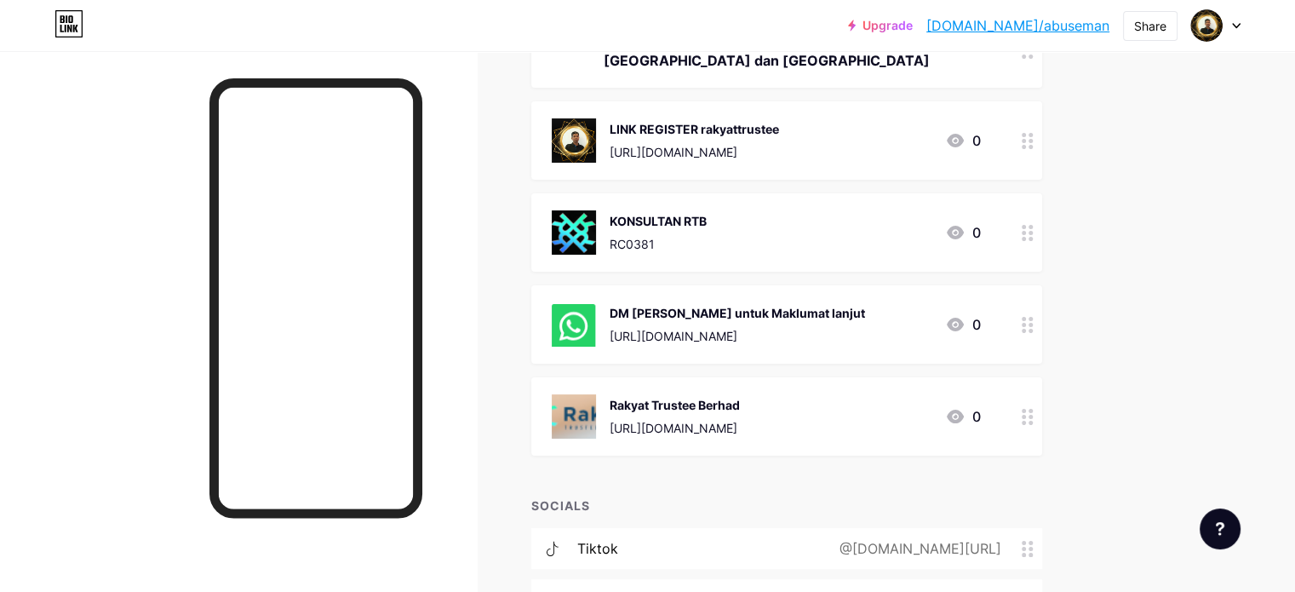
click at [740, 425] on div "https://rakyattrustees.com.my" at bounding box center [675, 428] width 130 height 18
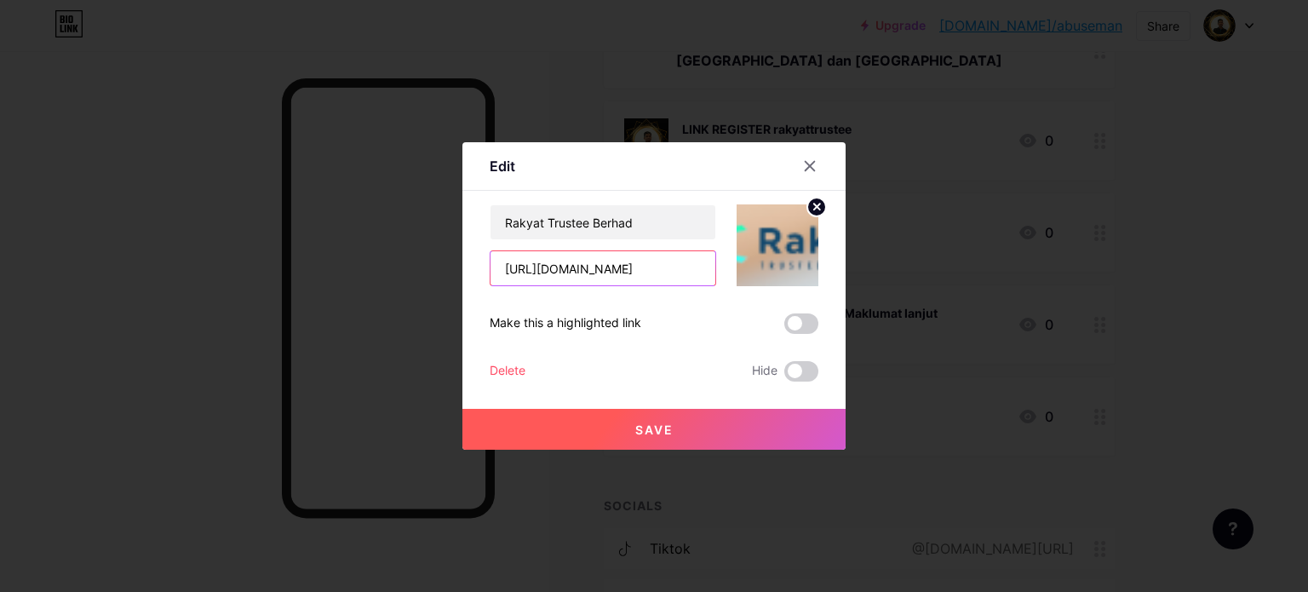
click at [687, 268] on input "https://rakyattrustees.com.my" at bounding box center [603, 268] width 225 height 34
type input "https://rakyattrustees.com"
click at [685, 431] on button "Save" at bounding box center [653, 429] width 383 height 41
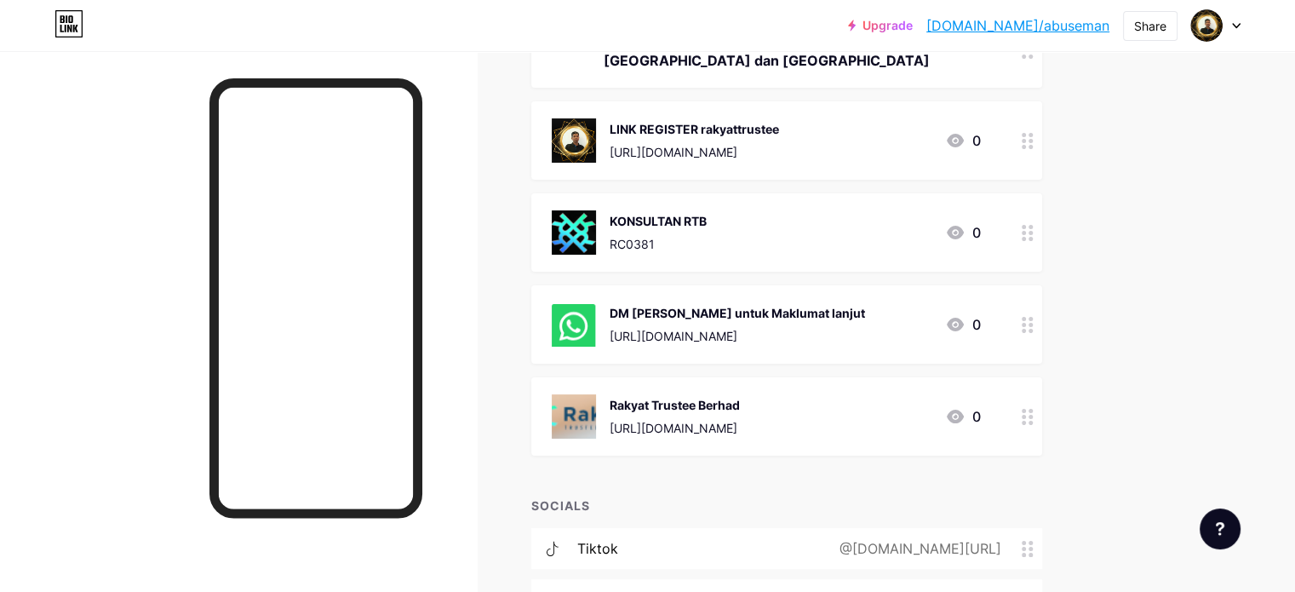
click at [841, 424] on div "Rakyat Trustee Berhad https://rakyattrustees.com 0" at bounding box center [766, 416] width 429 height 44
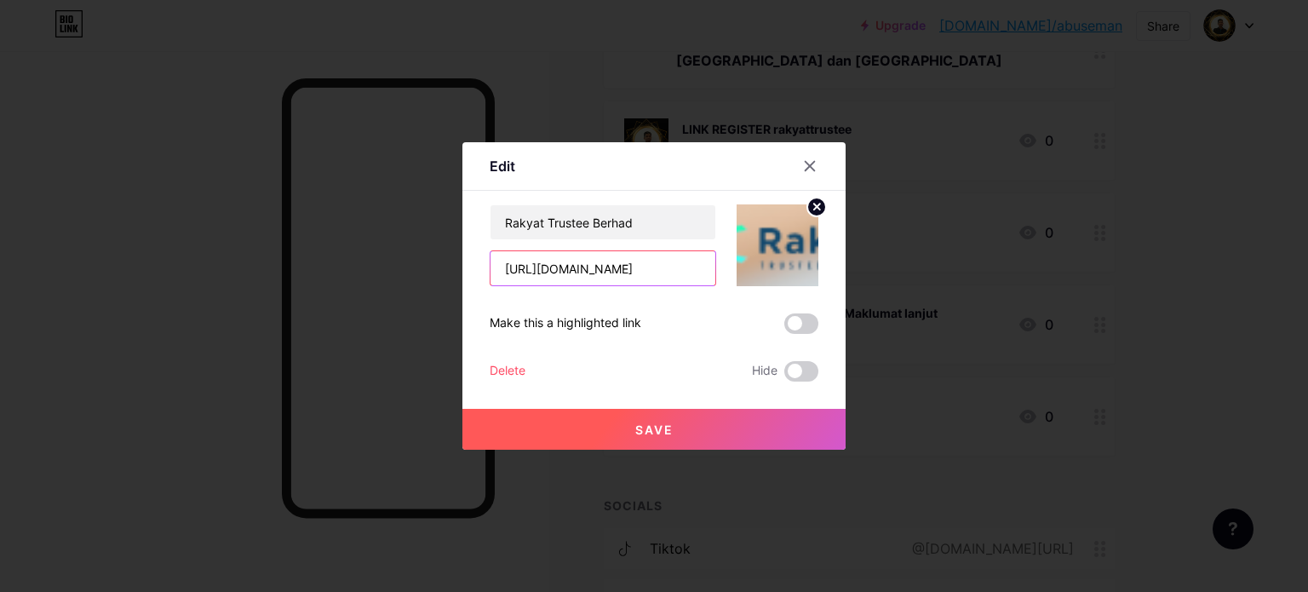
click at [666, 268] on input "https://rakyattrustees.com" at bounding box center [603, 268] width 225 height 34
type input "[URL][DOMAIN_NAME]"
click at [635, 428] on span "Save" at bounding box center [654, 429] width 38 height 14
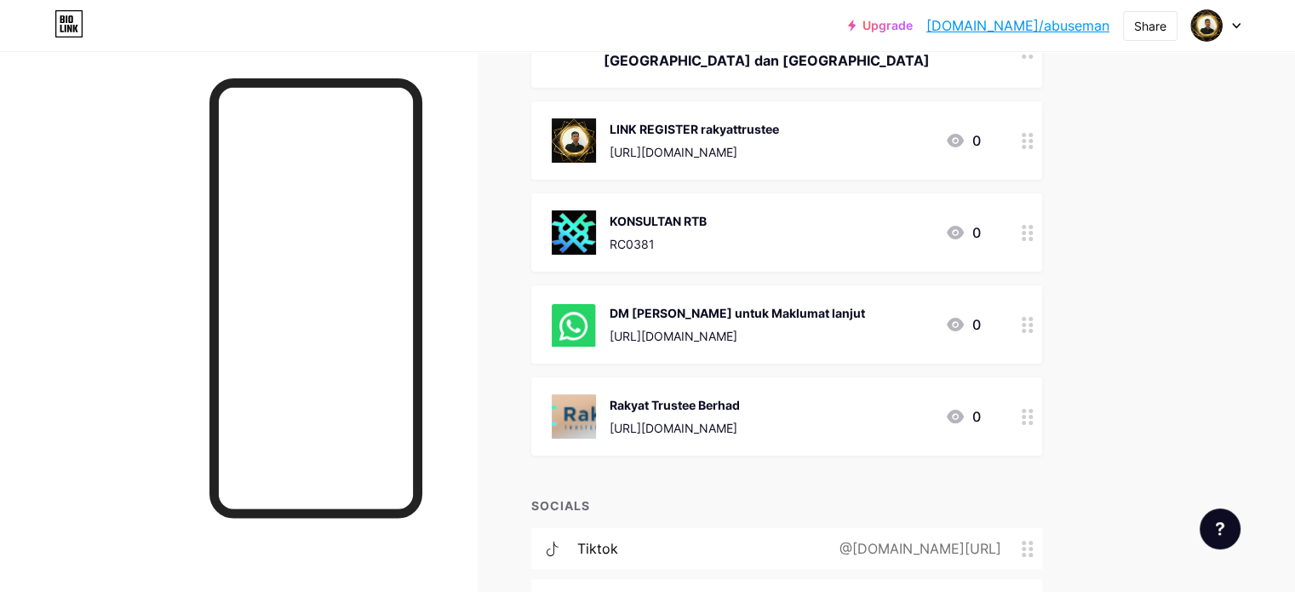
click at [740, 434] on div "[URL][DOMAIN_NAME]" at bounding box center [675, 428] width 130 height 18
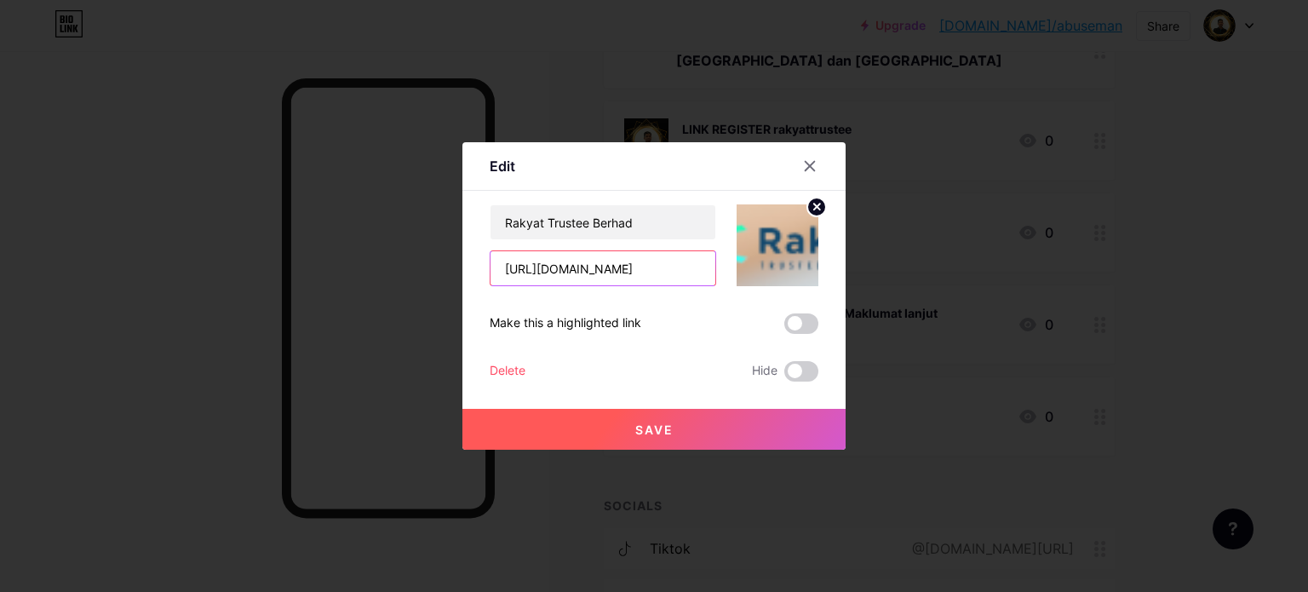
drag, startPoint x: 684, startPoint y: 261, endPoint x: 439, endPoint y: 261, distance: 245.3
click at [439, 261] on div "Edit Content YouTube Play YouTube video without leaving your page. ADD Vimeo Pl…" at bounding box center [654, 296] width 1308 height 592
paste input "https://rakyattrustee.com/pusaka"
click at [654, 430] on span "Save" at bounding box center [654, 429] width 38 height 14
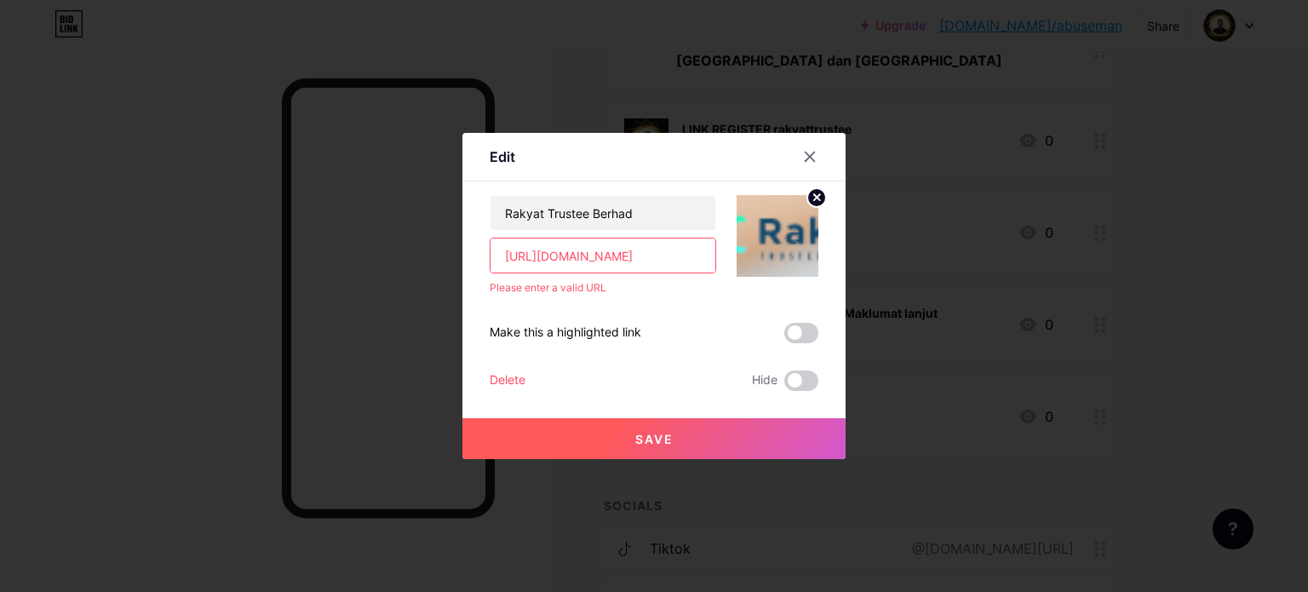
click at [617, 258] on input "https://rakyattrustee.com/pusaka/" at bounding box center [603, 255] width 225 height 34
click at [519, 248] on input "https://rakyattrustee.com/pusaka/" at bounding box center [603, 255] width 225 height 34
click at [503, 252] on input "https://rakyattrustee.com/pusaka/" at bounding box center [603, 255] width 225 height 34
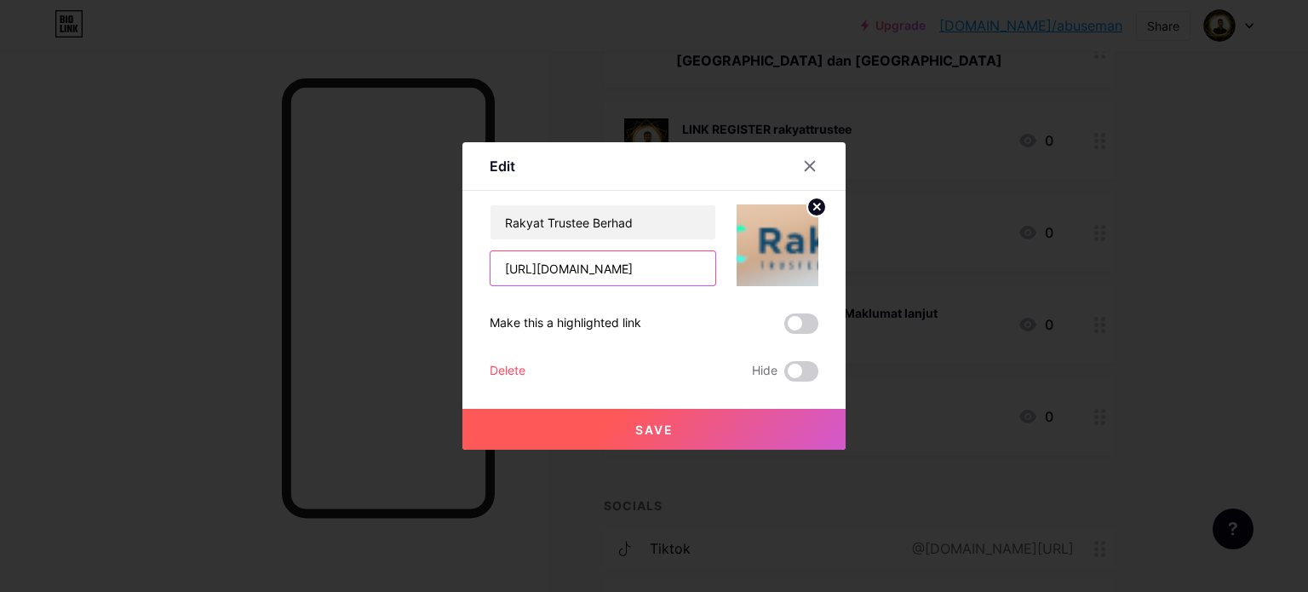
type input "https://rakyattrustee.com/pusaka/"
click at [654, 428] on span "Save" at bounding box center [654, 429] width 38 height 14
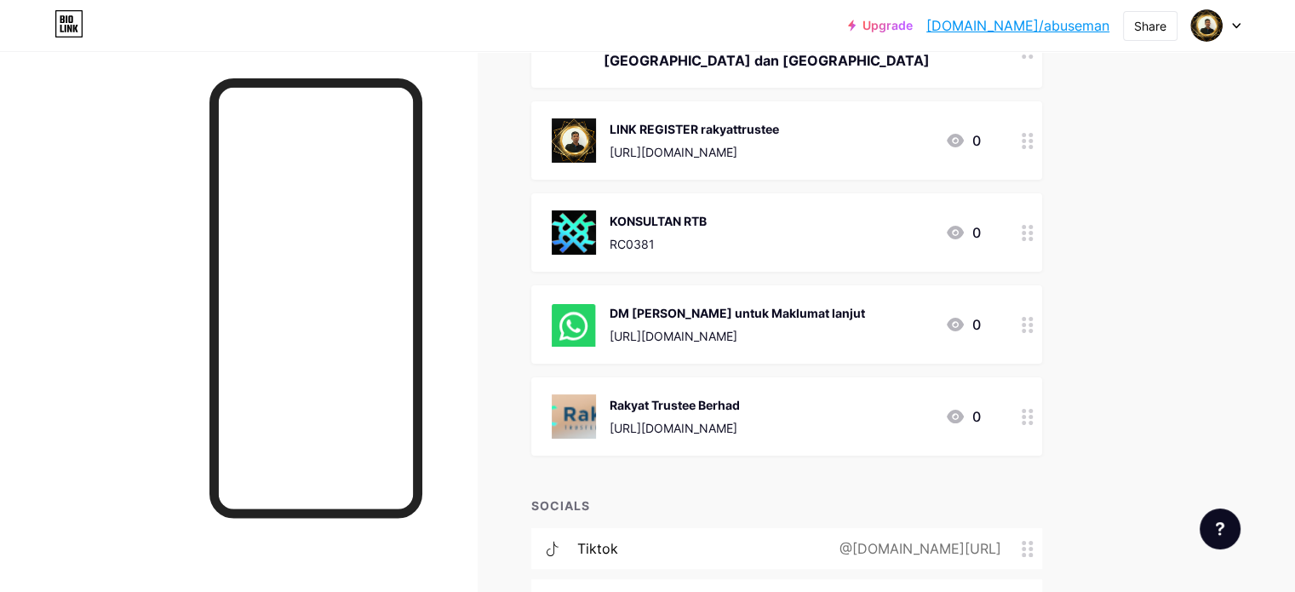
click at [740, 419] on div "https://rakyattrustee.com/pusaka/" at bounding box center [675, 428] width 130 height 18
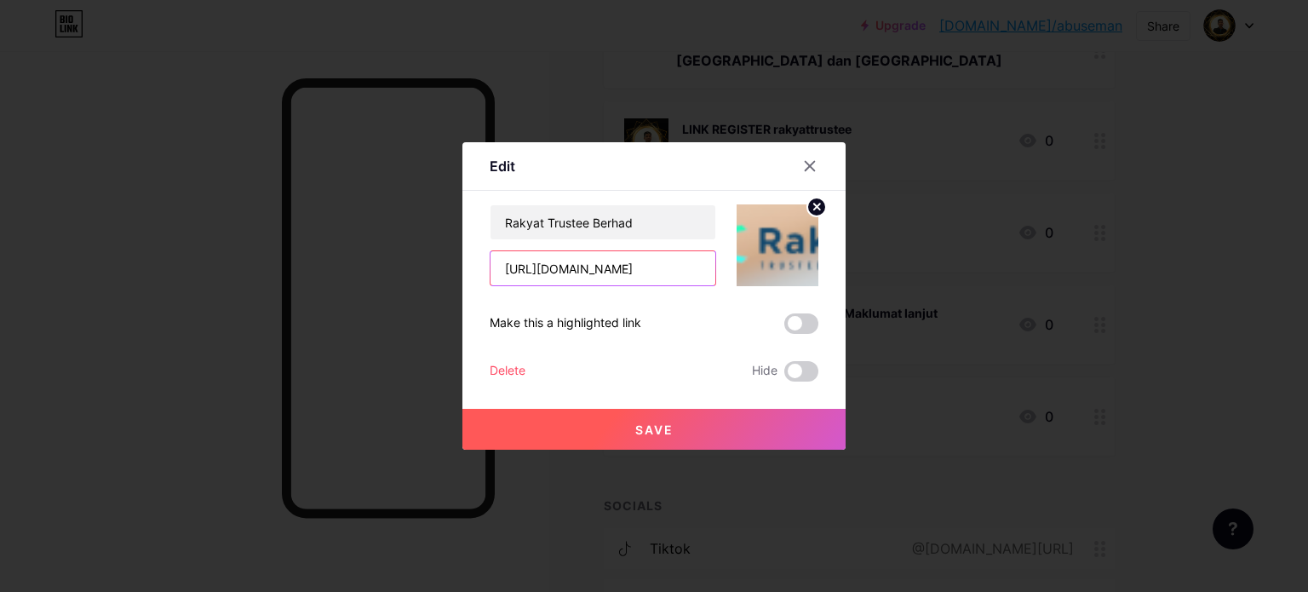
click at [639, 261] on input "https://rakyattrustee.com/pusaka/" at bounding box center [603, 268] width 225 height 34
drag, startPoint x: 700, startPoint y: 267, endPoint x: 429, endPoint y: 246, distance: 271.6
click at [429, 246] on div "Edit Content YouTube Play YouTube video without leaving your page. ADD Vimeo Pl…" at bounding box center [654, 296] width 1308 height 592
paste input "s.com.my"
type input "[URL][DOMAIN_NAME]"
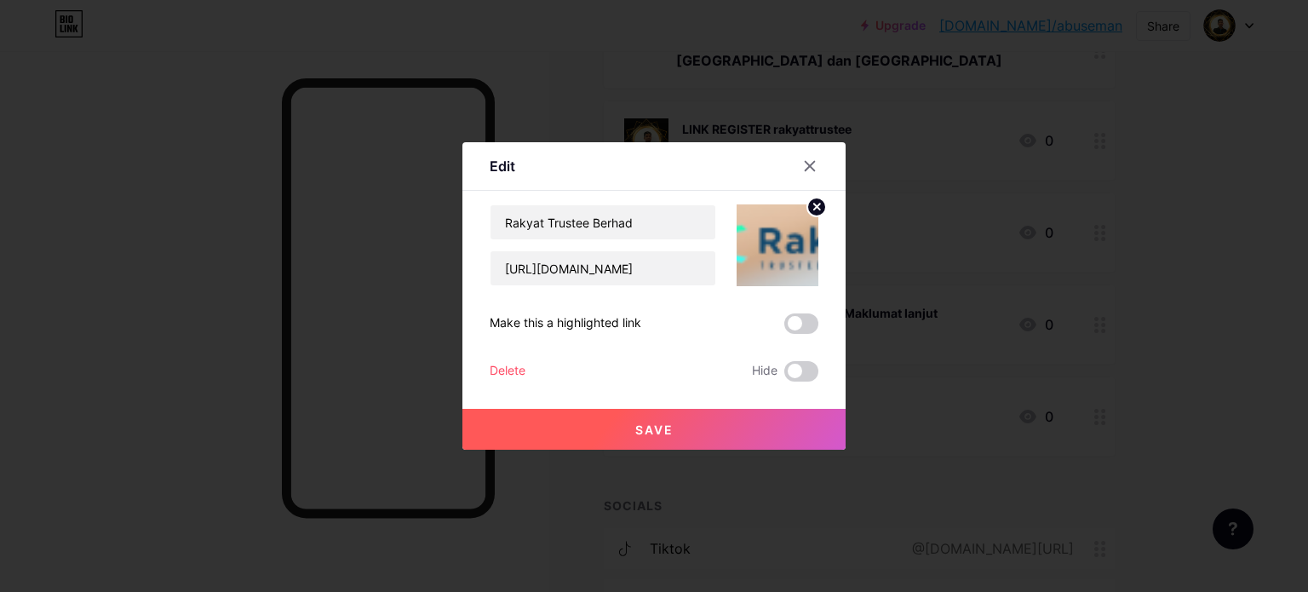
click at [706, 419] on button "Save" at bounding box center [653, 429] width 383 height 41
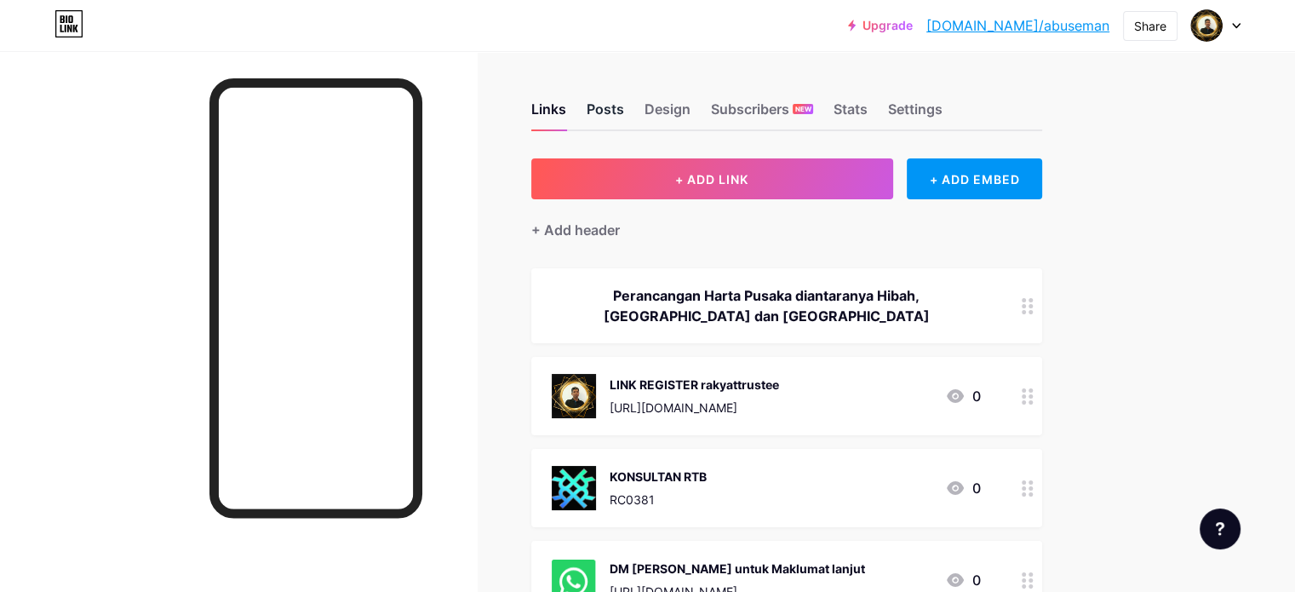
click at [624, 114] on div "Posts" at bounding box center [605, 114] width 37 height 31
click at [691, 110] on div "Design" at bounding box center [668, 114] width 46 height 31
click at [943, 108] on div "Settings" at bounding box center [915, 114] width 55 height 31
click at [1206, 34] on img at bounding box center [1206, 25] width 27 height 27
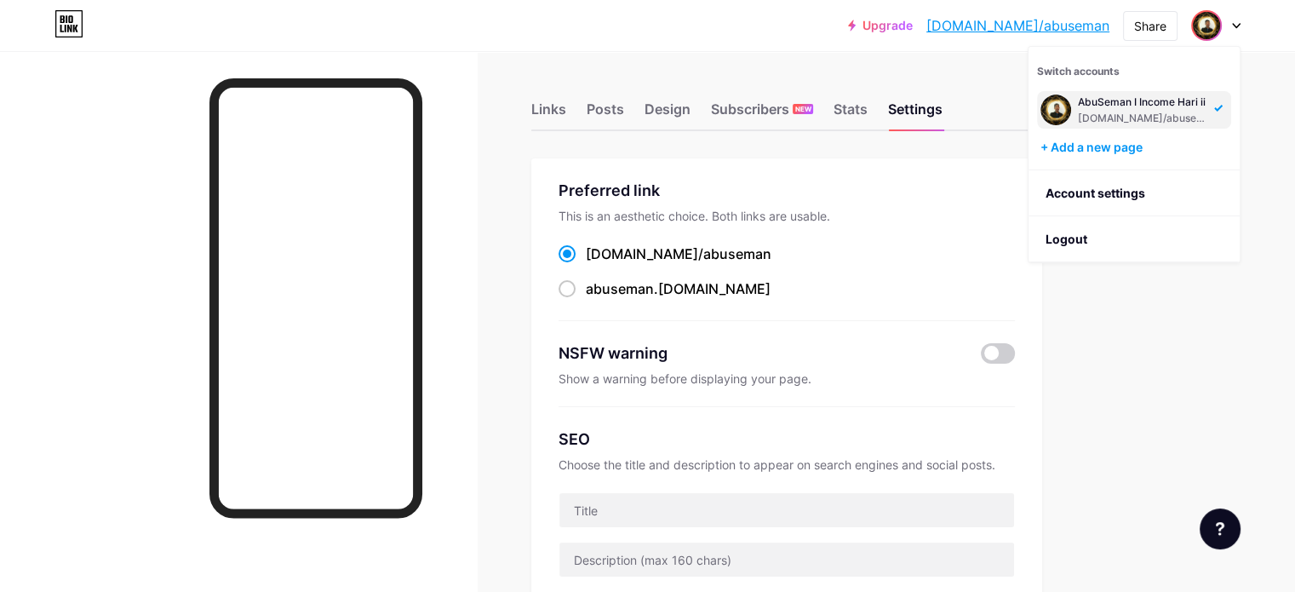
click at [1169, 106] on div "AbuSeman I Income Hari ii" at bounding box center [1143, 102] width 131 height 14
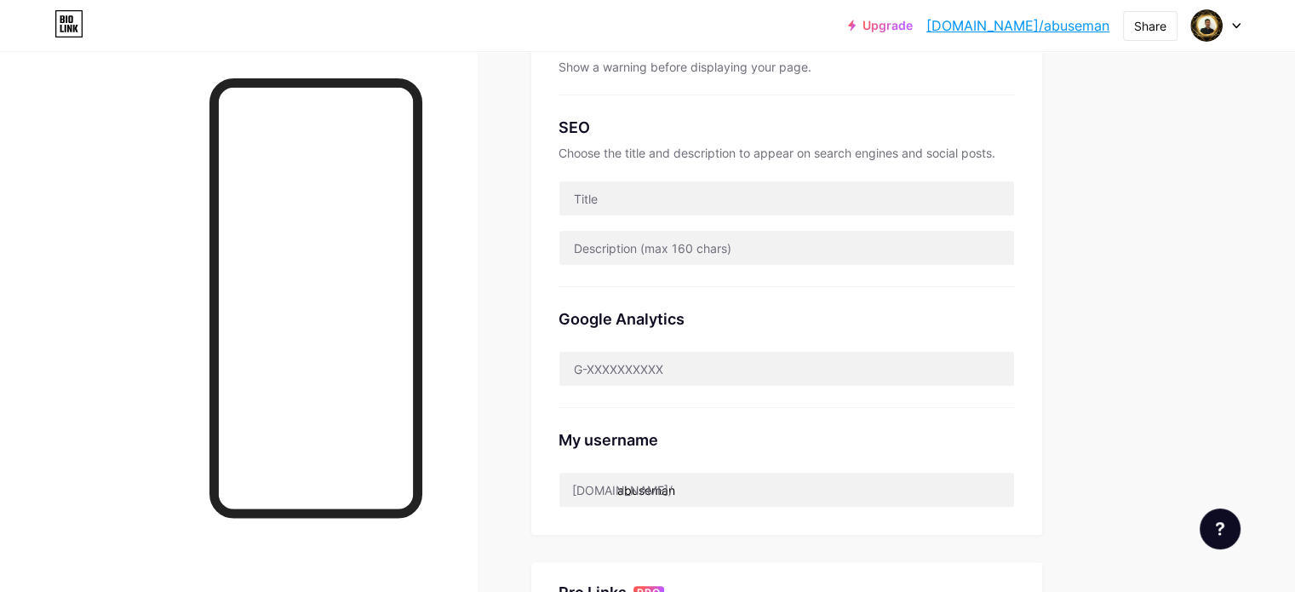
scroll to position [56, 0]
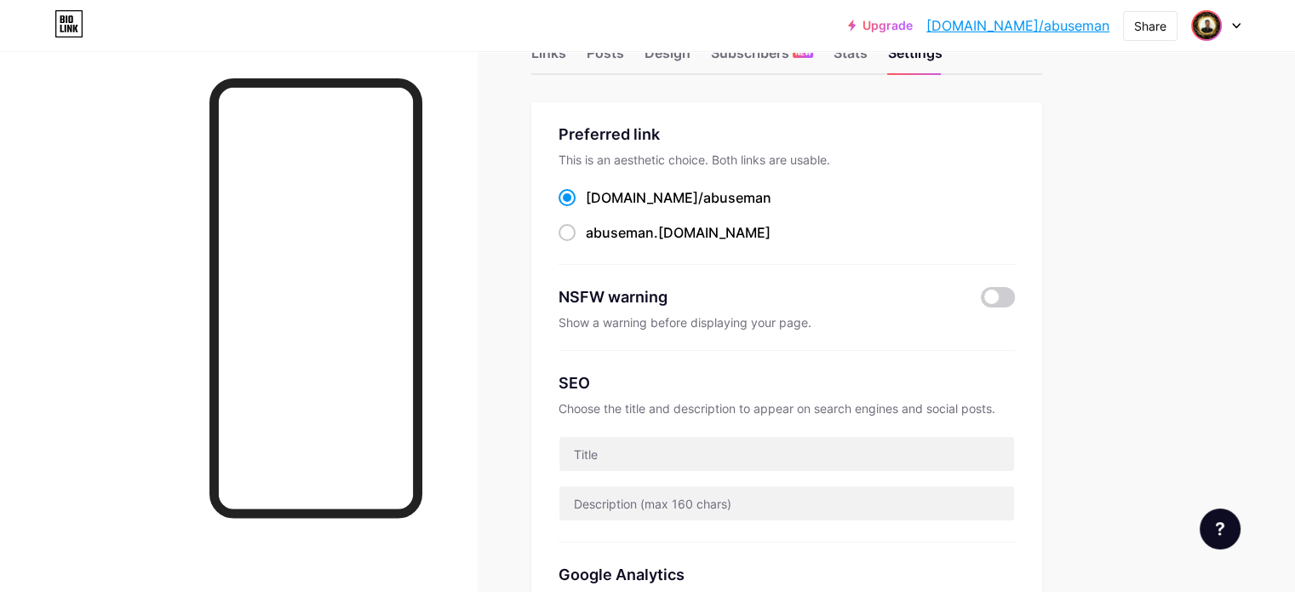
click at [1203, 26] on img at bounding box center [1206, 25] width 27 height 27
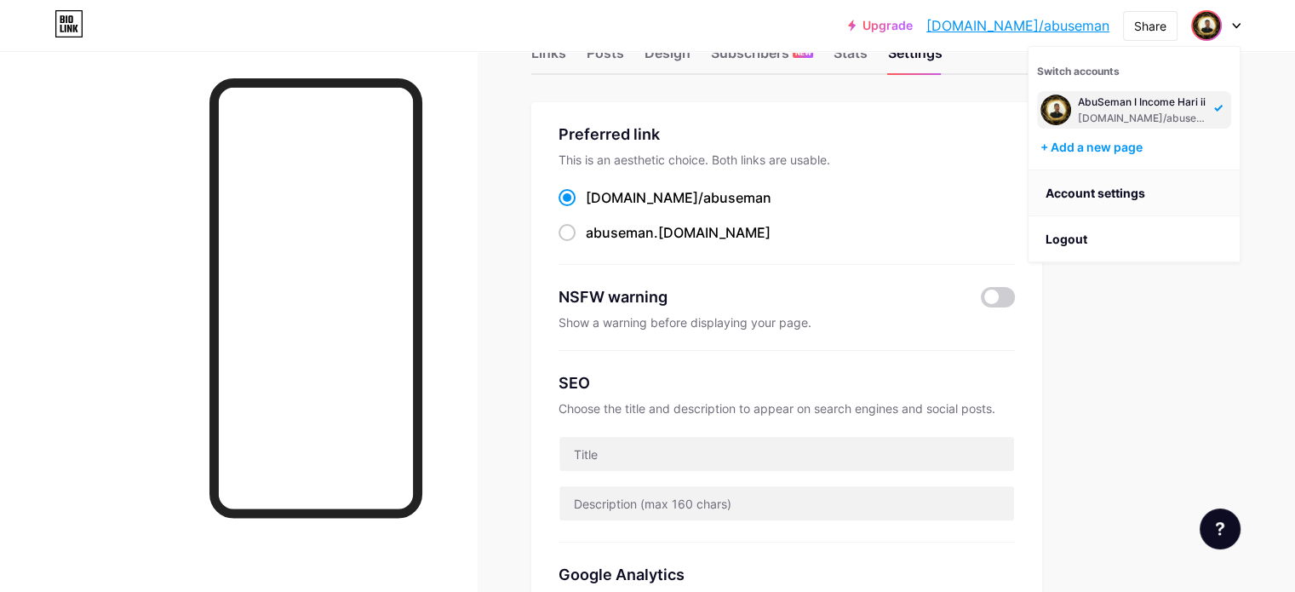
click at [1080, 190] on link "Account settings" at bounding box center [1134, 193] width 211 height 46
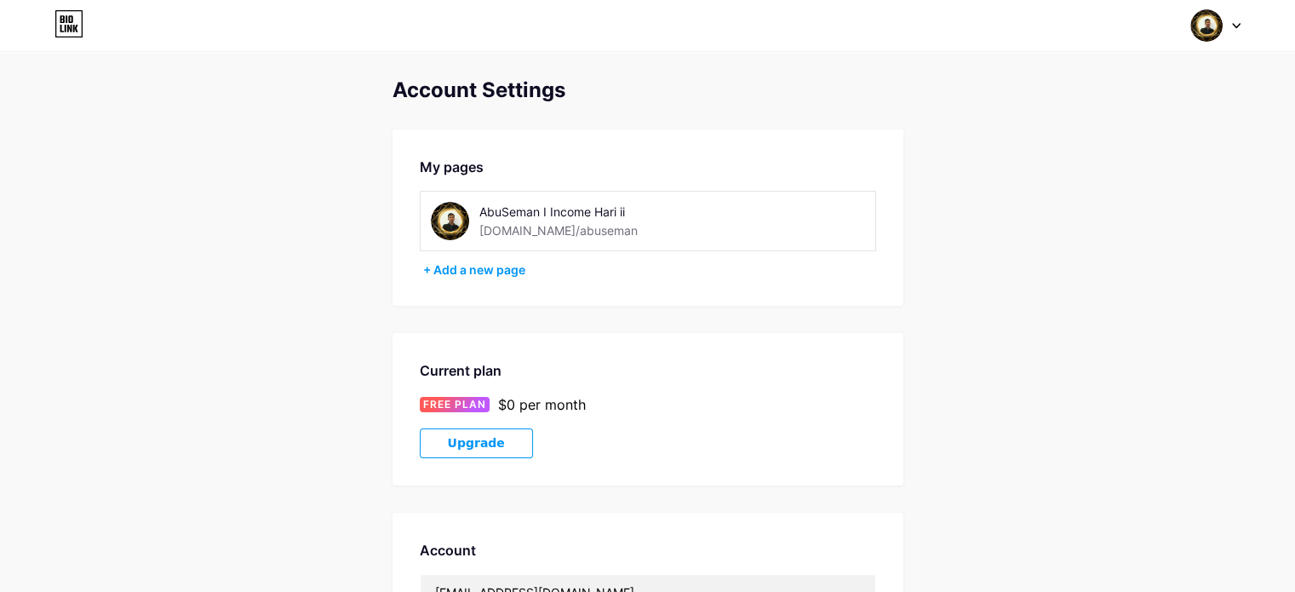
click at [1240, 26] on icon at bounding box center [1236, 26] width 9 height 6
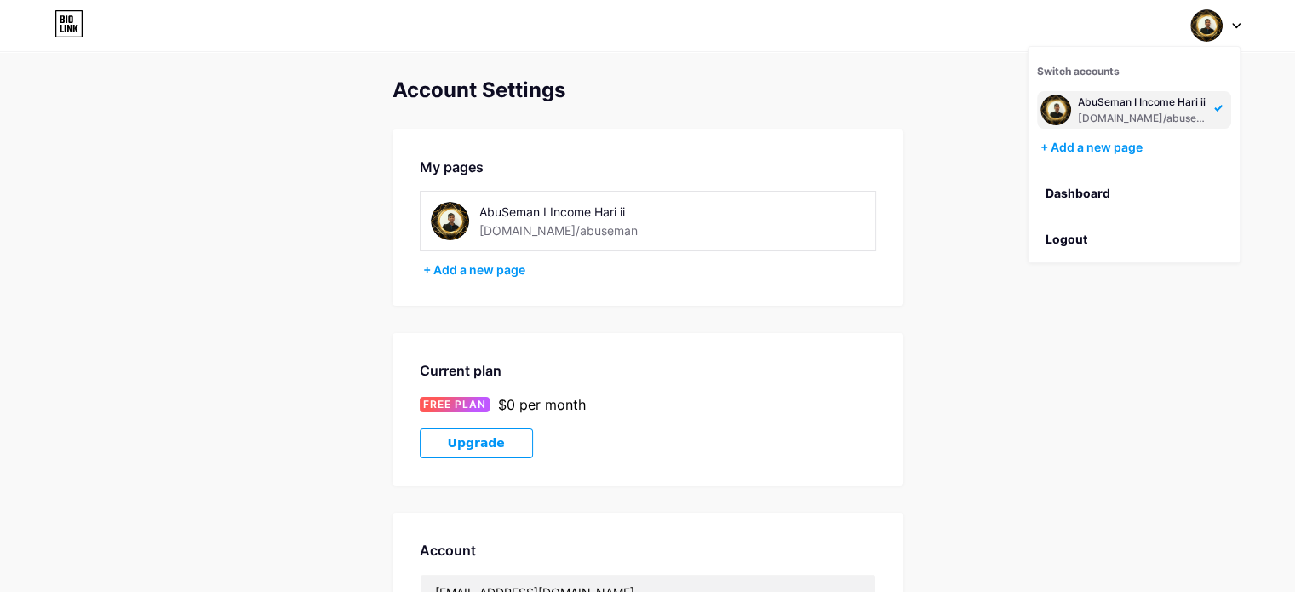
click at [1152, 100] on div "AbuSeman I Income Hari ii" at bounding box center [1143, 102] width 131 height 14
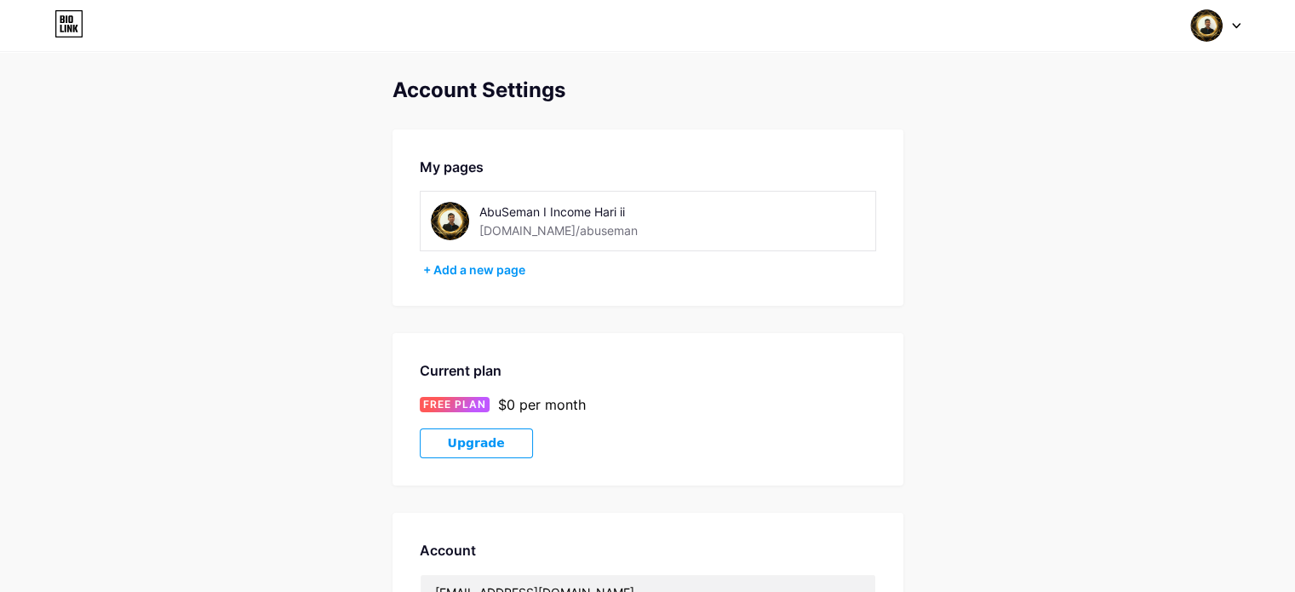
click at [652, 208] on div "AbuSeman I Income Hari ii" at bounding box center [600, 212] width 241 height 18
click at [591, 217] on div "AbuSeman I Income Hari ii" at bounding box center [600, 212] width 241 height 18
click at [432, 273] on div "+ Add a new page" at bounding box center [649, 269] width 453 height 17
click at [562, 232] on div "[DOMAIN_NAME]/abuseman" at bounding box center [559, 230] width 158 height 18
click at [612, 214] on div "AbuSeman I Income Hari ii" at bounding box center [600, 212] width 241 height 18
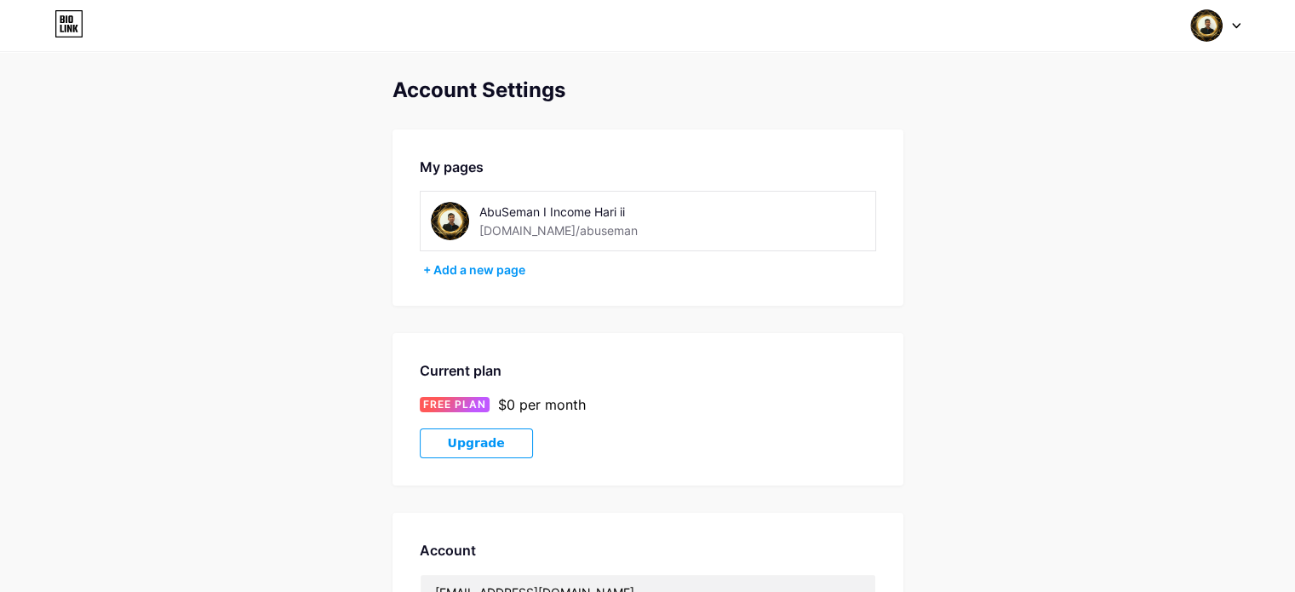
click at [623, 211] on div "AbuSeman I Income Hari ii" at bounding box center [600, 212] width 241 height 18
drag, startPoint x: 606, startPoint y: 208, endPoint x: 578, endPoint y: 208, distance: 28.1
click at [578, 208] on div "AbuSeman I Income Hari ii" at bounding box center [600, 212] width 241 height 18
click at [1241, 26] on div "Switch accounts AbuSeman I Income Hari ii [DOMAIN_NAME]/abuseman + Add a new pa…" at bounding box center [647, 25] width 1295 height 31
click at [1223, 26] on div at bounding box center [1216, 25] width 49 height 31
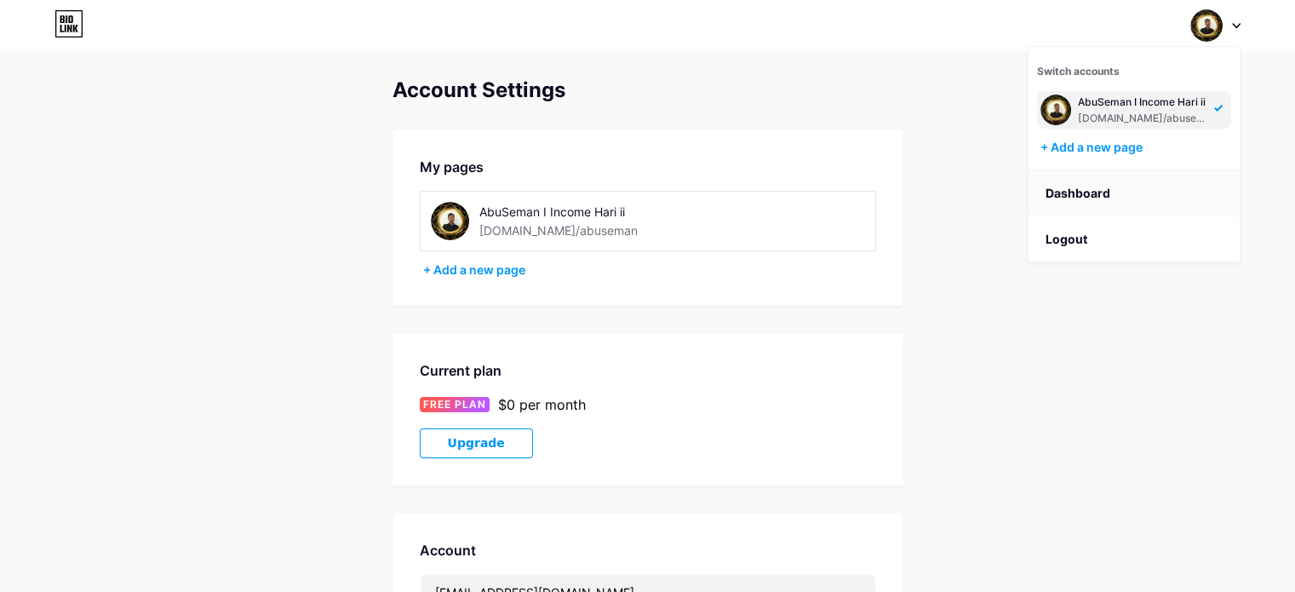
click at [1088, 194] on link "Dashboard" at bounding box center [1134, 193] width 211 height 46
